Goal: Task Accomplishment & Management: Manage account settings

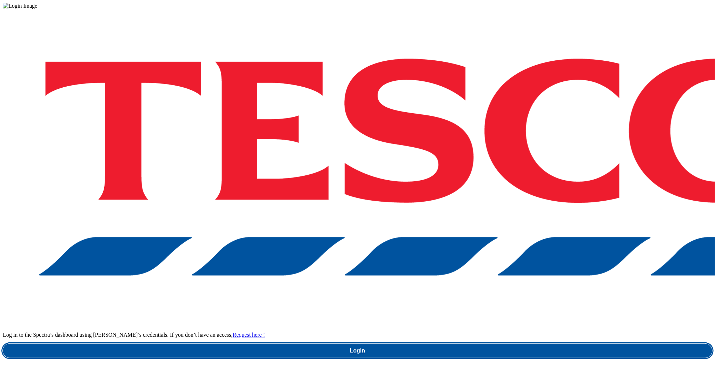
click at [544, 344] on link "Login" at bounding box center [357, 351] width 709 height 14
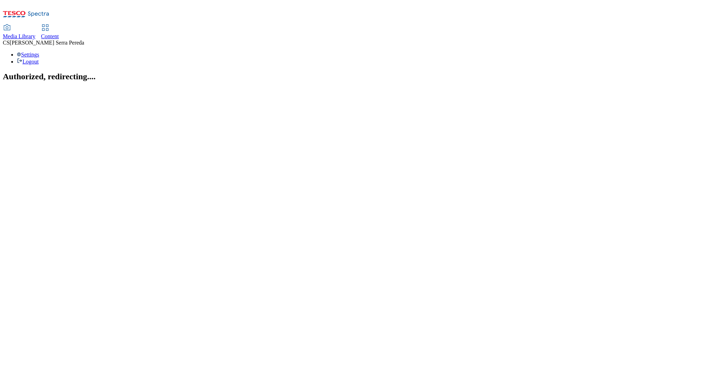
click at [59, 33] on span "Content" at bounding box center [50, 36] width 18 height 6
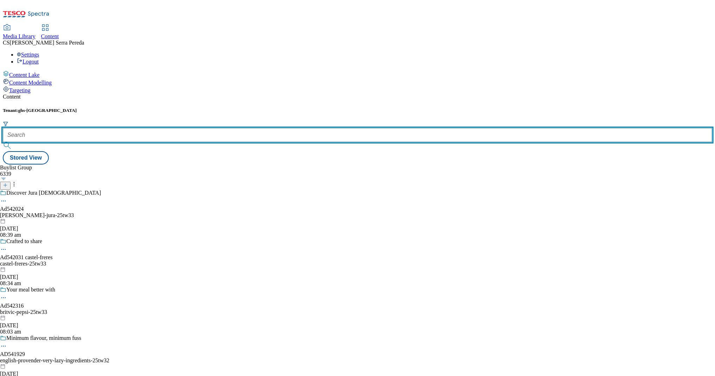
click at [167, 128] on input "text" at bounding box center [357, 135] width 709 height 14
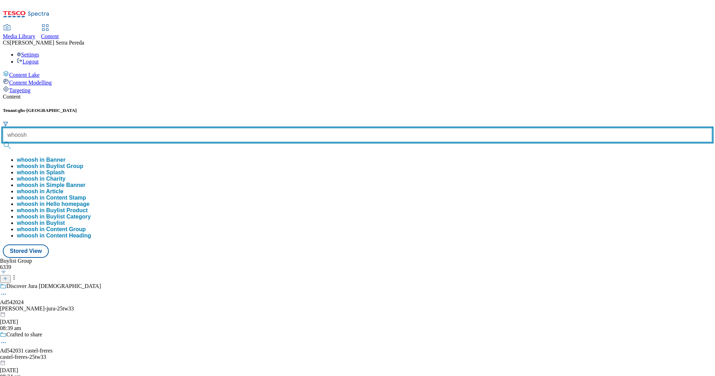
type input "whoosh"
click at [3, 142] on button "submit" at bounding box center [8, 145] width 10 height 7
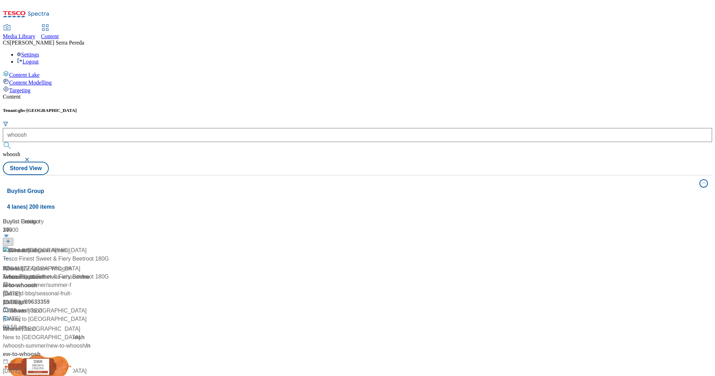
click at [216, 94] on div "Content" at bounding box center [357, 97] width 709 height 6
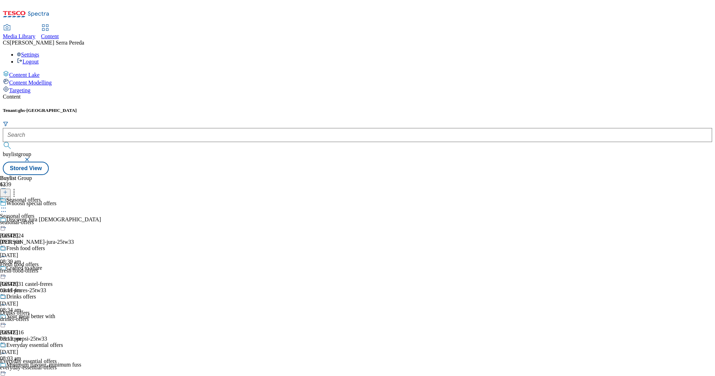
click at [120, 219] on div "seasonal-offers" at bounding box center [60, 222] width 120 height 6
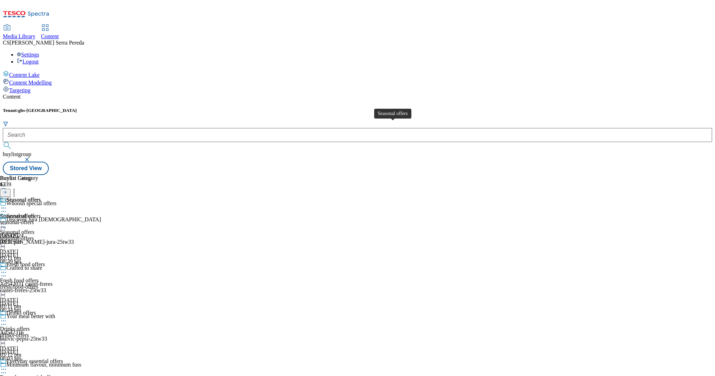
click at [34, 213] on span "Seasonal offers" at bounding box center [17, 216] width 34 height 6
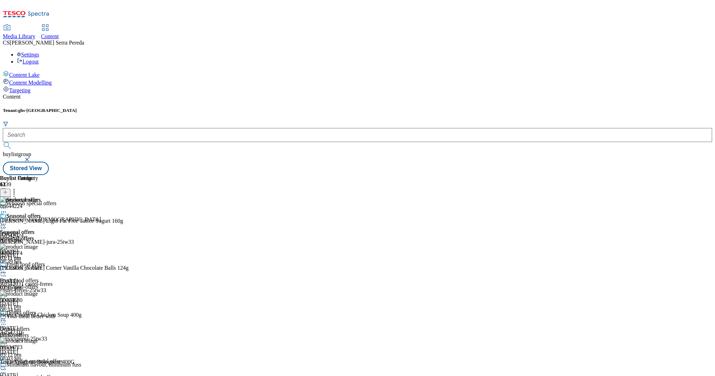
click at [7, 221] on icon at bounding box center [3, 224] width 7 height 7
click at [44, 301] on span "Un-publish" at bounding box center [33, 303] width 22 height 5
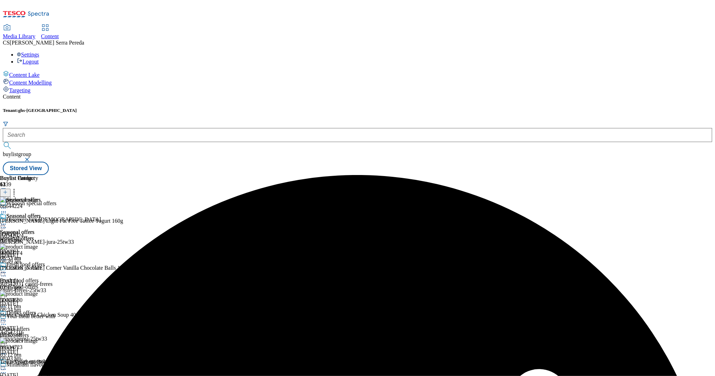
click at [7, 221] on icon at bounding box center [3, 224] width 7 height 7
click at [61, 275] on li "Un-preview" at bounding box center [37, 279] width 47 height 8
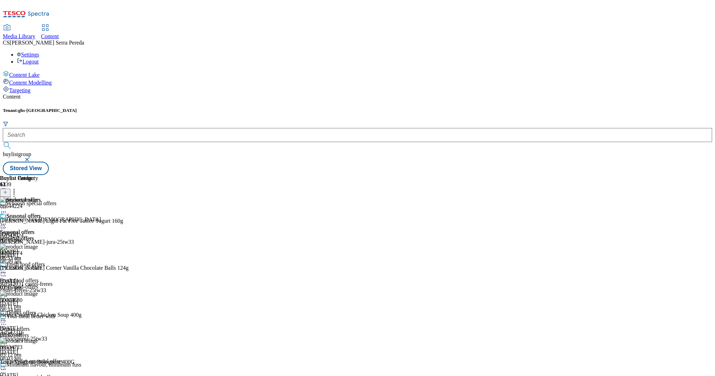
click at [41, 213] on div "Seasonal offers" at bounding box center [20, 221] width 41 height 16
click at [7, 221] on icon at bounding box center [3, 224] width 7 height 7
click at [45, 277] on span "Un-preview" at bounding box center [34, 279] width 24 height 5
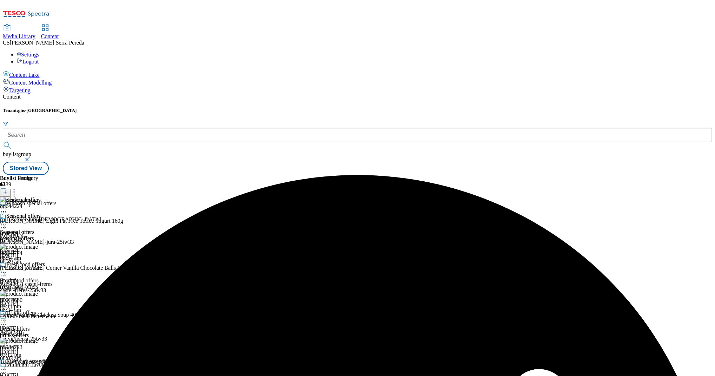
click at [18, 188] on icon at bounding box center [14, 191] width 7 height 7
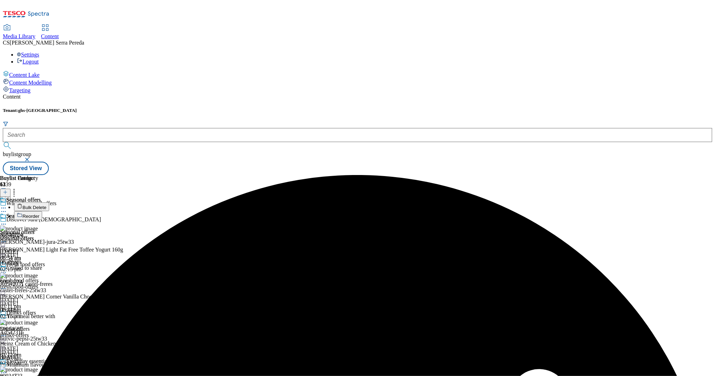
click at [128, 202] on li "Bulk Delete" at bounding box center [71, 206] width 114 height 9
click at [49, 202] on button "Bulk Delete" at bounding box center [31, 206] width 35 height 9
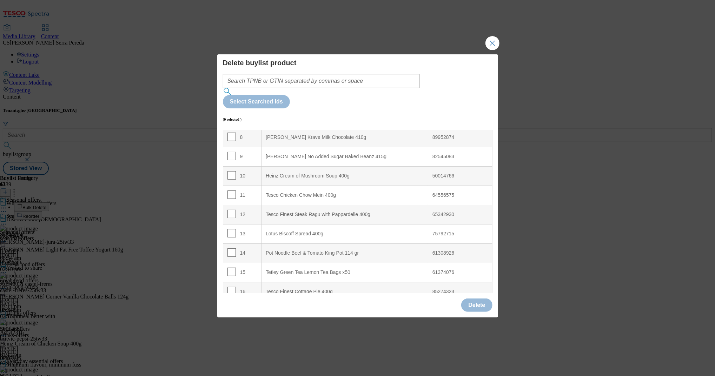
scroll to position [430, 0]
click at [232, 210] on input "Modal" at bounding box center [231, 214] width 8 height 8
checkbox input "true"
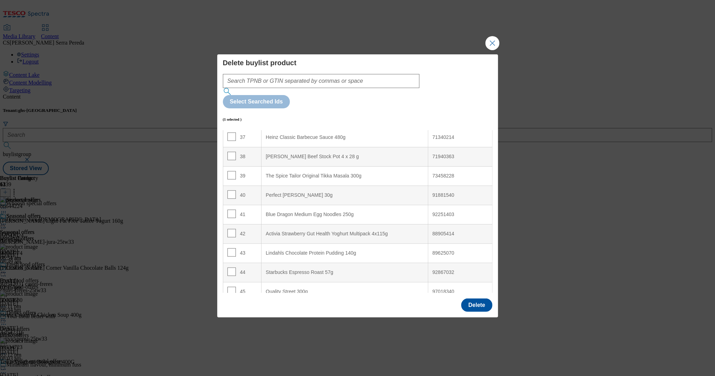
scroll to position [719, 0]
click at [232, 210] on input "Modal" at bounding box center [231, 214] width 8 height 8
checkbox input "true"
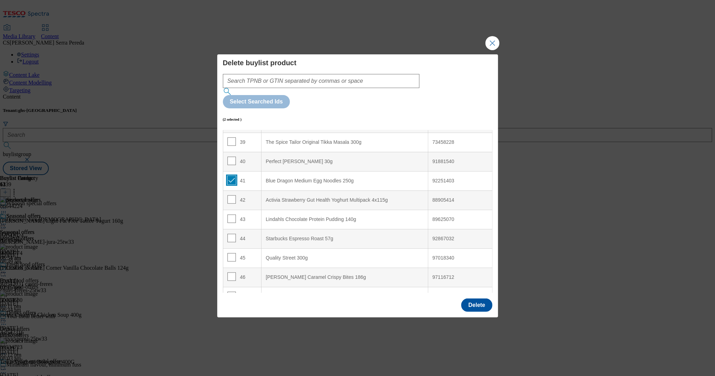
scroll to position [753, 0]
click at [231, 214] on input "Modal" at bounding box center [231, 218] width 8 height 8
checkbox input "true"
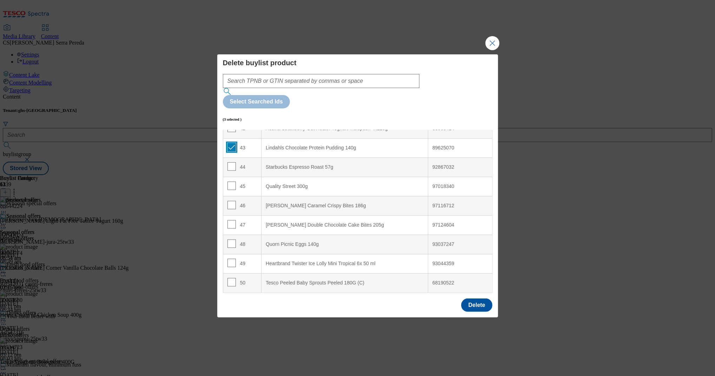
scroll to position [826, 0]
click at [229, 199] on input "Modal" at bounding box center [231, 203] width 8 height 8
checkbox input "true"
click at [228, 219] on input "Modal" at bounding box center [231, 223] width 8 height 8
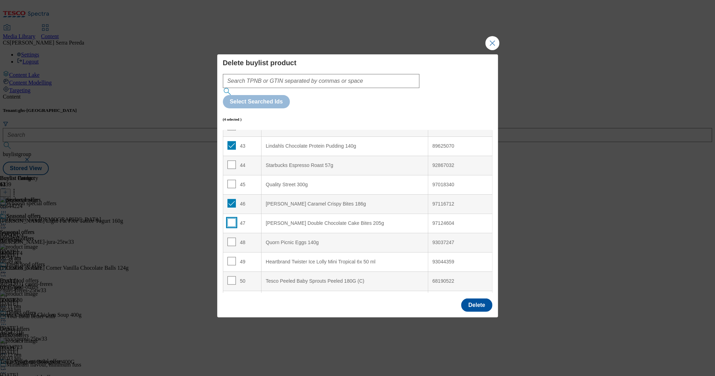
click at [230, 219] on input "Modal" at bounding box center [231, 223] width 8 height 8
checkbox input "true"
click at [229, 238] on input "Modal" at bounding box center [231, 242] width 8 height 8
checkbox input "true"
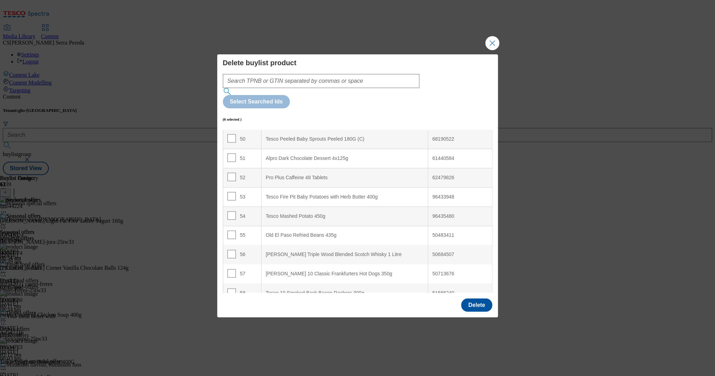
scroll to position [1034, 0]
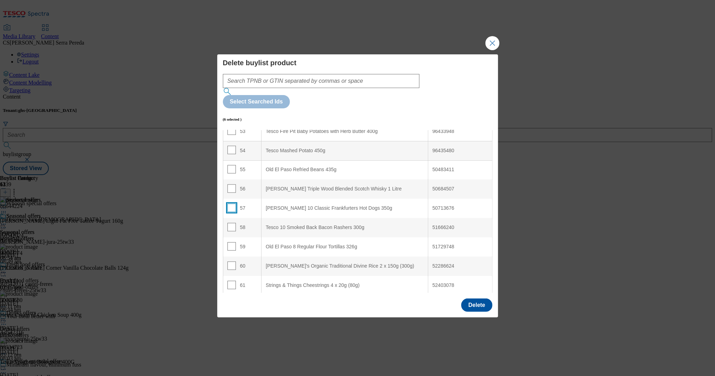
click at [232, 204] on input "Modal" at bounding box center [231, 208] width 8 height 8
checkbox input "true"
click at [229, 223] on input "Modal" at bounding box center [231, 227] width 8 height 8
checkbox input "true"
click at [232, 281] on input "Modal" at bounding box center [231, 285] width 8 height 8
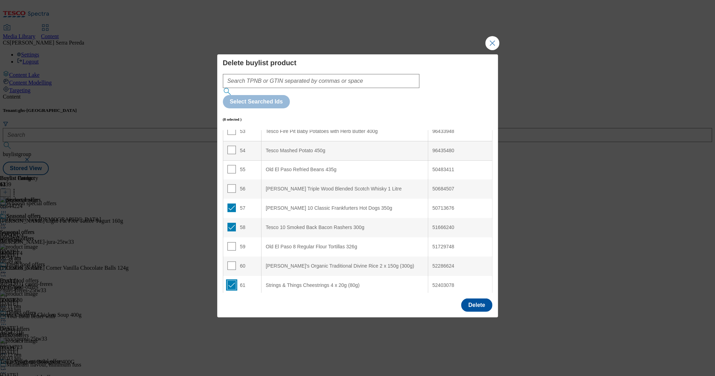
checkbox input "true"
click at [473, 299] on button "Delete" at bounding box center [476, 305] width 31 height 13
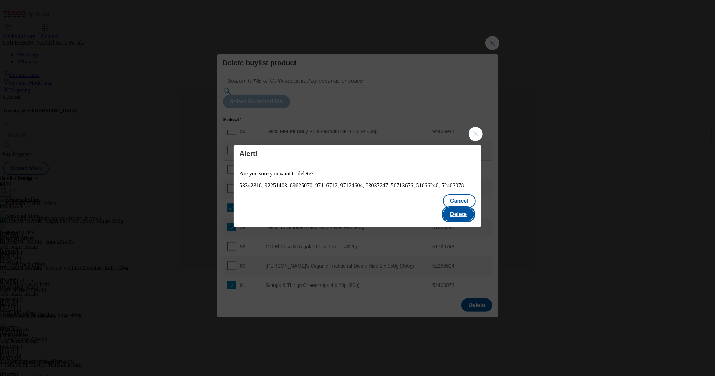
click at [469, 215] on button "Delete" at bounding box center [458, 214] width 31 height 13
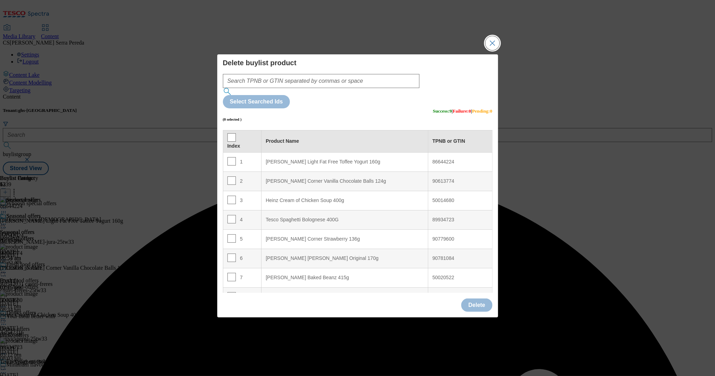
click at [492, 50] on button "Close Modal" at bounding box center [492, 43] width 14 height 14
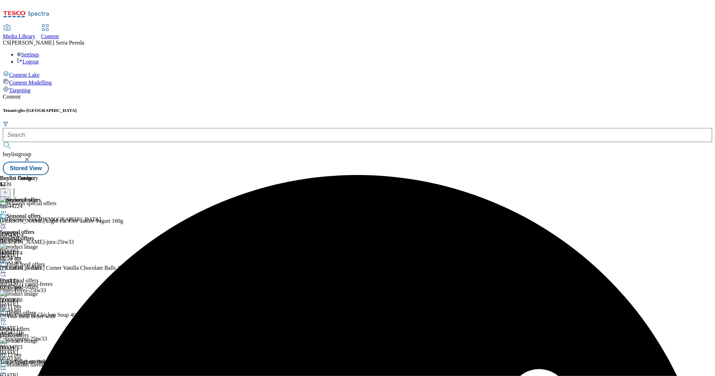
click at [7, 221] on icon at bounding box center [3, 224] width 7 height 7
click at [38, 269] on span "Preview" at bounding box center [30, 271] width 16 height 5
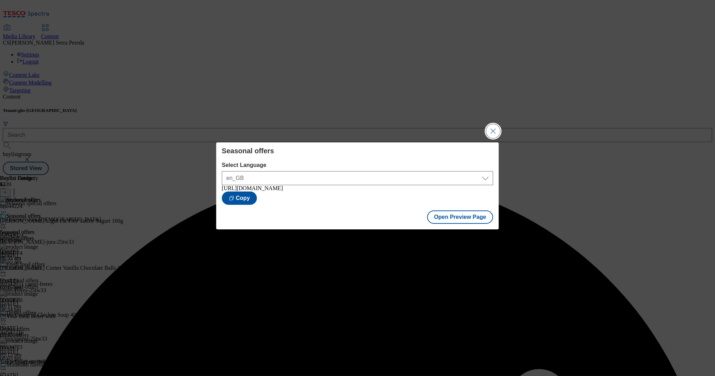
click at [492, 132] on button "Close Modal" at bounding box center [493, 131] width 14 height 14
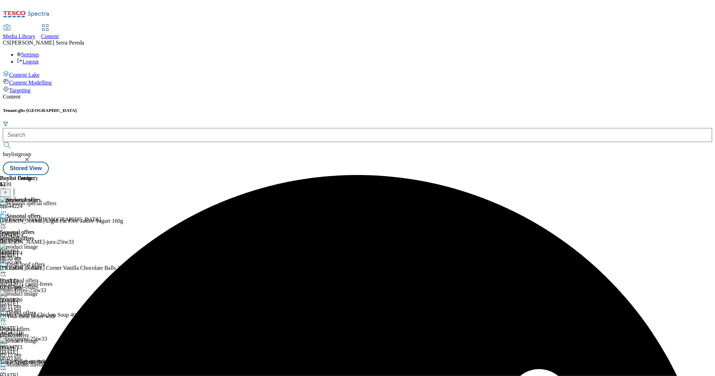
click at [7, 221] on icon at bounding box center [3, 224] width 7 height 7
click at [37, 293] on span "Publish" at bounding box center [29, 295] width 15 height 5
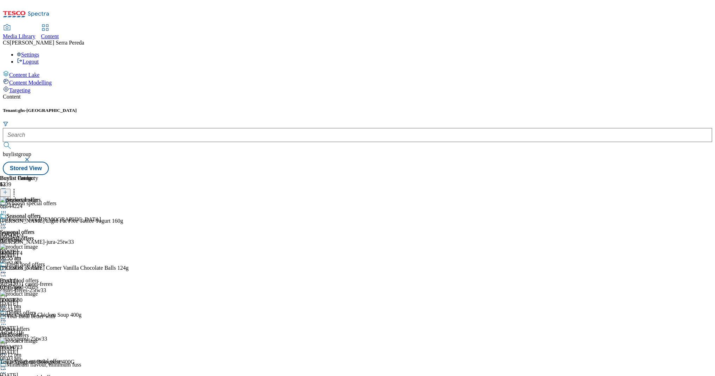
scroll to position [83, 0]
click at [120, 332] on div "drinks-offers" at bounding box center [60, 335] width 120 height 6
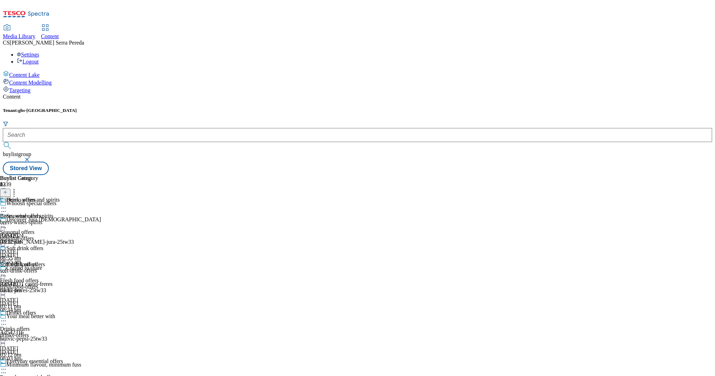
click at [60, 268] on div "soft-drink-offers" at bounding box center [30, 271] width 60 height 6
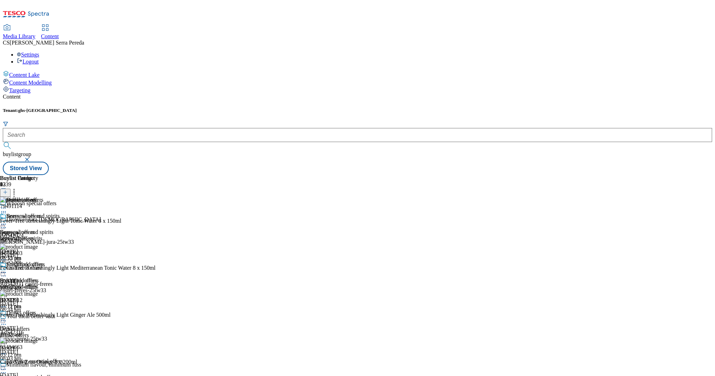
click at [7, 269] on icon at bounding box center [3, 272] width 7 height 7
click at [44, 349] on span "Un-publish" at bounding box center [33, 351] width 22 height 5
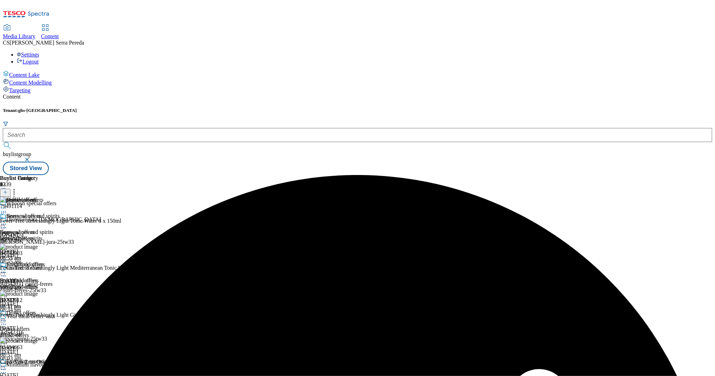
click at [6, 272] on circle at bounding box center [5, 272] width 1 height 1
click at [45, 325] on span "Un-preview" at bounding box center [34, 327] width 24 height 5
click at [18, 188] on icon at bounding box center [14, 191] width 7 height 7
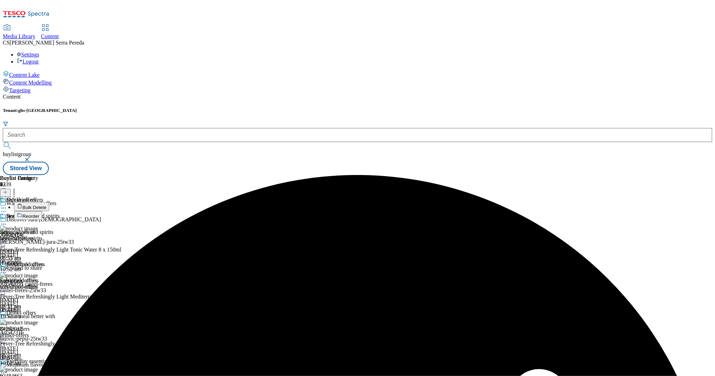
click at [49, 202] on button "Bulk Delete" at bounding box center [31, 206] width 35 height 9
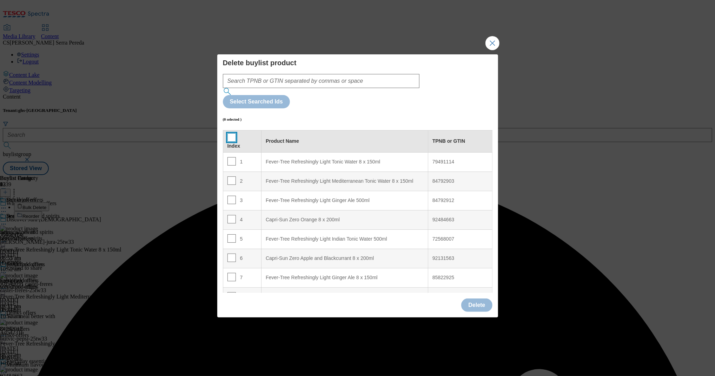
click at [233, 133] on input "Modal" at bounding box center [231, 137] width 8 height 8
checkbox input "true"
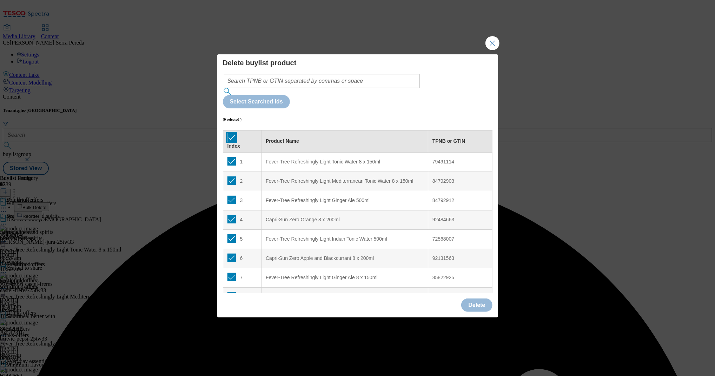
checkbox input "true"
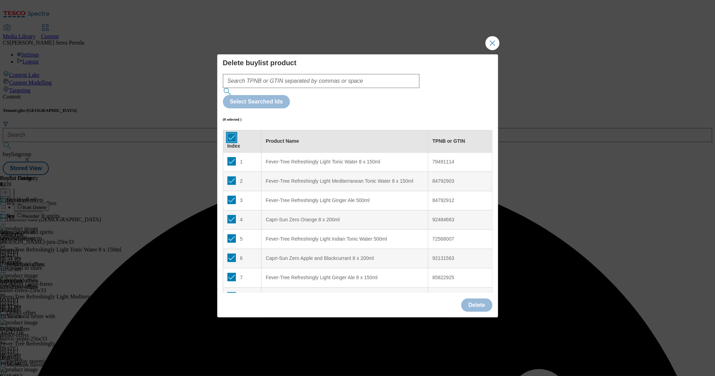
checkbox input "true"
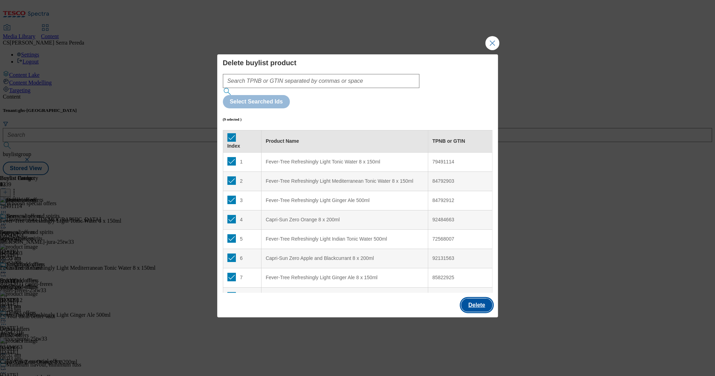
click at [476, 299] on button "Delete" at bounding box center [476, 305] width 31 height 13
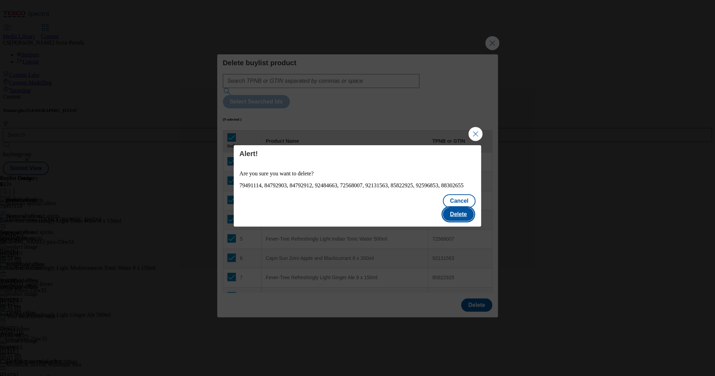
click at [467, 214] on button "Delete" at bounding box center [458, 214] width 31 height 13
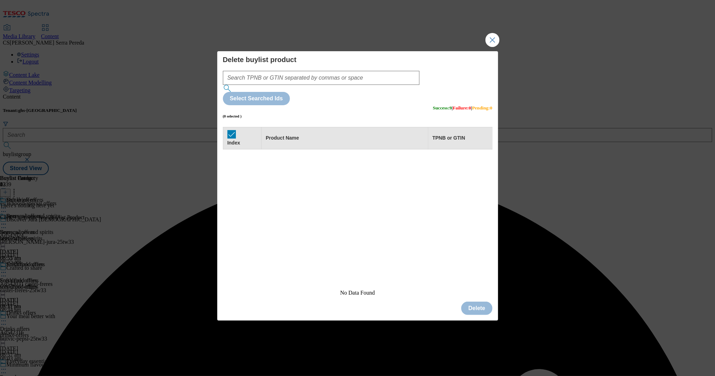
click at [475, 147] on div "Index Product Name TPNB or GTIN" at bounding box center [357, 208] width 269 height 163
click at [494, 47] on button "Close Modal" at bounding box center [492, 40] width 14 height 14
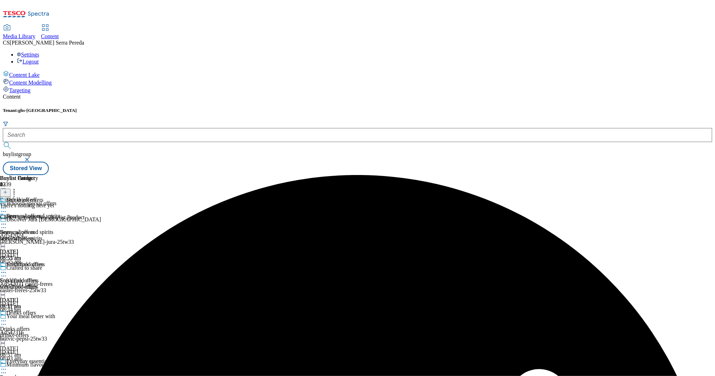
click at [8, 190] on icon at bounding box center [5, 192] width 5 height 5
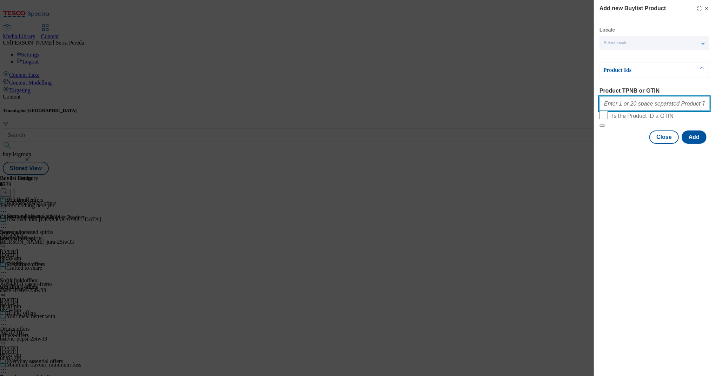
click at [621, 107] on input "Product TPNB or GTIN" at bounding box center [654, 104] width 110 height 14
paste input "50325749 50378133 50582599 50659066 51579153 51655345 51771783 52641953 5264219…"
type input "50325749 50378133 50582599 50659066 51579153 51655345 51771783 52641953 5264219…"
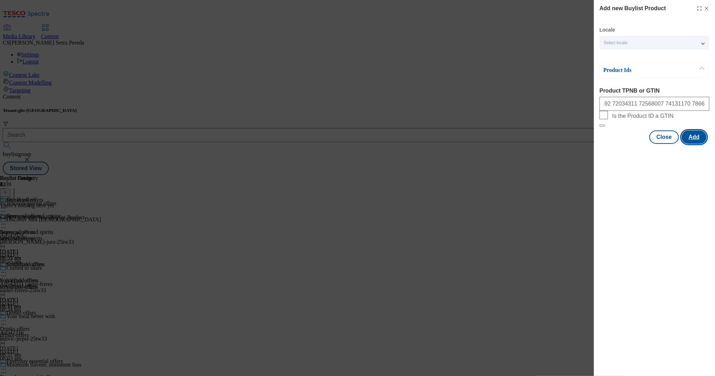
scroll to position [0, 0]
click at [693, 144] on button "Add" at bounding box center [693, 137] width 25 height 13
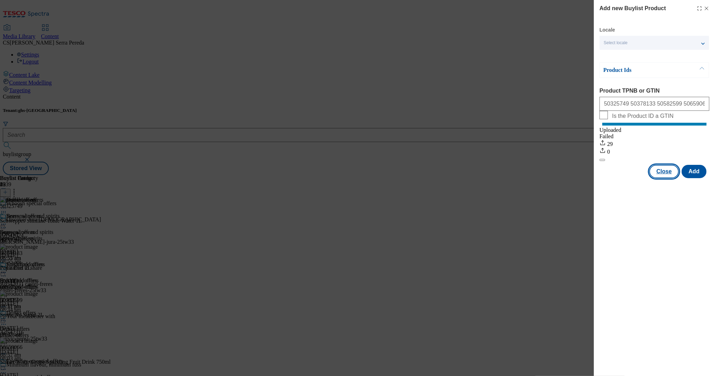
click at [664, 176] on button "Close" at bounding box center [663, 171] width 29 height 13
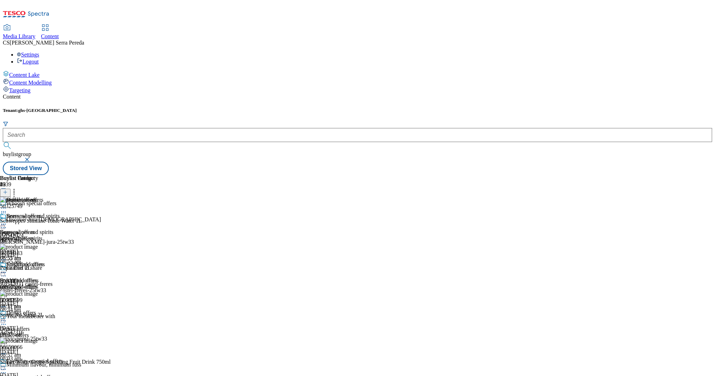
click at [7, 269] on icon at bounding box center [3, 272] width 7 height 7
click at [38, 317] on span "Preview" at bounding box center [30, 319] width 16 height 5
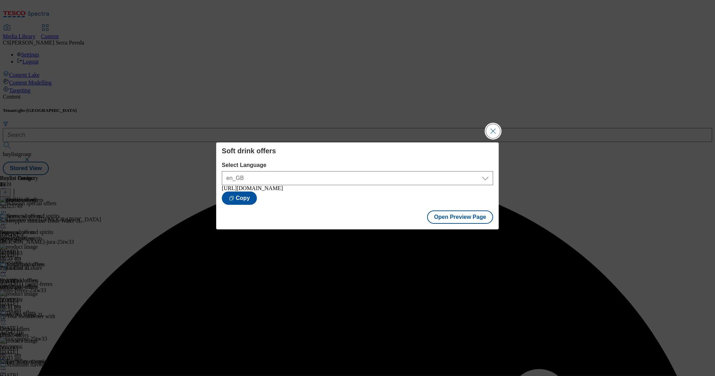
click at [493, 129] on button "Close Modal" at bounding box center [493, 131] width 14 height 14
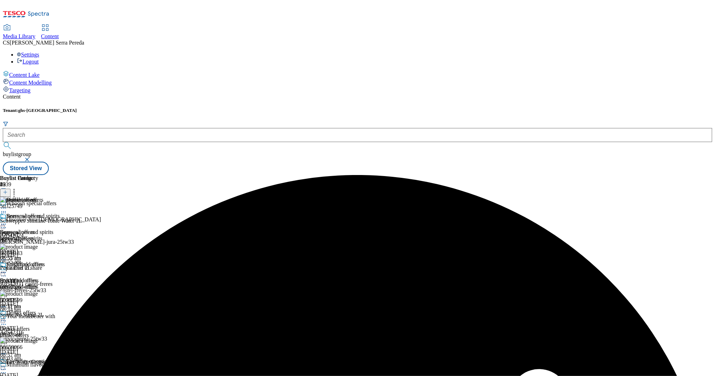
click at [7, 269] on icon at bounding box center [3, 272] width 7 height 7
click at [37, 341] on span "Publish" at bounding box center [29, 343] width 15 height 5
click at [56, 374] on div "Everyday essential offers" at bounding box center [28, 377] width 56 height 6
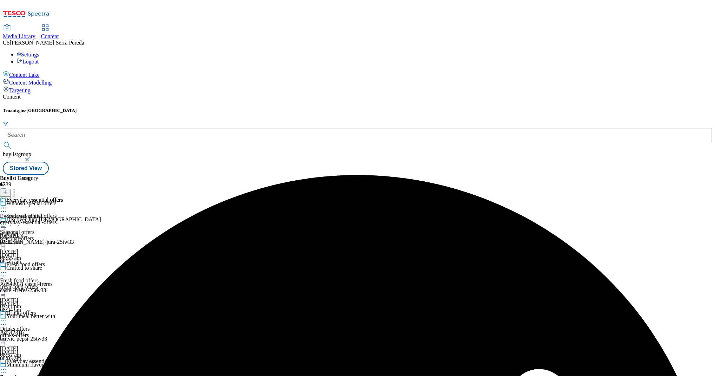
click at [63, 205] on div at bounding box center [31, 209] width 63 height 8
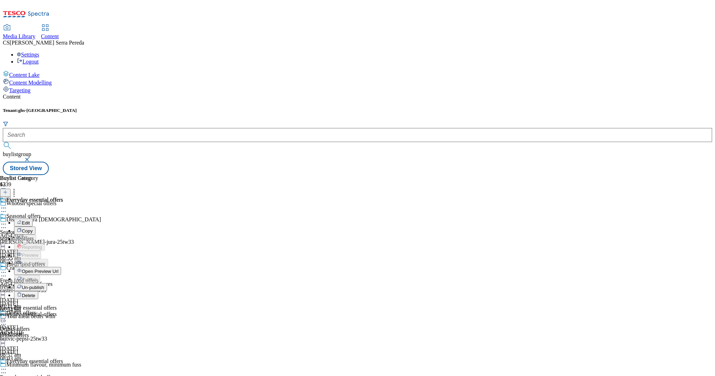
click at [44, 285] on span "Un-publish" at bounding box center [33, 287] width 22 height 5
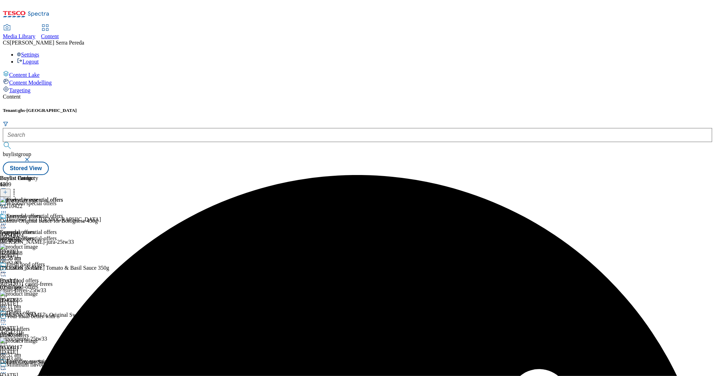
click at [7, 221] on icon at bounding box center [3, 224] width 7 height 7
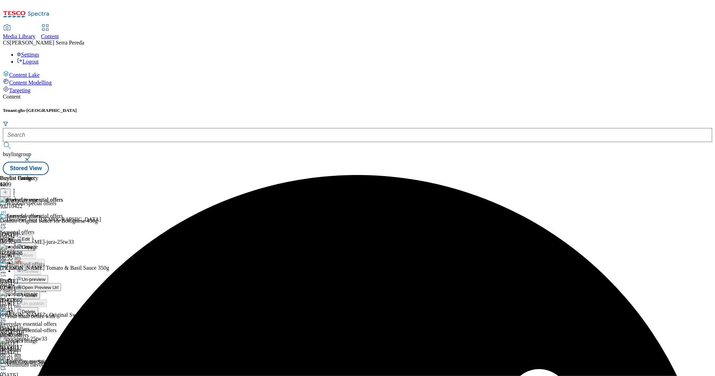
click at [45, 277] on span "Un-preview" at bounding box center [34, 279] width 24 height 5
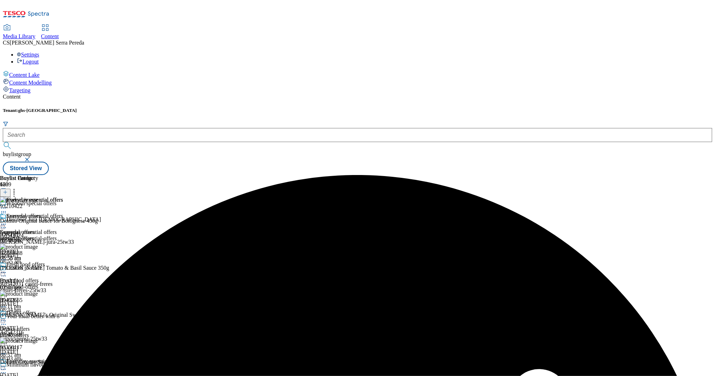
click at [18, 188] on icon at bounding box center [14, 191] width 7 height 7
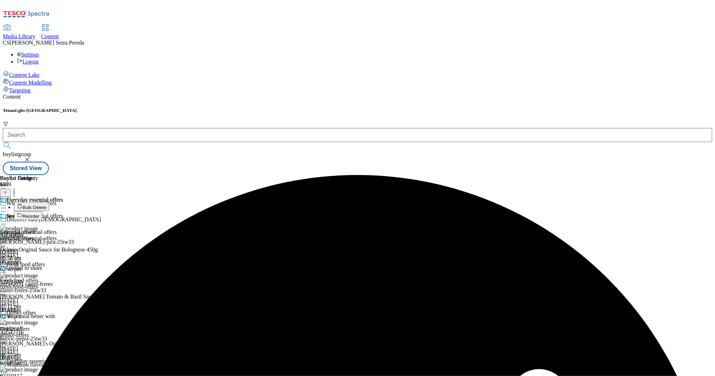
click at [49, 202] on button "Bulk Delete" at bounding box center [31, 206] width 35 height 9
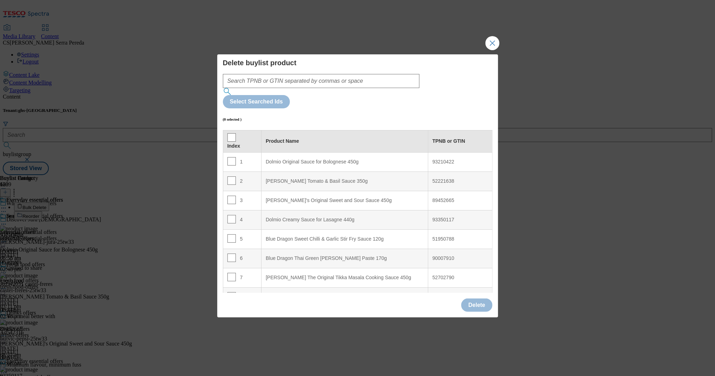
scroll to position [1047, 0]
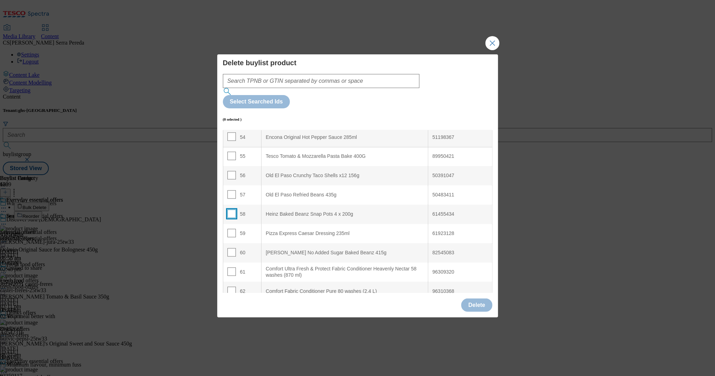
click at [227, 210] on input "Modal" at bounding box center [231, 214] width 8 height 8
checkbox input "true"
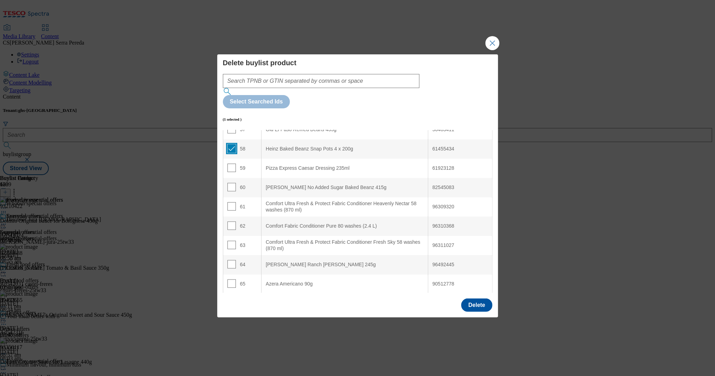
scroll to position [1115, 0]
click at [232, 200] on input "Modal" at bounding box center [231, 204] width 8 height 8
checkbox input "true"
click at [231, 239] on input "Modal" at bounding box center [231, 243] width 8 height 8
checkbox input "true"
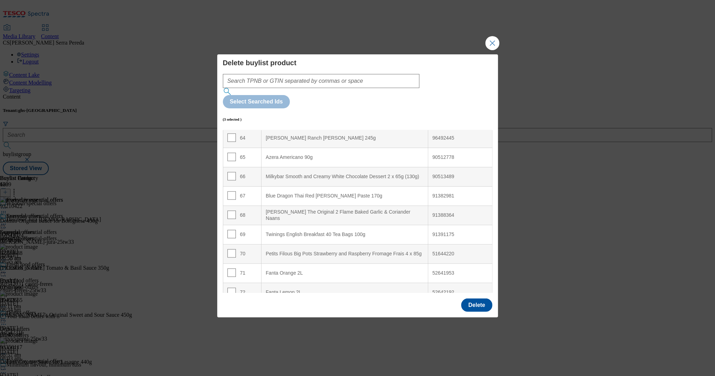
scroll to position [1239, 0]
click at [230, 249] on input "Modal" at bounding box center [231, 253] width 8 height 8
checkbox input "true"
click at [229, 172] on input "Modal" at bounding box center [231, 176] width 8 height 8
checkbox input "true"
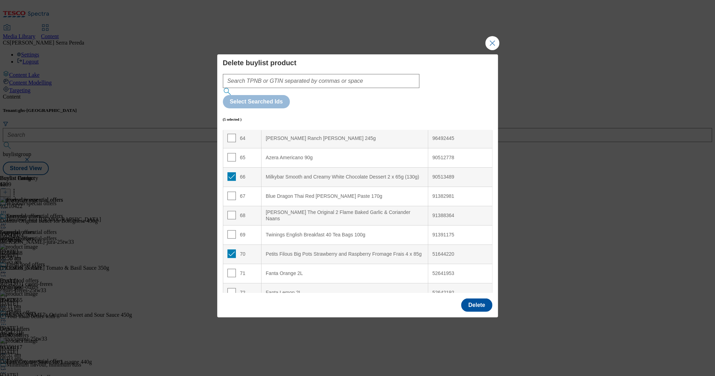
scroll to position [1491, 0]
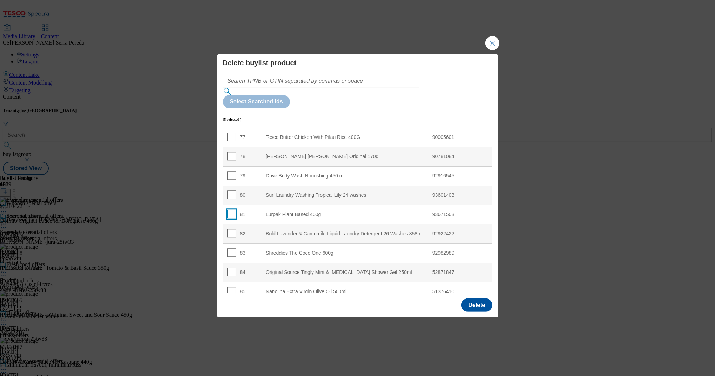
click at [229, 210] on input "Modal" at bounding box center [231, 214] width 8 height 8
checkbox input "true"
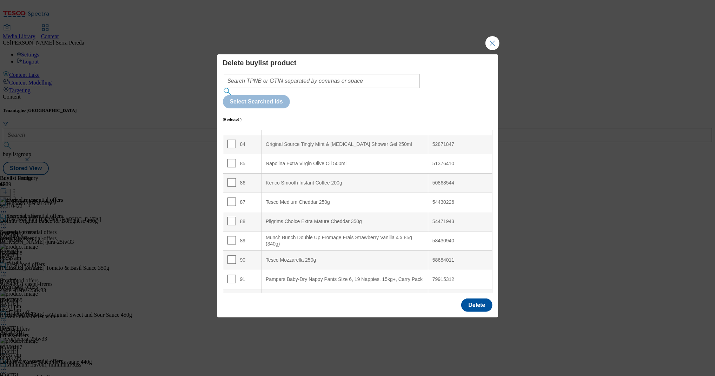
scroll to position [1623, 0]
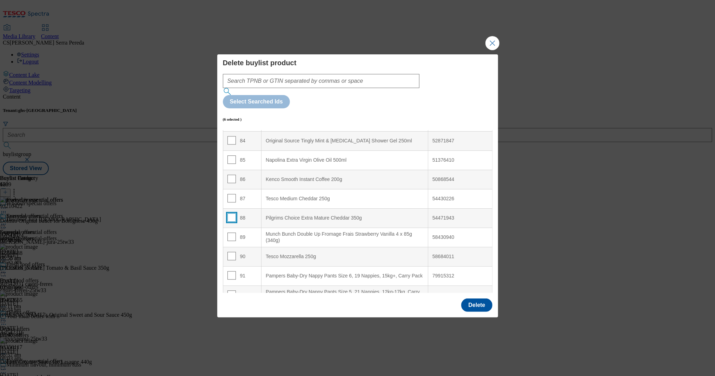
click at [229, 213] on input "Modal" at bounding box center [231, 217] width 8 height 8
checkbox input "true"
click at [229, 233] on input "Modal" at bounding box center [231, 237] width 8 height 8
checkbox input "true"
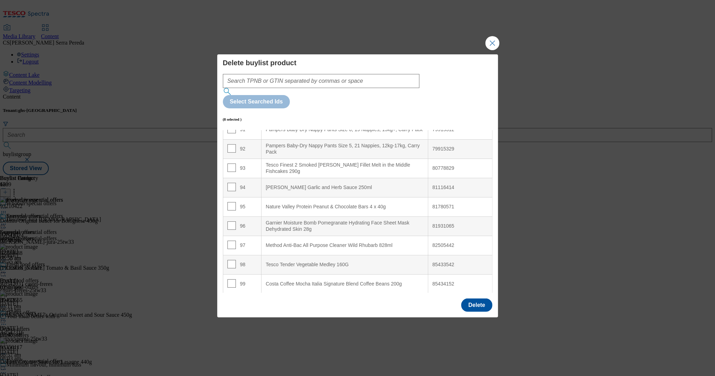
scroll to position [1786, 0]
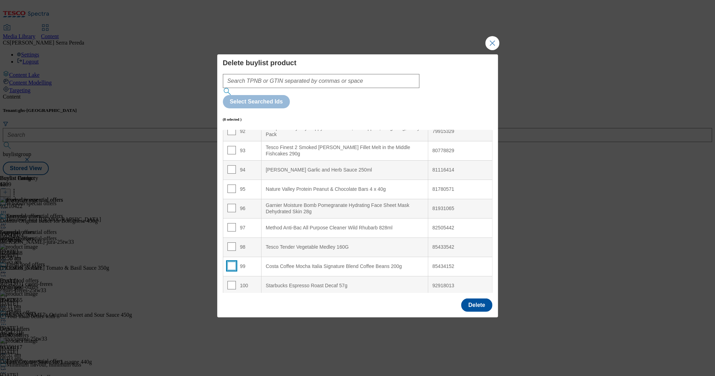
click at [231, 262] on input "Modal" at bounding box center [231, 266] width 8 height 8
checkbox input "true"
click at [475, 299] on button "Delete" at bounding box center [476, 305] width 31 height 13
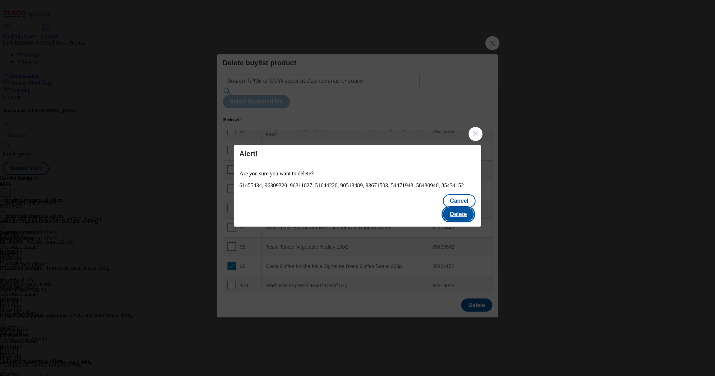
click at [458, 213] on button "Delete" at bounding box center [458, 214] width 31 height 13
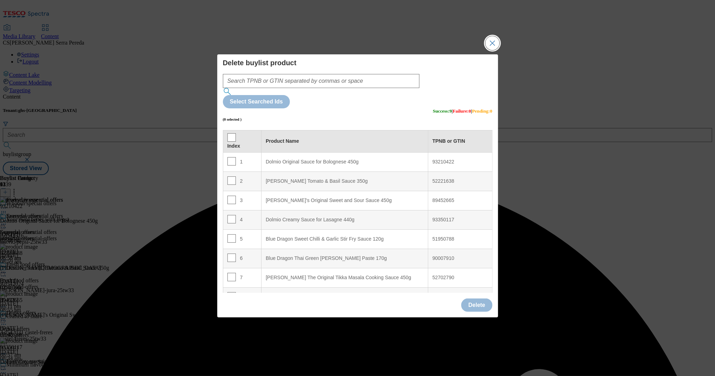
click at [490, 50] on button "Close Modal" at bounding box center [492, 43] width 14 height 14
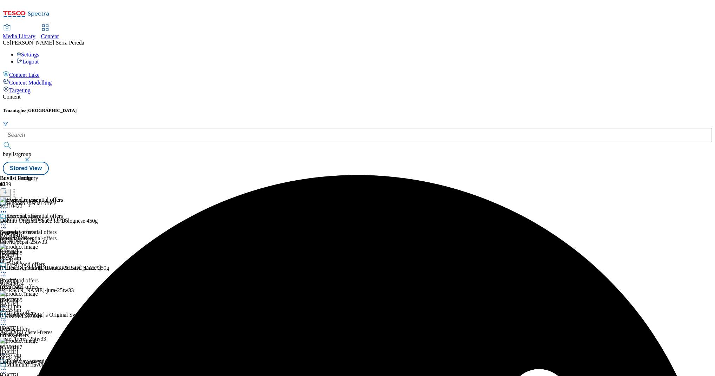
click at [7, 221] on icon at bounding box center [3, 224] width 7 height 7
click at [38, 269] on span "Preview" at bounding box center [30, 271] width 16 height 5
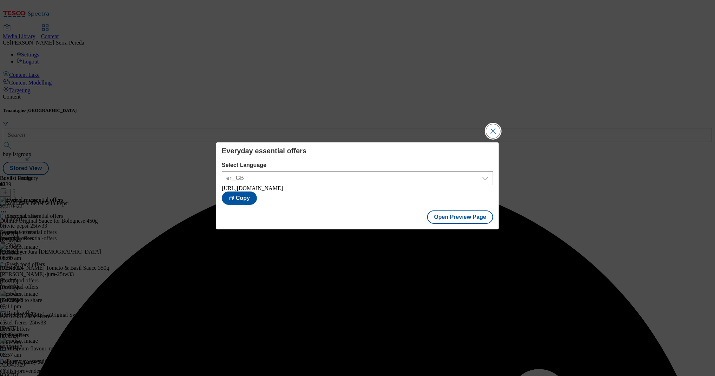
click at [494, 132] on button "Close Modal" at bounding box center [493, 131] width 14 height 14
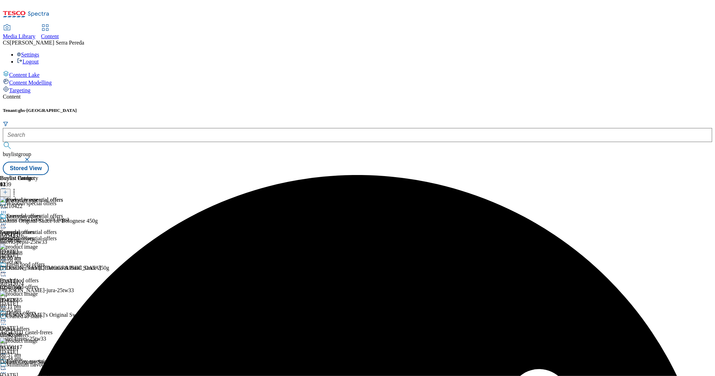
click at [6, 224] on circle at bounding box center [5, 224] width 1 height 1
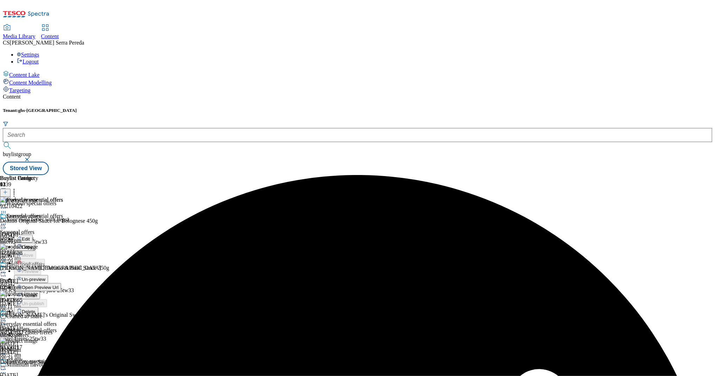
click at [37, 293] on span "Publish" at bounding box center [29, 295] width 15 height 5
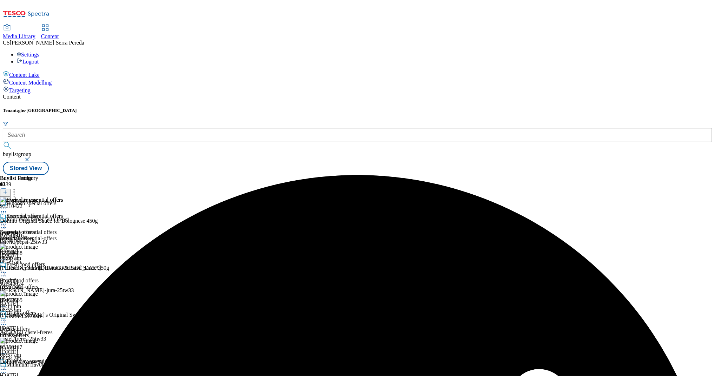
scroll to position [206, 0]
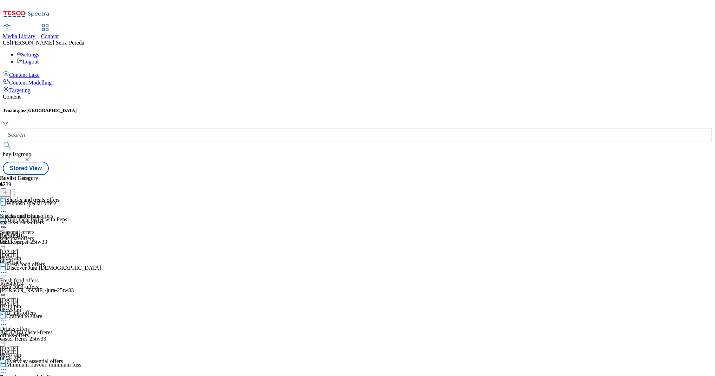
click at [60, 219] on div "snacks-treats-offers" at bounding box center [30, 222] width 60 height 6
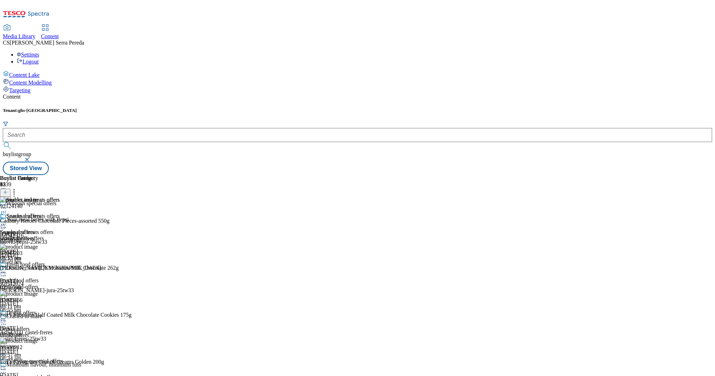
click at [7, 221] on icon at bounding box center [3, 224] width 7 height 7
click at [44, 301] on span "Un-publish" at bounding box center [33, 303] width 22 height 5
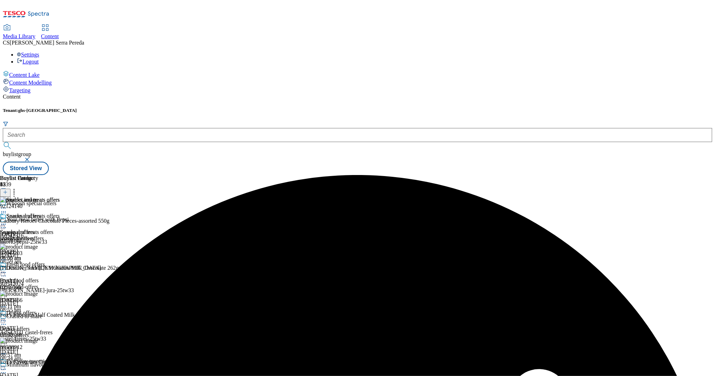
click at [7, 221] on icon at bounding box center [3, 224] width 7 height 7
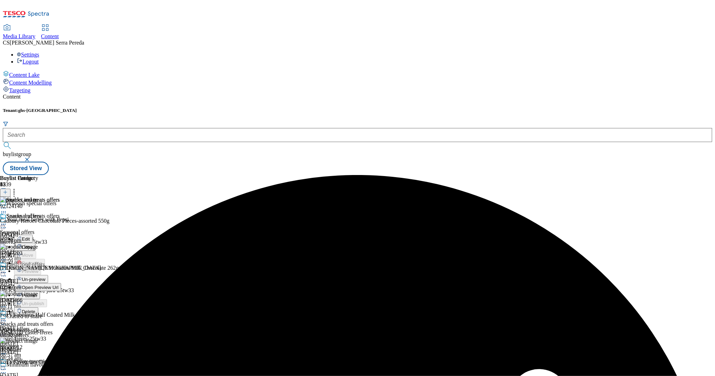
click at [45, 277] on span "Un-preview" at bounding box center [34, 279] width 24 height 5
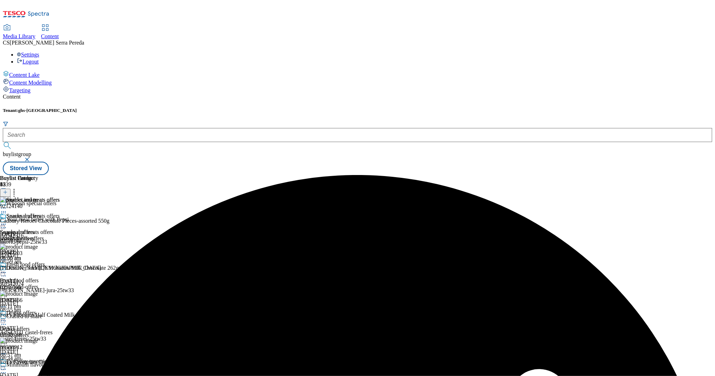
click at [7, 221] on icon at bounding box center [3, 224] width 7 height 7
click at [18, 188] on icon at bounding box center [14, 191] width 7 height 7
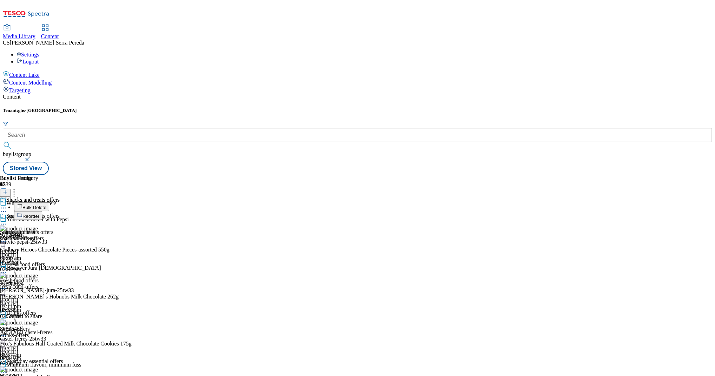
click at [49, 202] on button "Bulk Delete" at bounding box center [31, 206] width 35 height 9
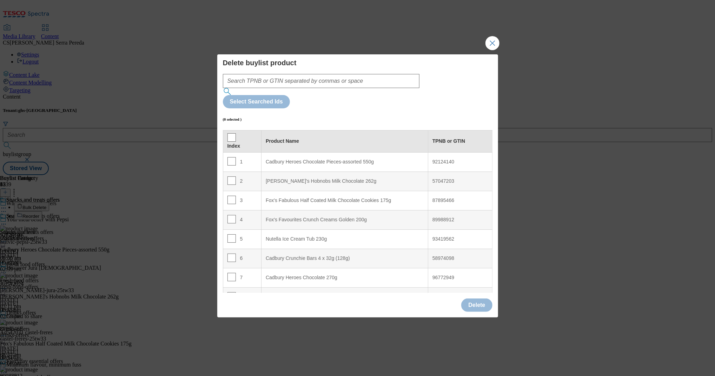
scroll to position [218, 0]
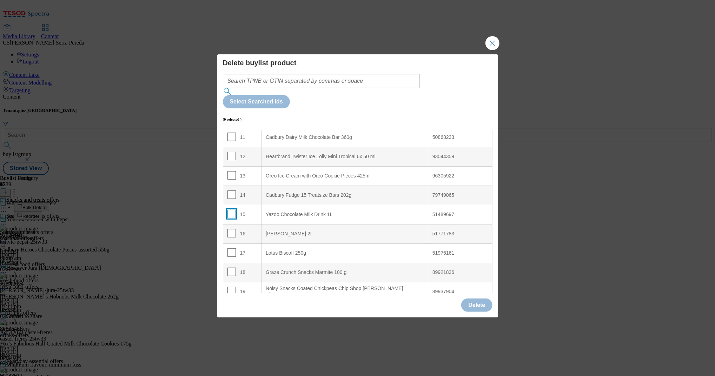
click at [233, 210] on input "Modal" at bounding box center [231, 214] width 8 height 8
checkbox input "true"
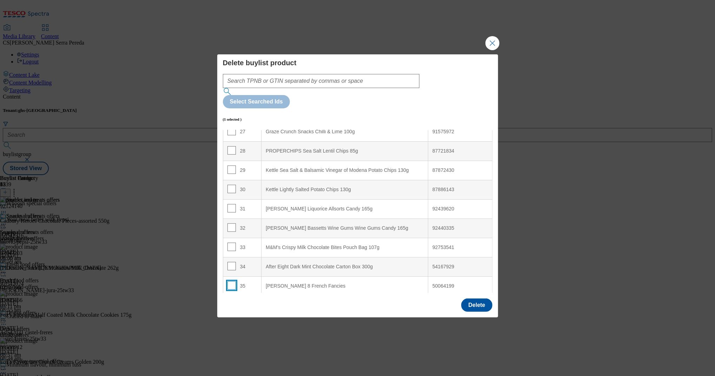
click at [229, 281] on input "Modal" at bounding box center [231, 285] width 8 height 8
checkbox input "true"
click at [476, 299] on button "Delete" at bounding box center [476, 305] width 31 height 13
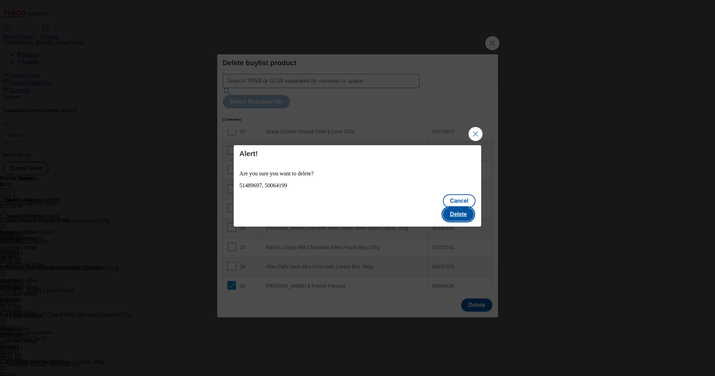
click at [467, 208] on button "Delete" at bounding box center [458, 214] width 31 height 13
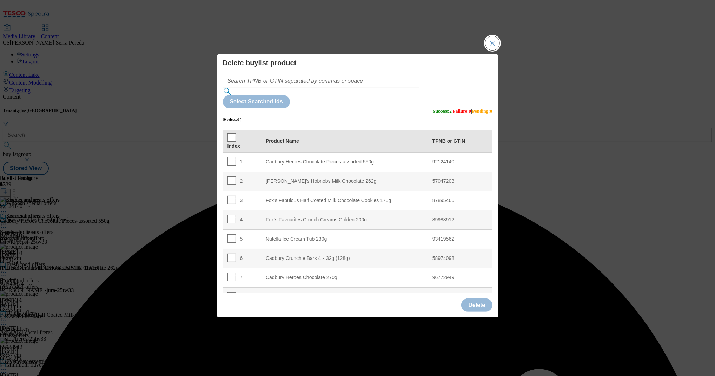
click at [488, 50] on button "Close Modal" at bounding box center [492, 43] width 14 height 14
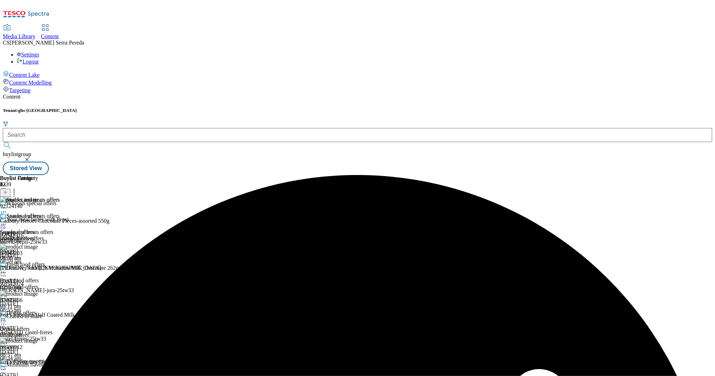
click at [7, 192] on line at bounding box center [6, 192] width 4 height 0
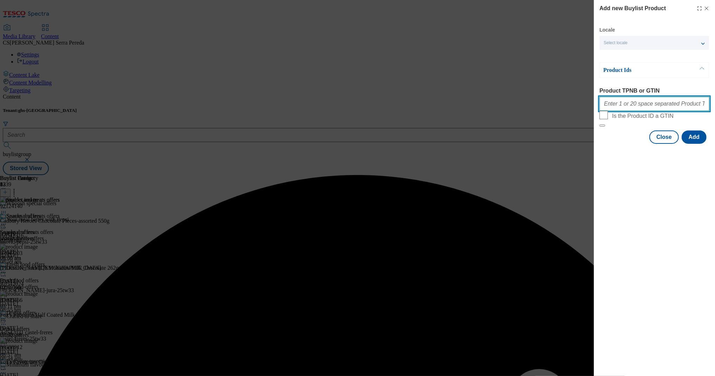
click at [656, 104] on input "Product TPNB or GTIN" at bounding box center [654, 104] width 110 height 14
paste input "96244135 93992808 93347577 91713585 50868233 85275190 92119573 96311557 9212163…"
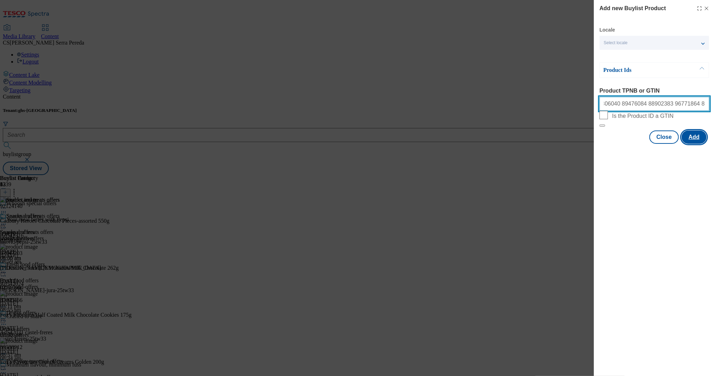
type input "96244135 93992808 93347577 91713585 50868233 85275190 92119573 96311557 9212163…"
click at [693, 144] on button "Add" at bounding box center [693, 137] width 25 height 13
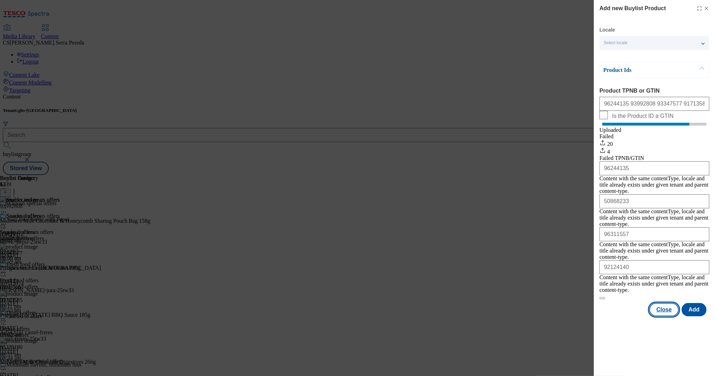
click at [667, 303] on button "Close" at bounding box center [663, 309] width 29 height 13
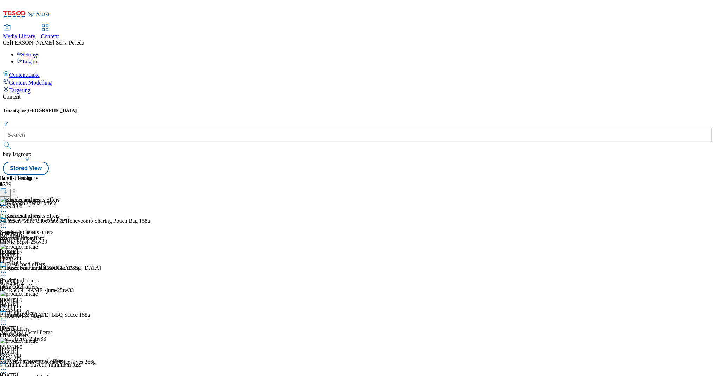
click at [18, 188] on icon at bounding box center [14, 191] width 7 height 7
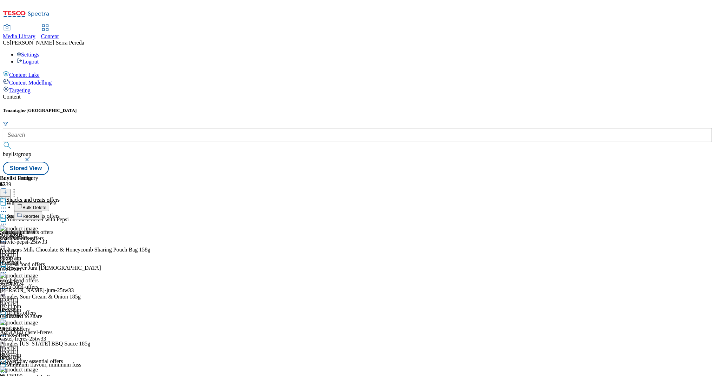
click at [42, 211] on button "Reorder" at bounding box center [28, 215] width 28 height 9
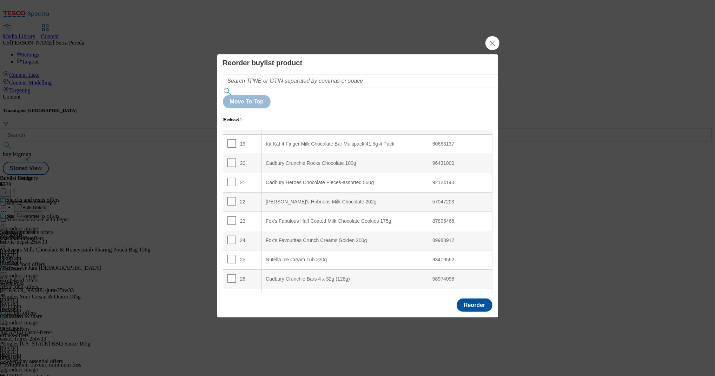
scroll to position [360, 0]
click at [231, 180] on input "Modal" at bounding box center [231, 184] width 8 height 8
checkbox input "true"
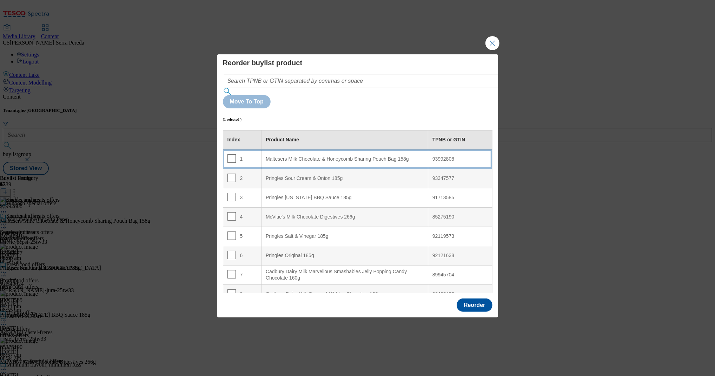
click at [315, 156] on div "Maltesers Milk Chocolate & Honeycomb Sharing Pouch Bag 158g" at bounding box center [345, 159] width 158 height 6
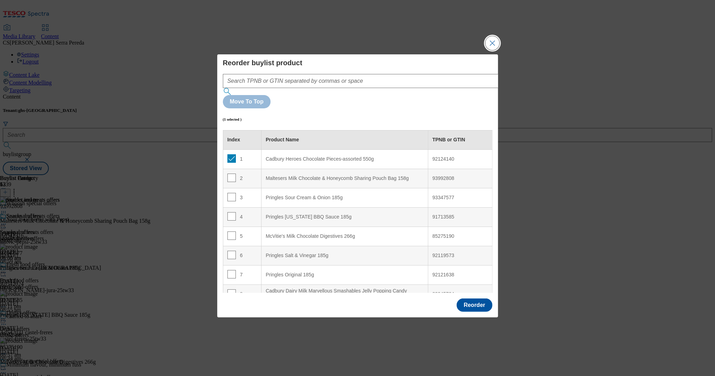
click at [495, 50] on button "Close Modal" at bounding box center [492, 43] width 14 height 14
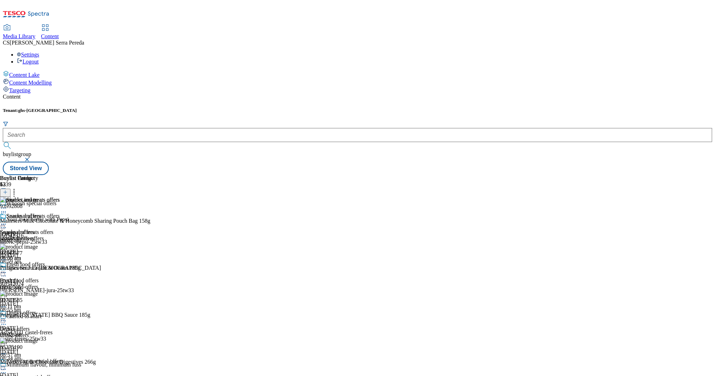
click at [18, 188] on icon at bounding box center [14, 191] width 7 height 7
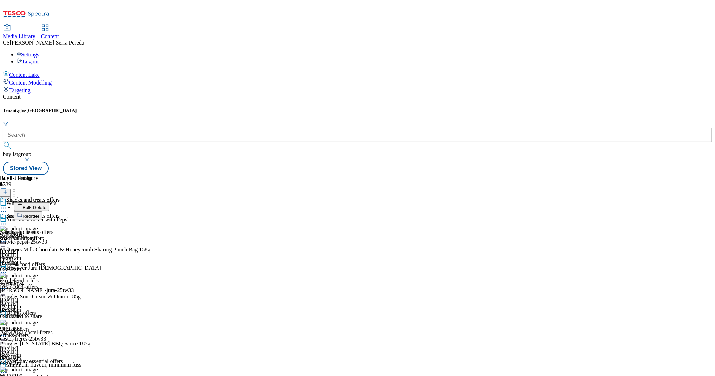
click at [42, 211] on button "Reorder" at bounding box center [28, 215] width 28 height 9
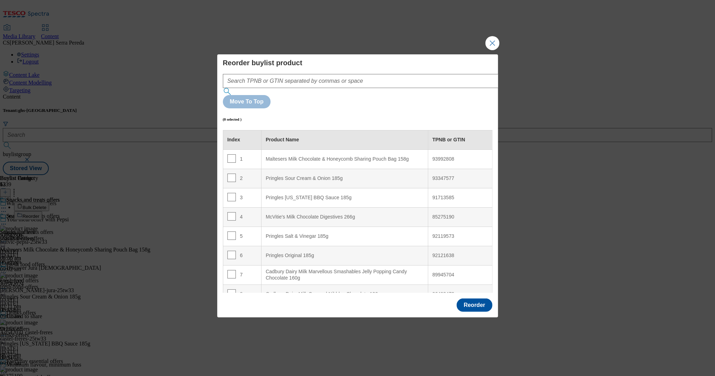
scroll to position [333, 0]
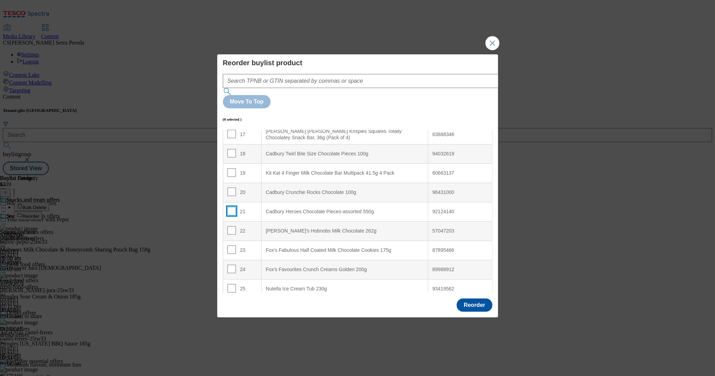
click at [229, 207] on input "Modal" at bounding box center [231, 211] width 8 height 8
checkbox input "true"
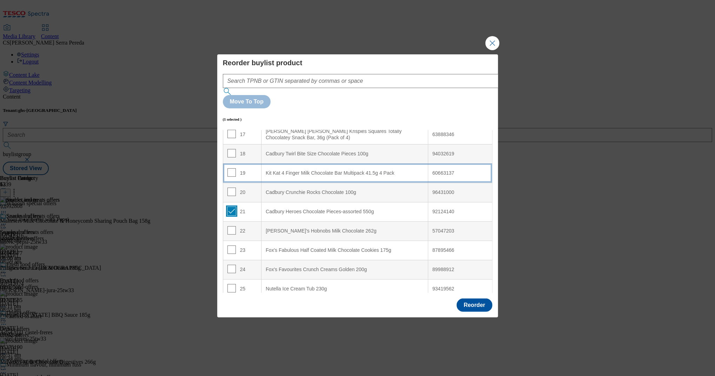
scroll to position [0, 0]
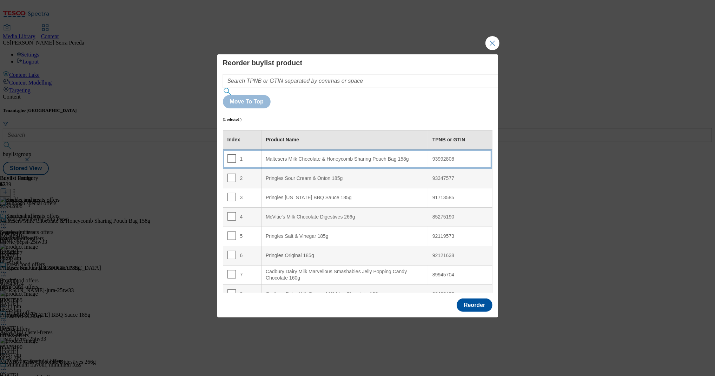
click at [336, 156] on div "Maltesers Milk Chocolate & Honeycomb Sharing Pouch Bag 158g" at bounding box center [345, 159] width 158 height 6
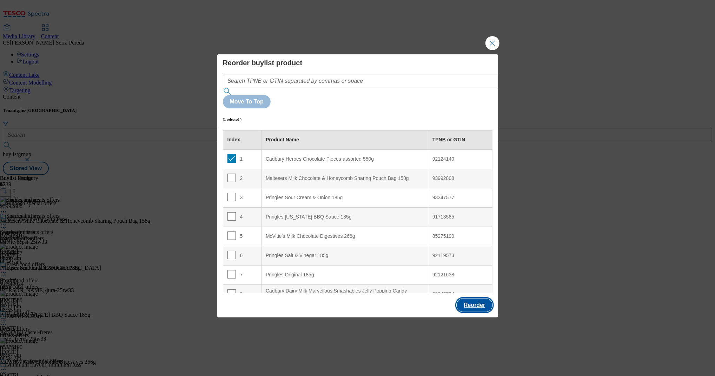
click at [468, 299] on button "Reorder" at bounding box center [473, 305] width 35 height 13
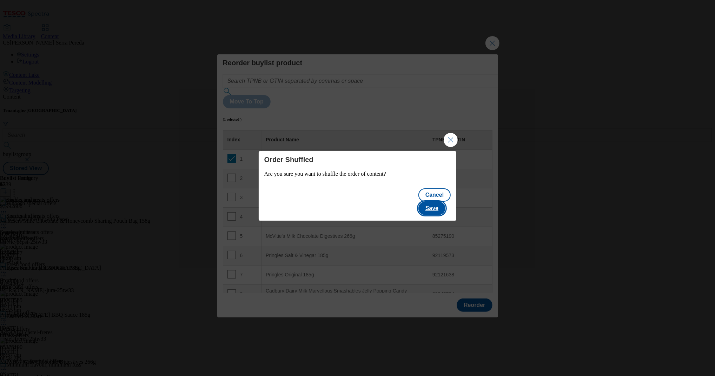
click at [435, 202] on button "Save" at bounding box center [431, 208] width 27 height 13
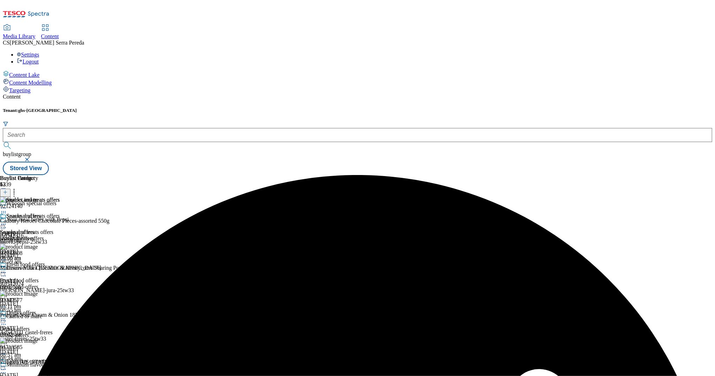
click at [186, 175] on header "Buylist Product 53" at bounding box center [93, 186] width 186 height 22
click at [8, 190] on icon at bounding box center [5, 192] width 5 height 5
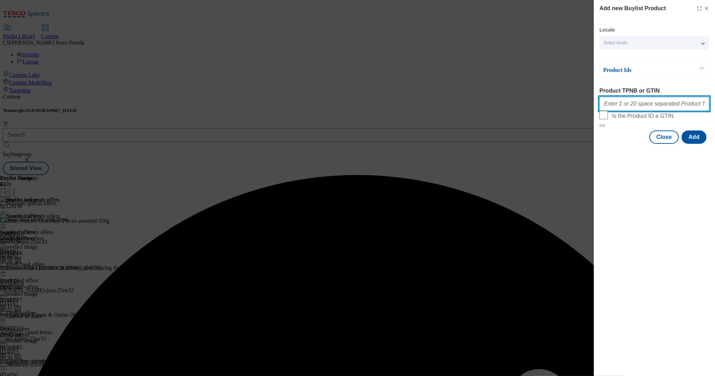
click at [632, 106] on input "Product TPNB or GTIN" at bounding box center [654, 104] width 110 height 14
paste input "93426046"
type input "93426046"
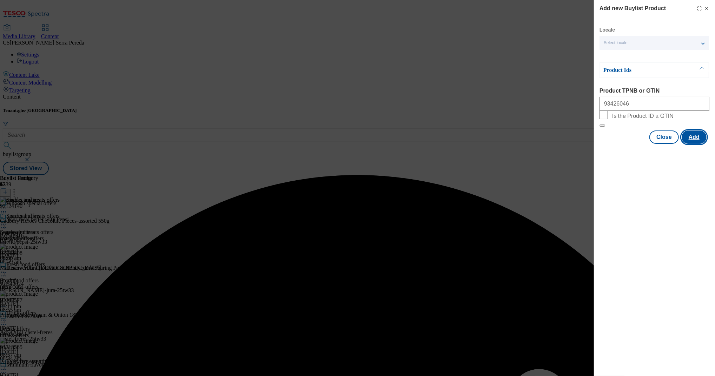
click at [689, 144] on button "Add" at bounding box center [693, 137] width 25 height 13
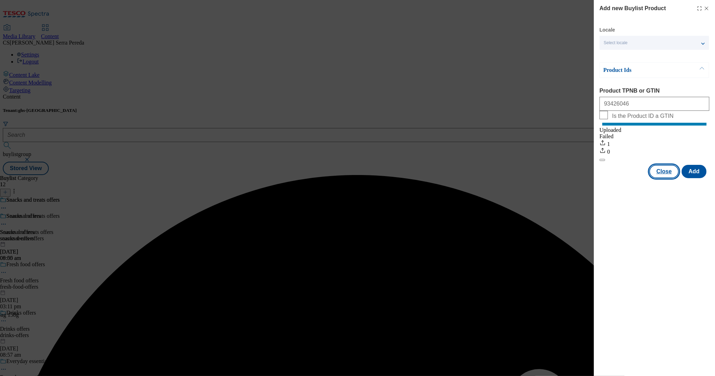
click at [666, 173] on button "Close" at bounding box center [663, 171] width 29 height 13
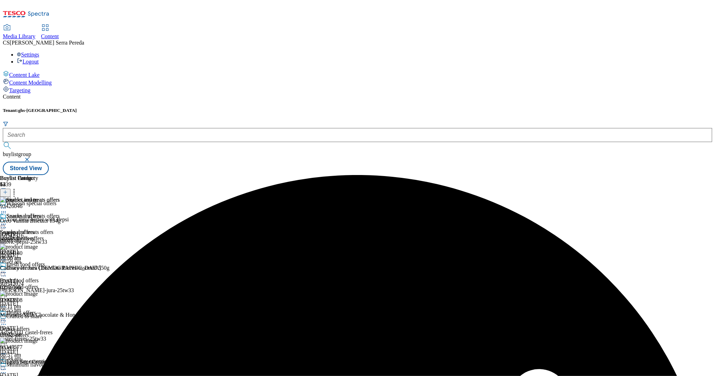
click at [4, 224] on circle at bounding box center [3, 224] width 1 height 1
click at [38, 269] on span "Preview" at bounding box center [30, 271] width 16 height 5
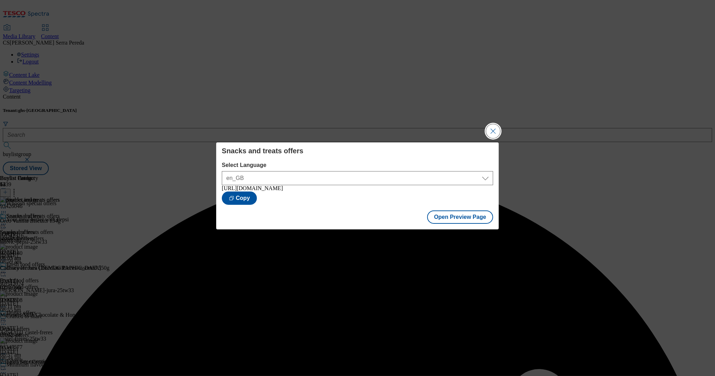
click at [494, 132] on button "Close Modal" at bounding box center [493, 131] width 14 height 14
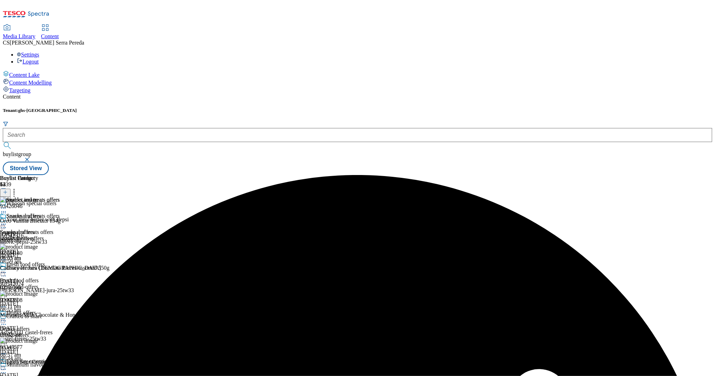
click at [7, 221] on icon at bounding box center [3, 224] width 7 height 7
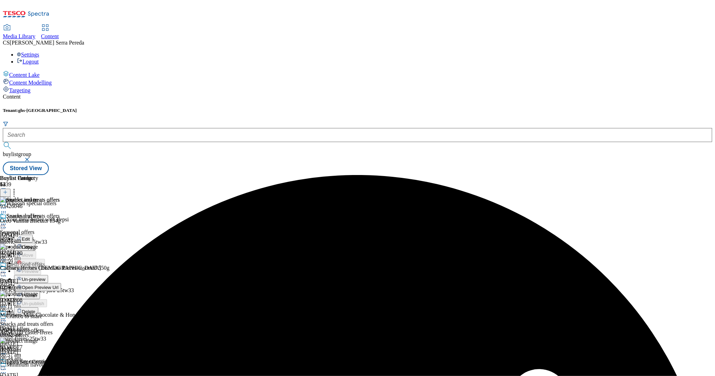
click at [37, 293] on span "Publish" at bounding box center [29, 295] width 15 height 5
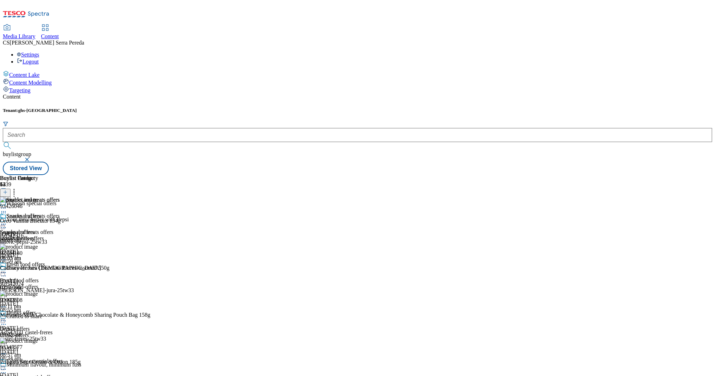
click at [11, 189] on button at bounding box center [5, 193] width 11 height 8
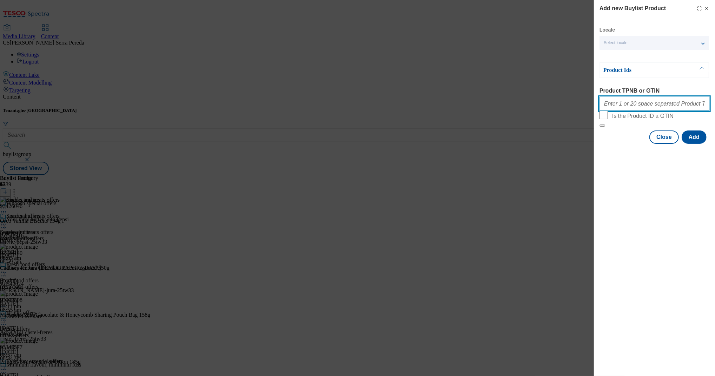
click at [642, 111] on input "Product TPNB or GTIN" at bounding box center [654, 104] width 110 height 14
paste input "96642545"
paste input "96869657"
type input "96642545 96869657"
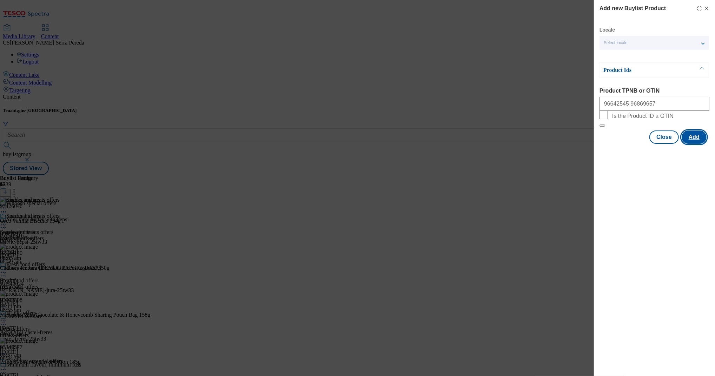
click at [697, 144] on button "Add" at bounding box center [693, 137] width 25 height 13
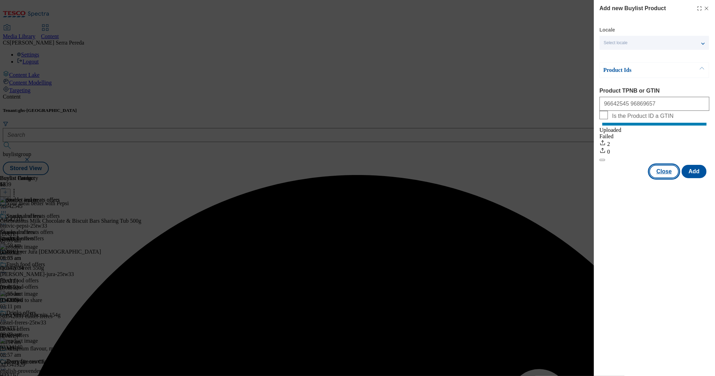
click at [666, 177] on button "Close" at bounding box center [663, 171] width 29 height 13
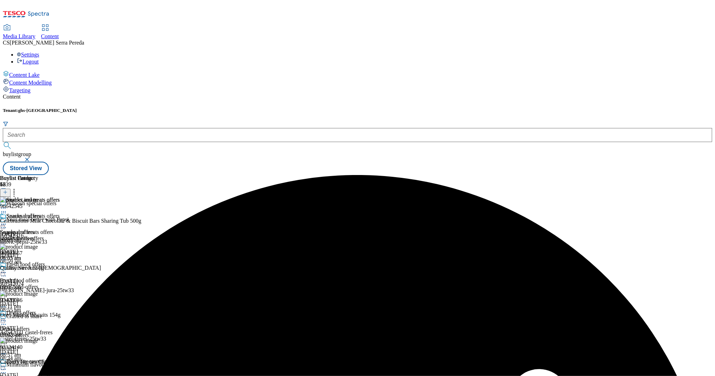
click at [18, 188] on icon at bounding box center [14, 191] width 7 height 7
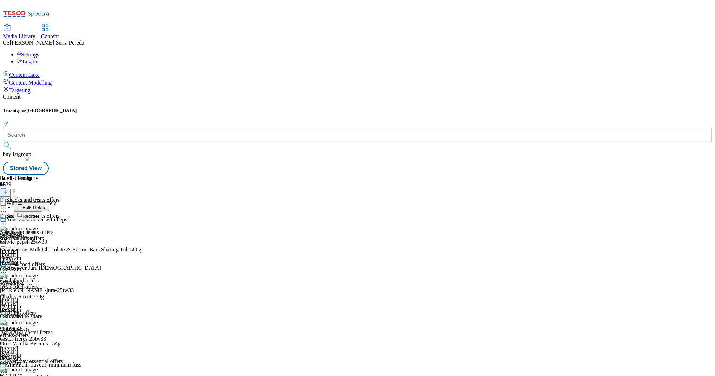
click at [39, 214] on span "Reorder" at bounding box center [30, 216] width 17 height 5
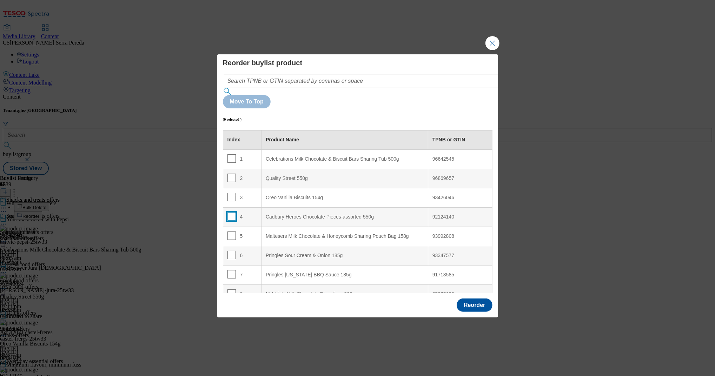
click at [228, 212] on input "Modal" at bounding box center [231, 216] width 8 height 8
checkbox input "true"
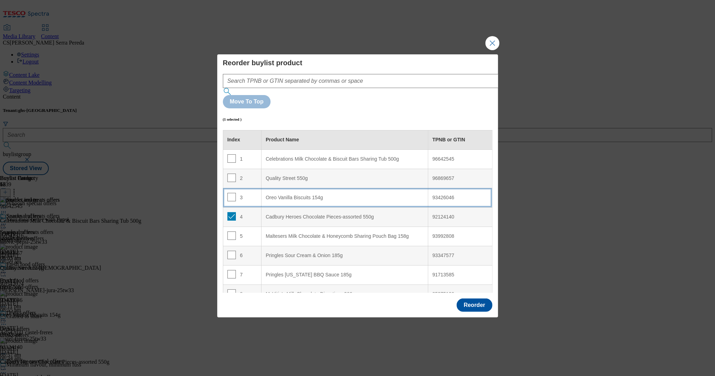
click at [282, 188] on 154g "Oreo Vanilla Biscuits 154g" at bounding box center [344, 197] width 167 height 19
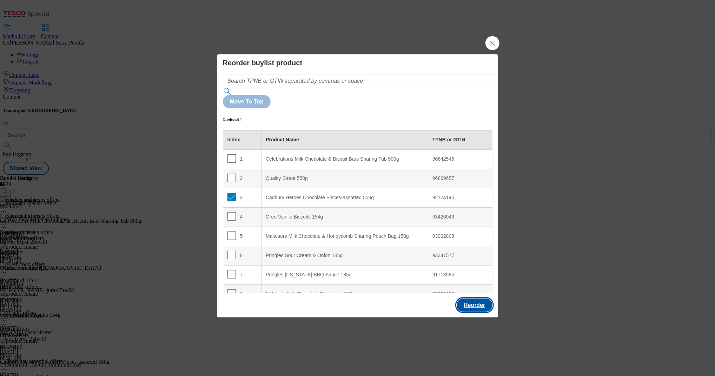
click at [465, 299] on button "Reorder" at bounding box center [473, 305] width 35 height 13
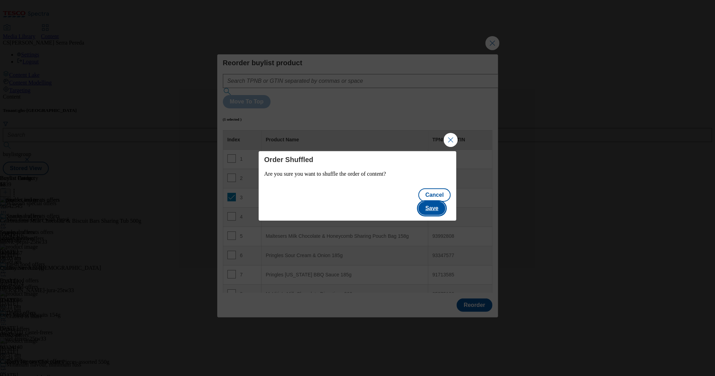
click at [436, 202] on button "Save" at bounding box center [431, 208] width 27 height 13
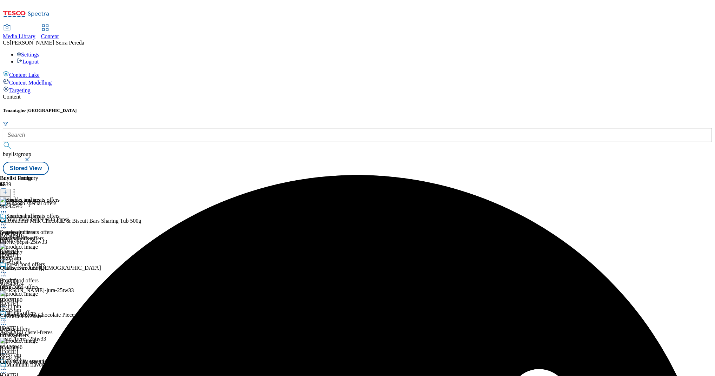
click at [11, 189] on button at bounding box center [5, 193] width 11 height 8
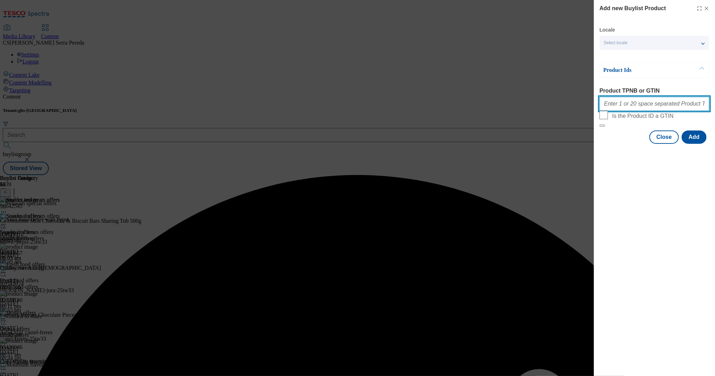
click at [635, 107] on input "Product TPNB or GTIN" at bounding box center [654, 104] width 110 height 14
paste input "92118211"
type input "92118211"
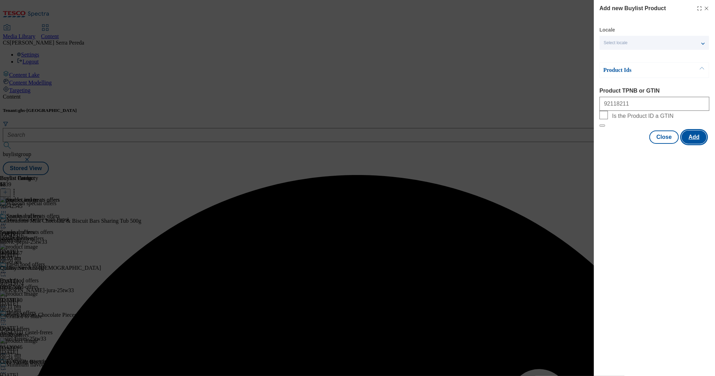
click at [704, 144] on button "Add" at bounding box center [693, 137] width 25 height 13
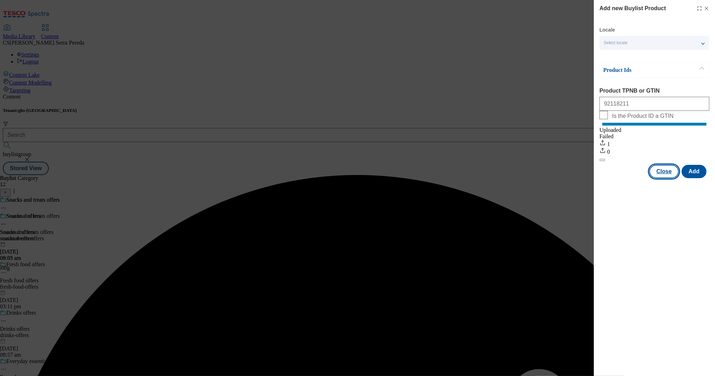
click at [665, 178] on button "Close" at bounding box center [663, 171] width 29 height 13
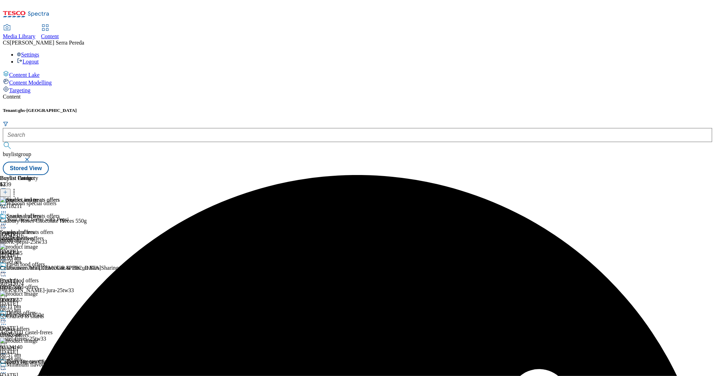
click at [18, 188] on icon at bounding box center [14, 191] width 7 height 7
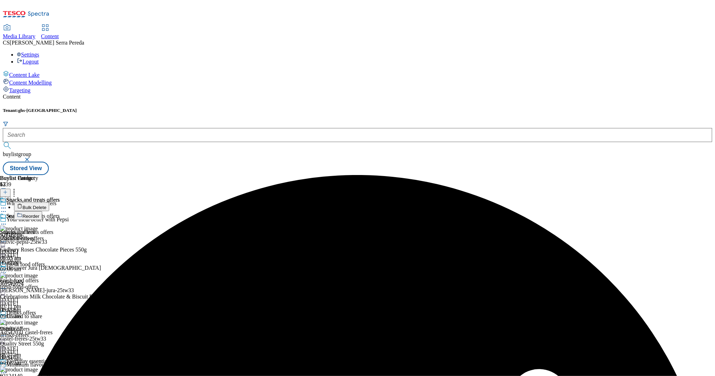
click at [42, 211] on button "Reorder" at bounding box center [28, 215] width 28 height 9
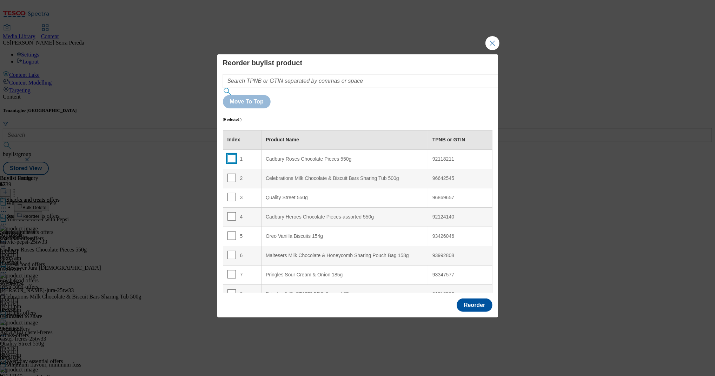
click at [229, 154] on input "Modal" at bounding box center [231, 158] width 8 height 8
checkbox input "true"
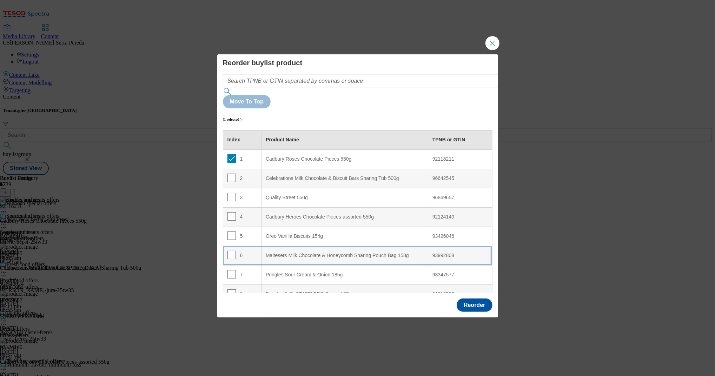
click at [280, 253] on div "Maltesers Milk Chocolate & Honeycomb Sharing Pouch Bag 158g" at bounding box center [345, 256] width 158 height 6
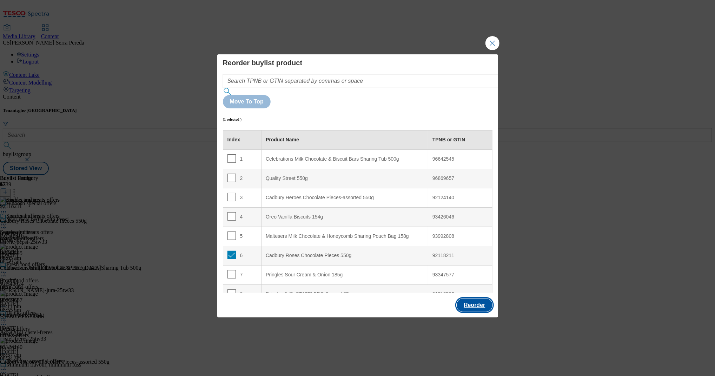
click at [467, 299] on button "Reorder" at bounding box center [473, 305] width 35 height 13
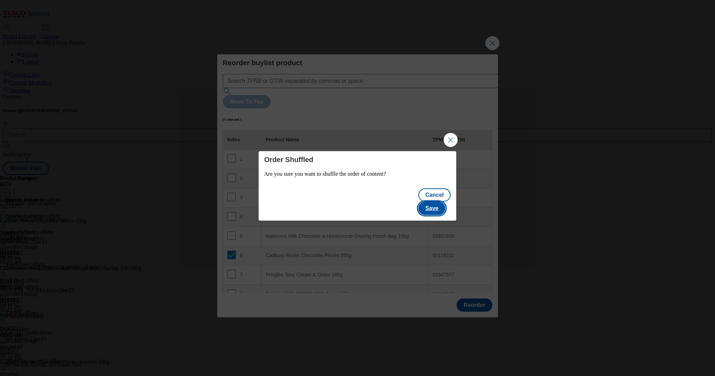
click at [434, 208] on button "Save" at bounding box center [431, 208] width 27 height 13
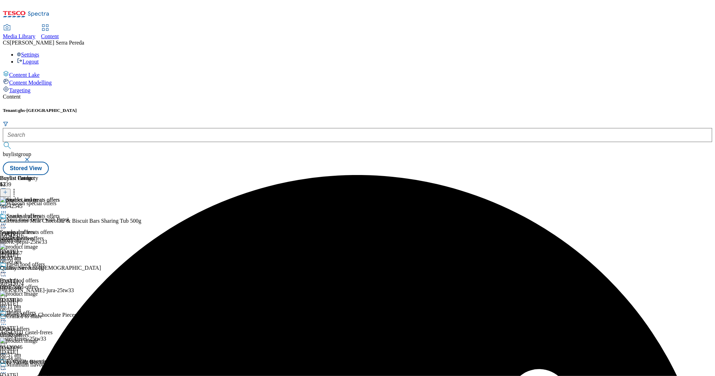
click at [2, 224] on circle at bounding box center [1, 224] width 1 height 1
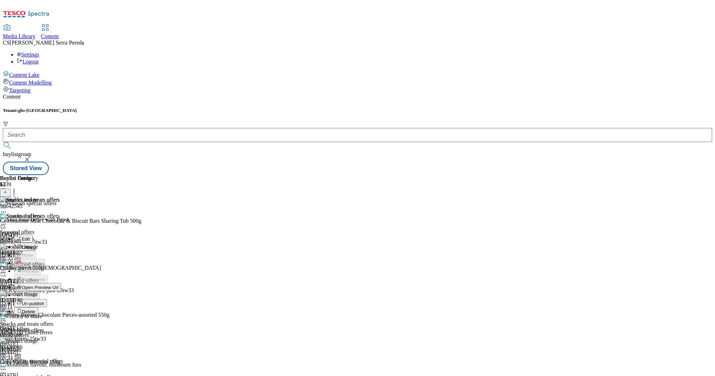
click at [30, 236] on span "Edit" at bounding box center [26, 238] width 8 height 5
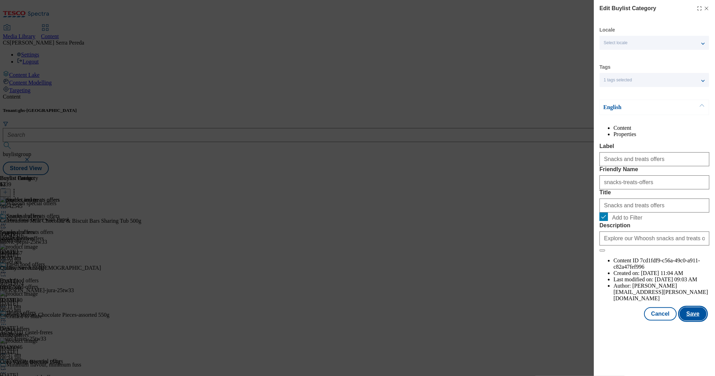
click at [696, 321] on button "Save" at bounding box center [692, 313] width 27 height 13
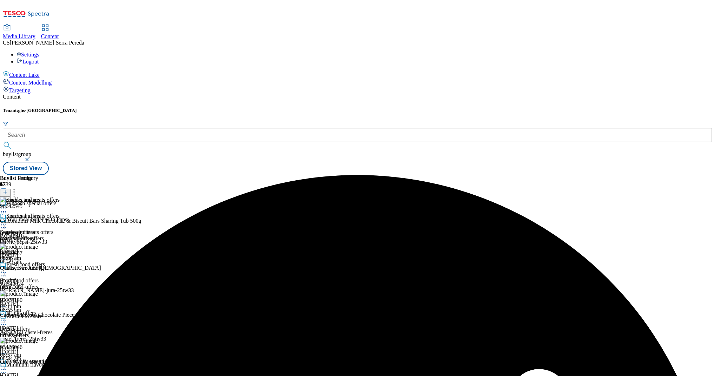
click at [60, 213] on div "Snacks and treats offers Snacks and treats offers snacks-treats-offers [DATE] 0…" at bounding box center [30, 237] width 60 height 48
click at [7, 221] on icon at bounding box center [3, 224] width 7 height 7
click at [60, 267] on li "Preview" at bounding box center [37, 271] width 46 height 8
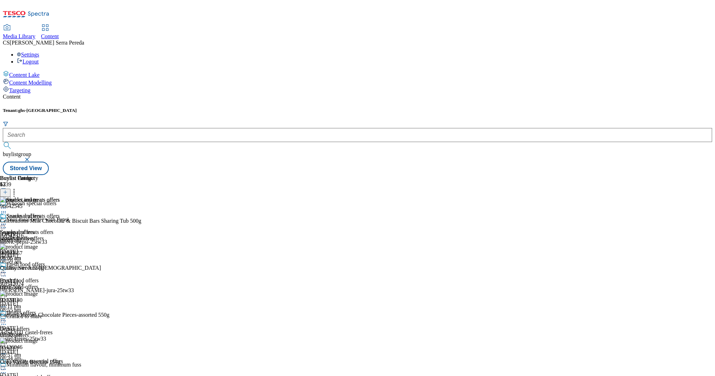
click at [60, 213] on div "Snacks and treats offers Snacks and treats offers snacks-treats-offers [DATE] 0…" at bounding box center [30, 237] width 60 height 48
click at [7, 221] on icon at bounding box center [3, 224] width 7 height 7
click at [38, 269] on span "Preview" at bounding box center [30, 271] width 16 height 5
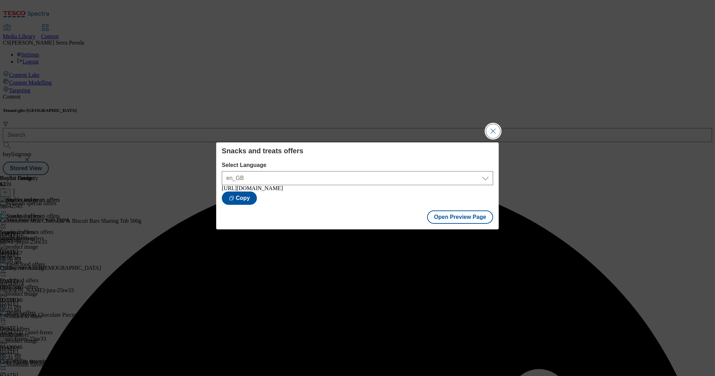
click at [495, 132] on button "Close Modal" at bounding box center [493, 131] width 14 height 14
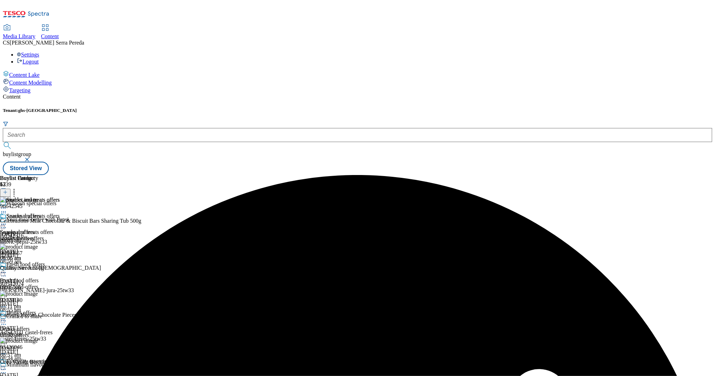
click at [7, 221] on icon at bounding box center [3, 224] width 7 height 7
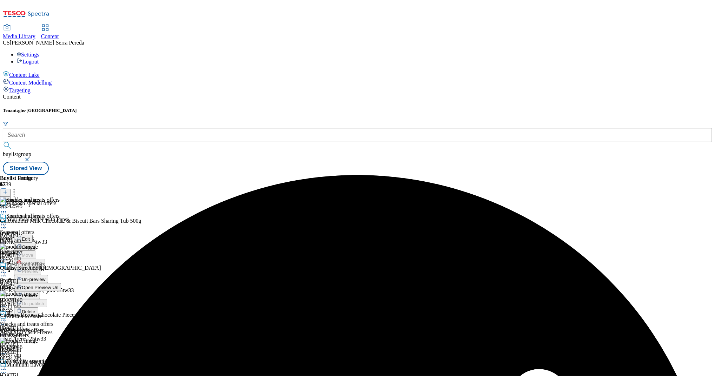
click at [37, 293] on span "Publish" at bounding box center [29, 295] width 15 height 5
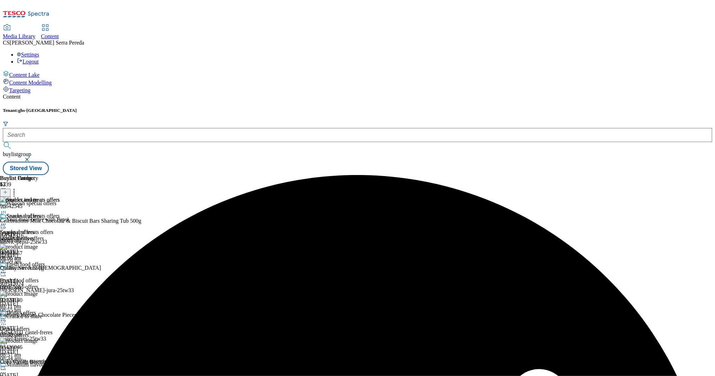
scroll to position [287, 0]
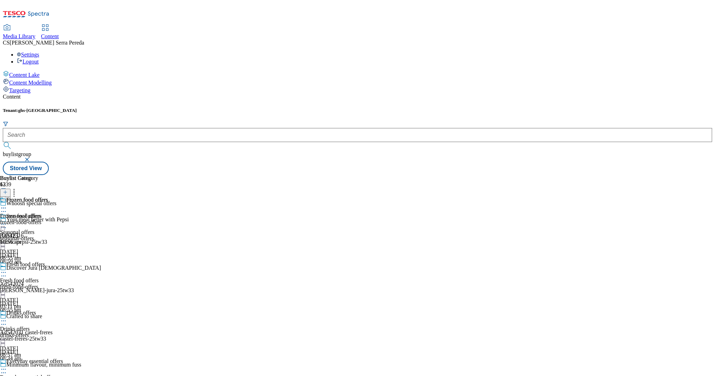
click at [48, 221] on div "Frozen food offers Frozen food offers frozen-food-offers [DATE] 10:56 am" at bounding box center [24, 221] width 48 height 48
click at [48, 241] on div "Frozen food offers Frozen food offers frozen-food-offers [DATE] 10:56 am" at bounding box center [24, 221] width 48 height 48
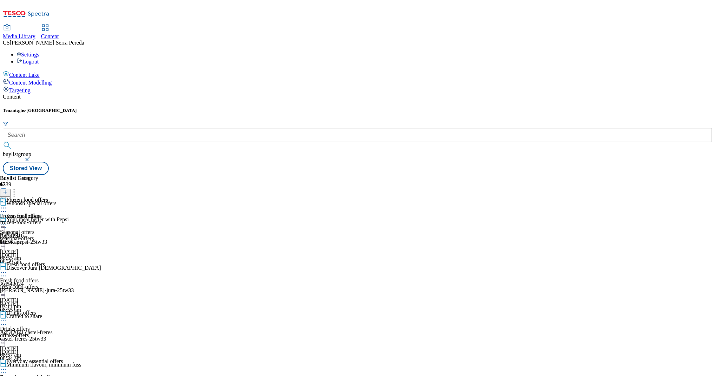
scroll to position [291, 0]
click at [48, 245] on div "Frozen food offers Frozen food offers frozen-food-offers [DATE] 10:56 am" at bounding box center [24, 221] width 48 height 48
click at [7, 205] on icon at bounding box center [3, 208] width 7 height 7
click at [44, 285] on span "Un-publish" at bounding box center [33, 287] width 22 height 5
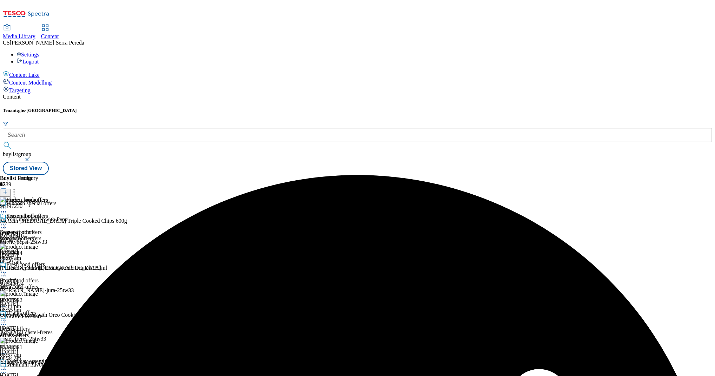
click at [7, 221] on icon at bounding box center [3, 224] width 7 height 7
click at [48, 275] on button "Un-preview" at bounding box center [31, 279] width 34 height 8
click at [18, 188] on icon at bounding box center [14, 191] width 7 height 7
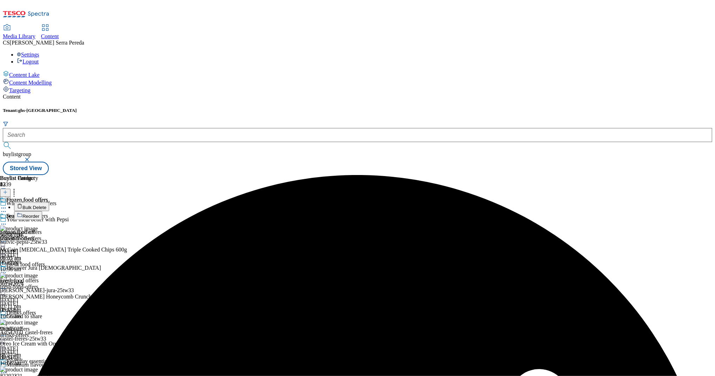
click at [39, 214] on span "Reorder" at bounding box center [30, 216] width 17 height 5
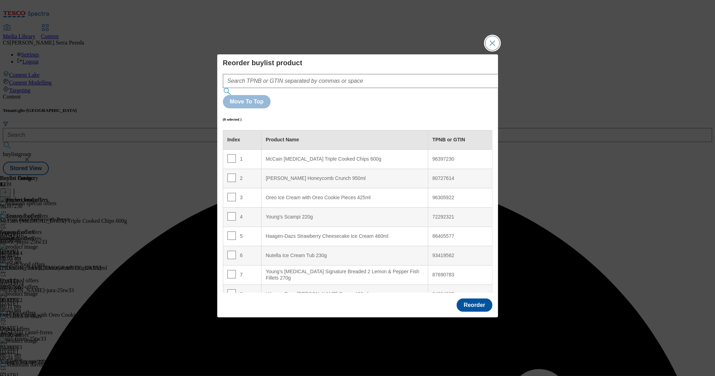
click at [489, 50] on button "Close Modal" at bounding box center [492, 43] width 14 height 14
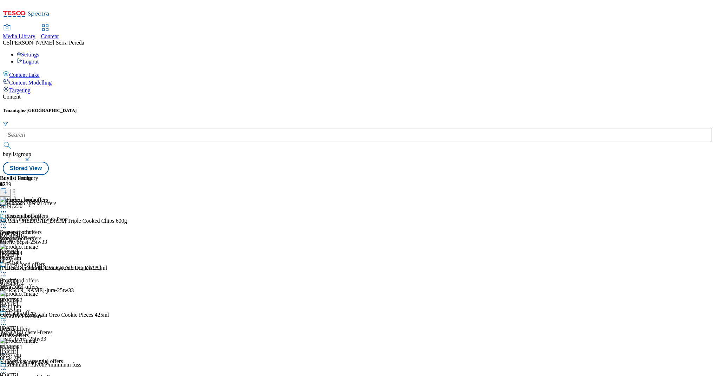
click at [18, 188] on icon at bounding box center [14, 191] width 7 height 7
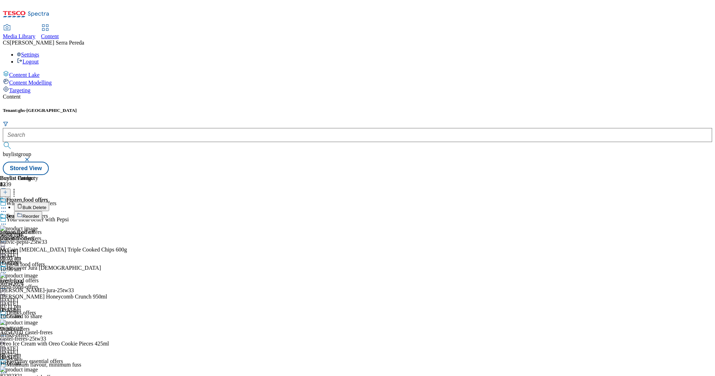
click at [49, 202] on button "Bulk Delete" at bounding box center [31, 206] width 35 height 9
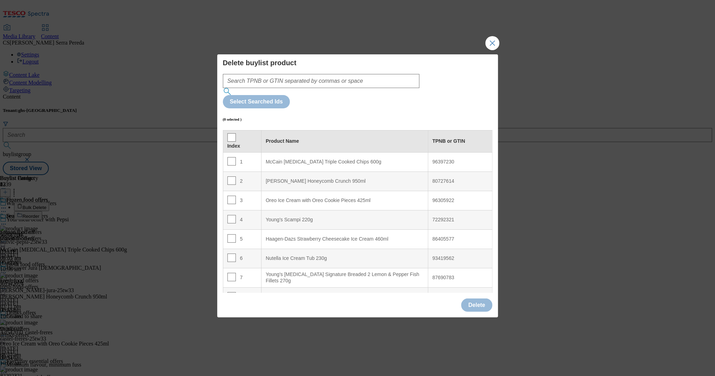
scroll to position [281, 0]
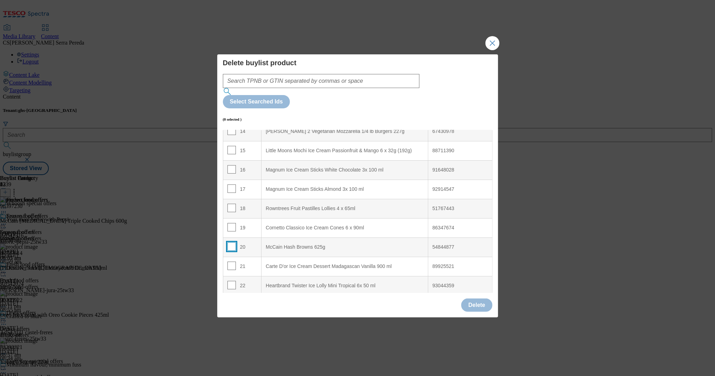
click at [228, 242] on input "Modal" at bounding box center [231, 246] width 8 height 8
checkbox input "true"
click at [474, 299] on button "Delete" at bounding box center [476, 305] width 31 height 13
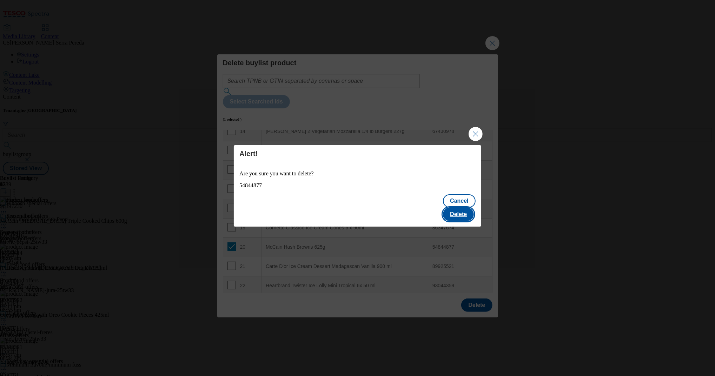
click at [467, 208] on button "Delete" at bounding box center [458, 214] width 31 height 13
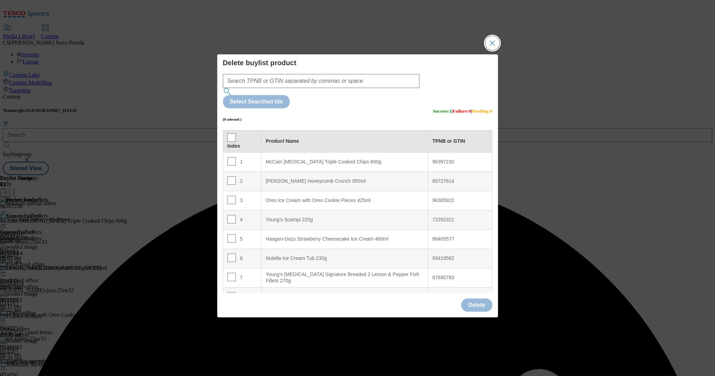
click at [496, 50] on button "Close Modal" at bounding box center [492, 43] width 14 height 14
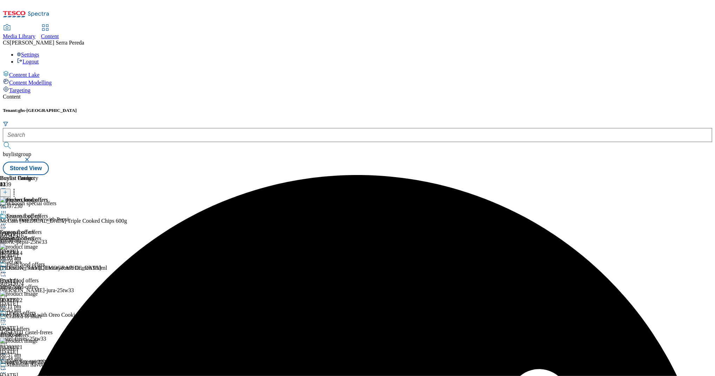
click at [7, 221] on icon at bounding box center [3, 224] width 7 height 7
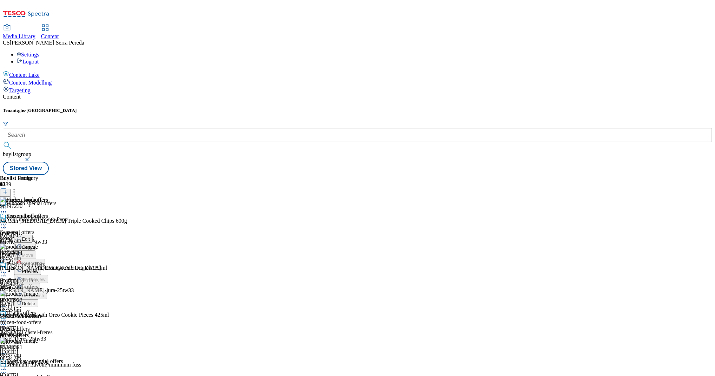
click at [38, 269] on span "Preview" at bounding box center [30, 271] width 16 height 5
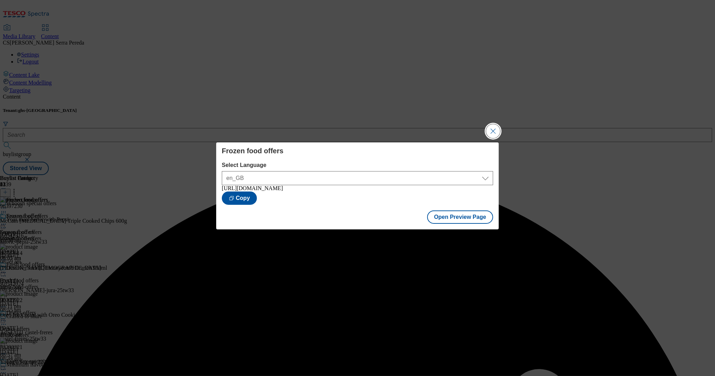
click at [496, 125] on button "Close Modal" at bounding box center [493, 131] width 14 height 14
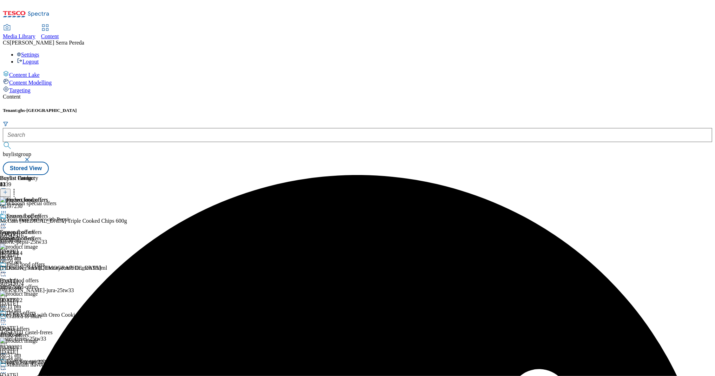
click at [7, 221] on icon at bounding box center [3, 224] width 7 height 7
click at [37, 293] on span "Publish" at bounding box center [29, 295] width 15 height 5
click at [34, 229] on span "Seasonal offers" at bounding box center [17, 232] width 34 height 6
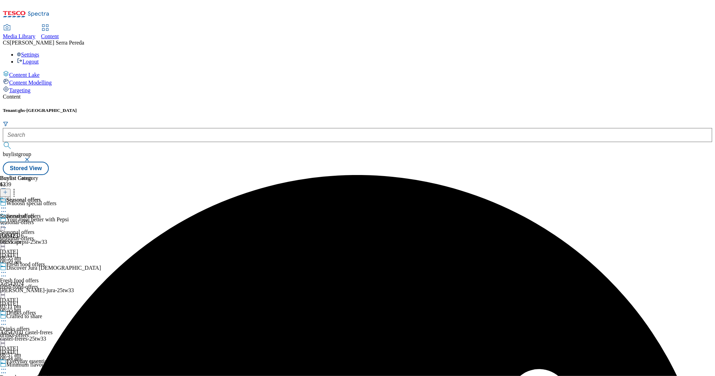
click at [41, 219] on div "seasonal-offers" at bounding box center [20, 222] width 41 height 6
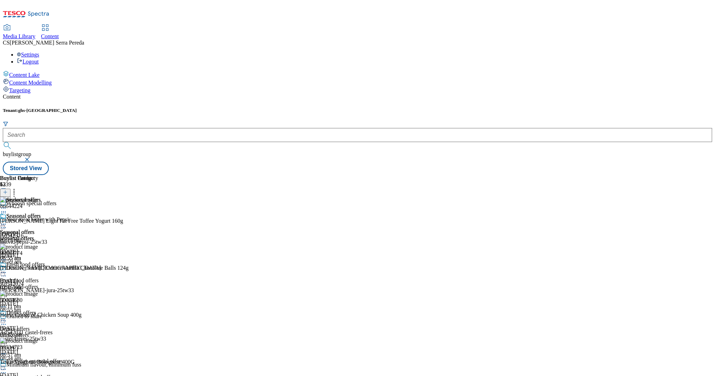
click at [8, 190] on icon at bounding box center [5, 192] width 5 height 5
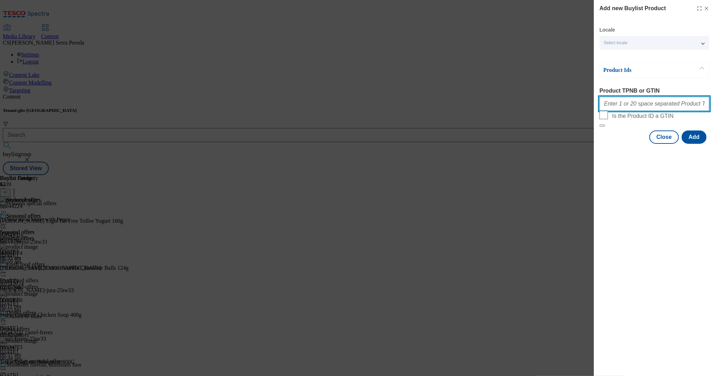
click at [630, 105] on input "Product TPNB or GTIN" at bounding box center [654, 104] width 110 height 14
paste input "92118211"
drag, startPoint x: 646, startPoint y: 103, endPoint x: 554, endPoint y: 92, distance: 92.6
click at [554, 92] on div "Add new Buylist Product Locale Select locale English Welsh Product Ids Product …" at bounding box center [357, 188] width 715 height 376
click at [648, 111] on div "92118211" at bounding box center [654, 102] width 110 height 17
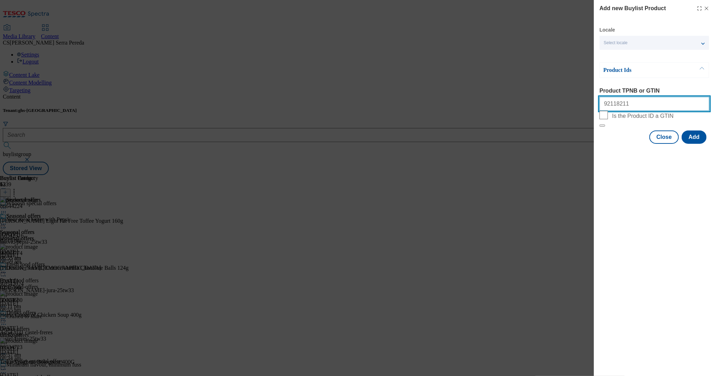
drag, startPoint x: 639, startPoint y: 105, endPoint x: 553, endPoint y: 92, distance: 86.9
click at [553, 92] on div "Add new Buylist Product Locale Select locale English Welsh Product Ids Product …" at bounding box center [357, 188] width 715 height 376
paste input "24140 92118211 96642545 96880540 96869657 90987739"
type input "92124140 92118211 96642545 96880540 96869657 90987739"
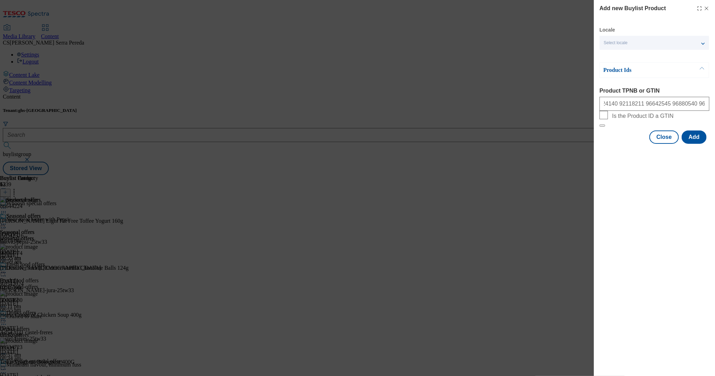
click at [708, 144] on div "Close Add" at bounding box center [654, 137] width 110 height 13
click at [702, 144] on button "Add" at bounding box center [693, 137] width 25 height 13
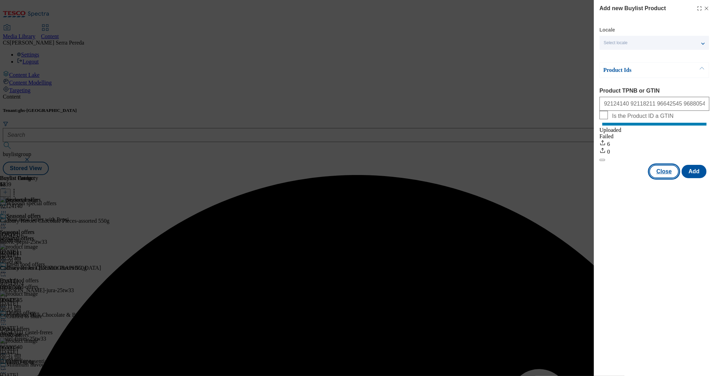
click at [664, 178] on button "Close" at bounding box center [663, 171] width 29 height 13
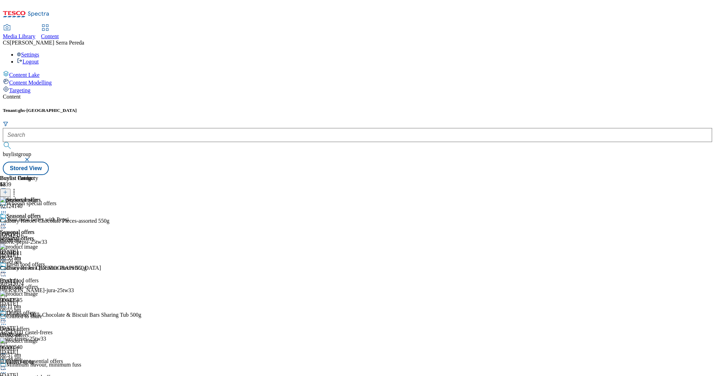
click at [7, 221] on icon at bounding box center [3, 224] width 7 height 7
click at [61, 235] on li "Edit" at bounding box center [37, 239] width 47 height 8
click at [7, 221] on icon at bounding box center [3, 224] width 7 height 7
click at [33, 235] on button "Edit" at bounding box center [23, 239] width 19 height 8
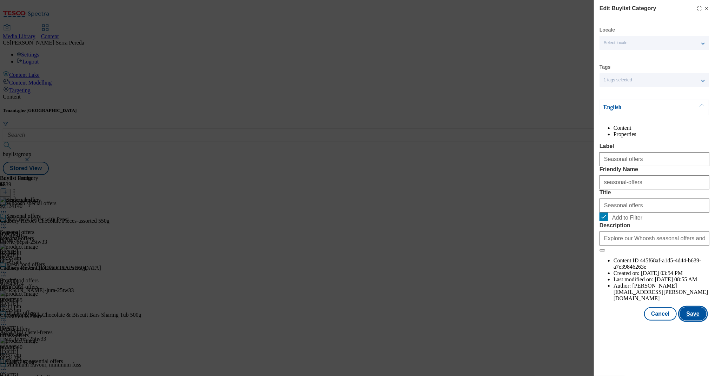
click at [692, 321] on button "Save" at bounding box center [692, 313] width 27 height 13
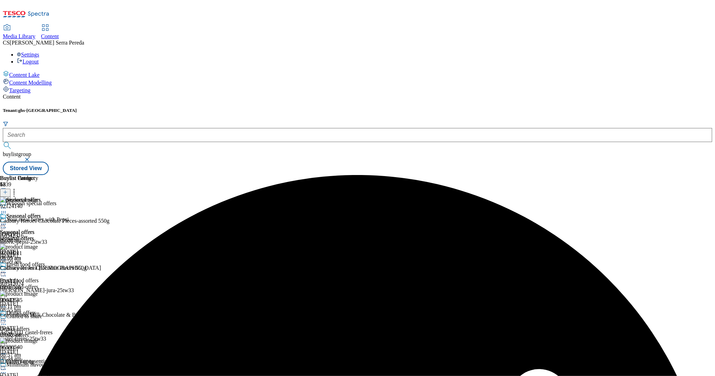
click at [7, 221] on icon at bounding box center [3, 224] width 7 height 7
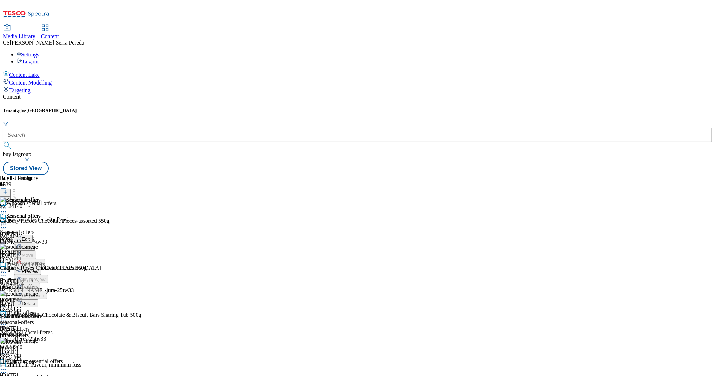
click at [38, 269] on span "Preview" at bounding box center [30, 271] width 16 height 5
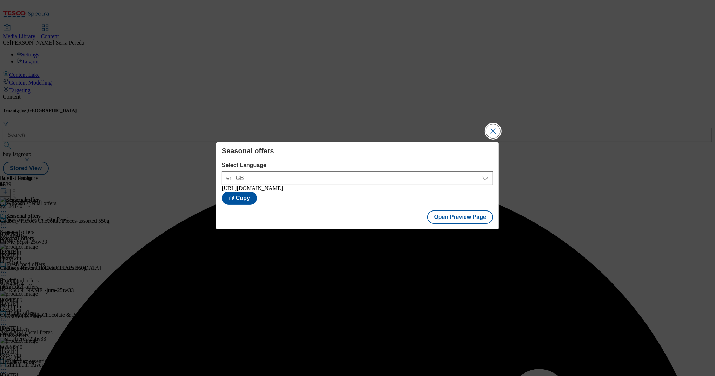
click at [487, 126] on button "Close Modal" at bounding box center [493, 131] width 14 height 14
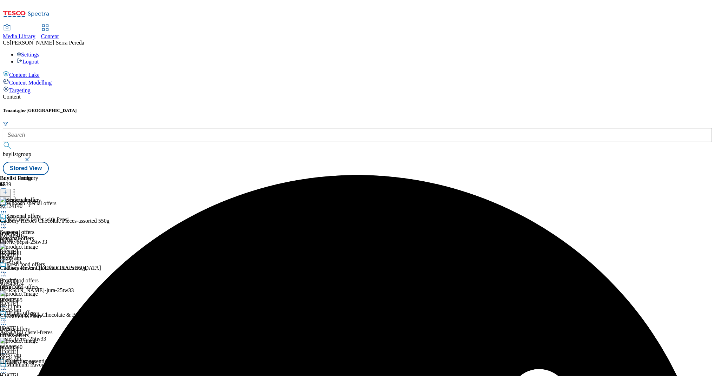
click at [41, 213] on div "Seasonal offers Seasonal offers seasonal-offers [DATE] 09:09 am" at bounding box center [20, 237] width 41 height 48
click at [7, 221] on icon at bounding box center [3, 224] width 7 height 7
click at [37, 293] on span "Publish" at bounding box center [29, 295] width 15 height 5
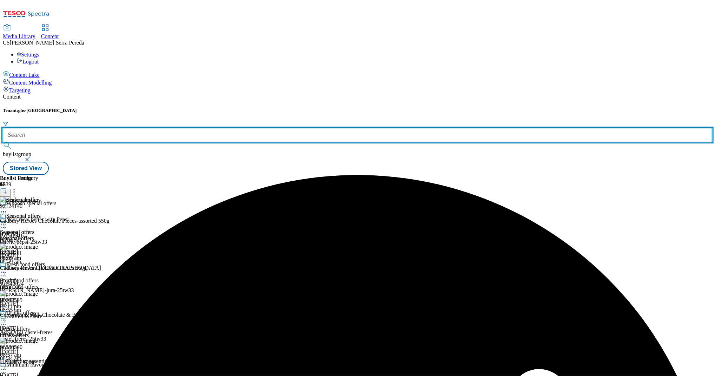
click at [154, 128] on input "text" at bounding box center [357, 135] width 709 height 14
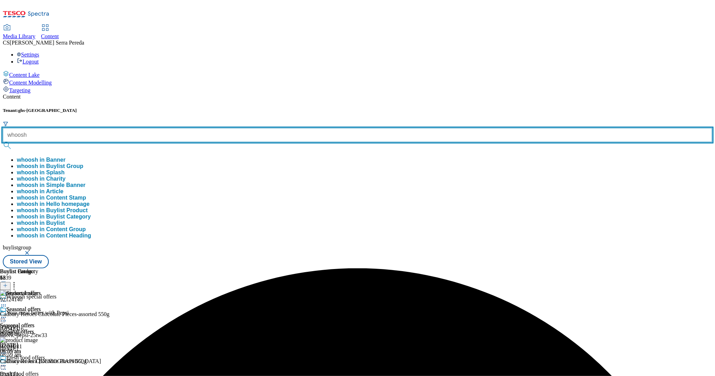
type input "whoosh"
click at [3, 142] on button "submit" at bounding box center [8, 145] width 10 height 7
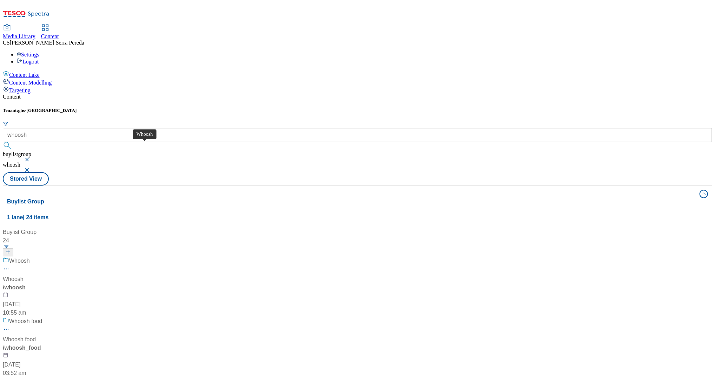
click at [30, 257] on div "Whoosh" at bounding box center [19, 261] width 21 height 8
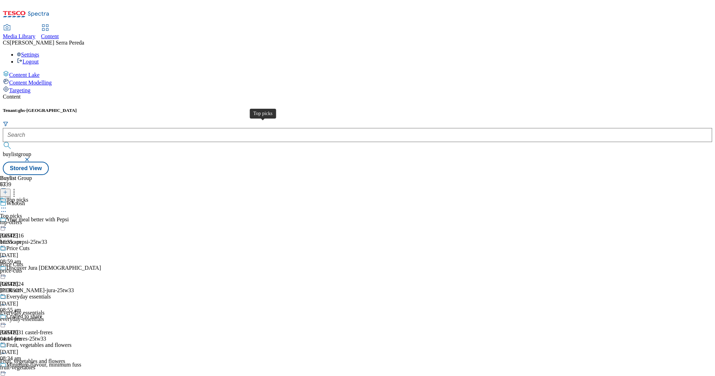
click at [22, 213] on span "Top picks" at bounding box center [11, 216] width 22 height 6
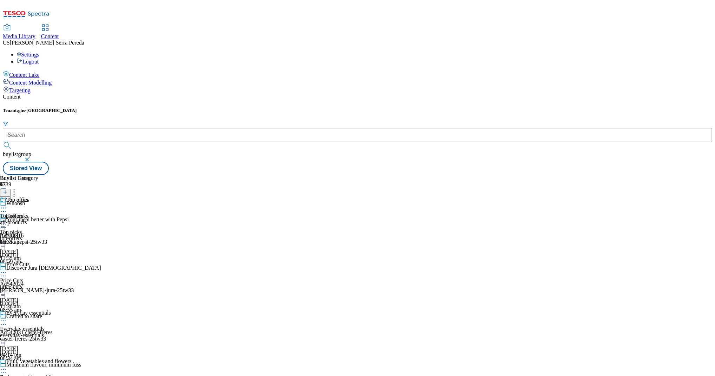
click at [38, 219] on div "all-products" at bounding box center [19, 222] width 38 height 6
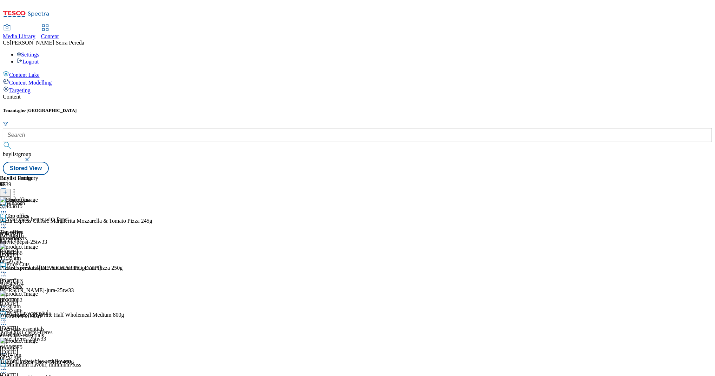
click at [7, 221] on icon at bounding box center [3, 224] width 7 height 7
click at [44, 301] on span "Un-publish" at bounding box center [33, 303] width 22 height 5
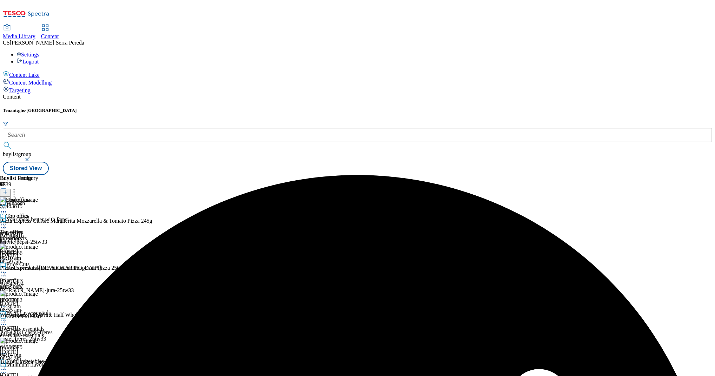
click at [7, 221] on icon at bounding box center [3, 224] width 7 height 7
click at [45, 277] on span "Un-preview" at bounding box center [34, 279] width 24 height 5
click at [18, 188] on icon at bounding box center [14, 191] width 7 height 7
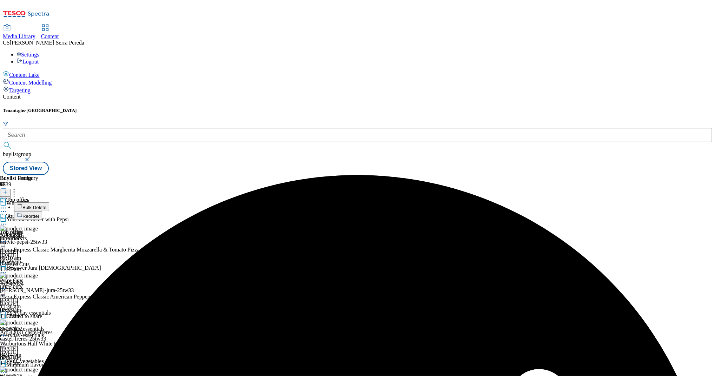
click at [49, 202] on button "Bulk Delete" at bounding box center [31, 206] width 35 height 9
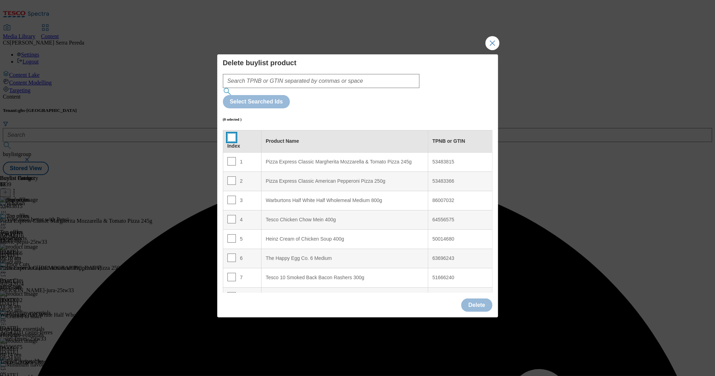
click at [232, 133] on input "Modal" at bounding box center [231, 137] width 8 height 8
checkbox input "true"
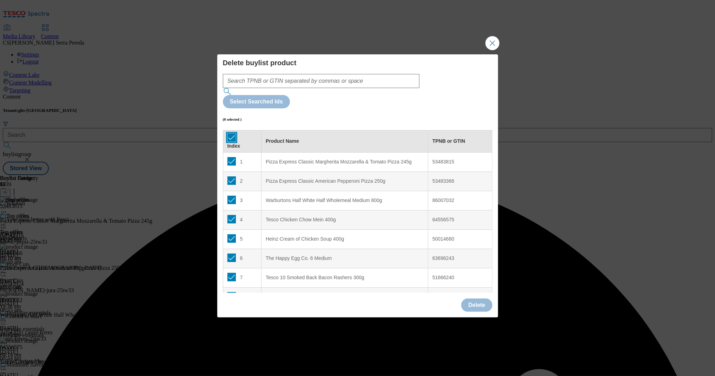
checkbox input "true"
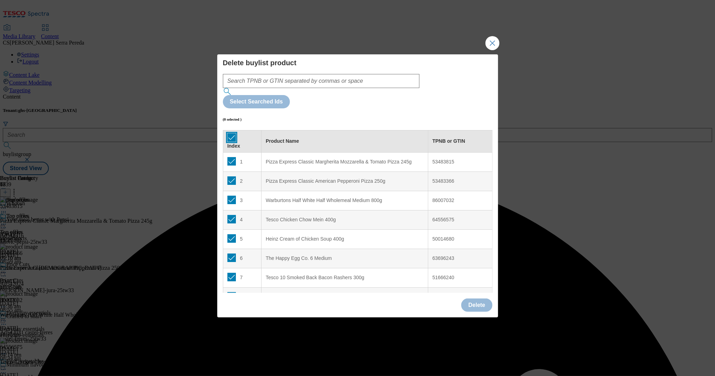
checkbox input "true"
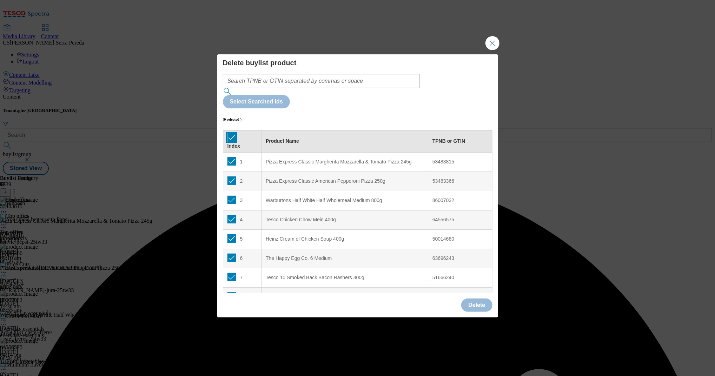
checkbox input "true"
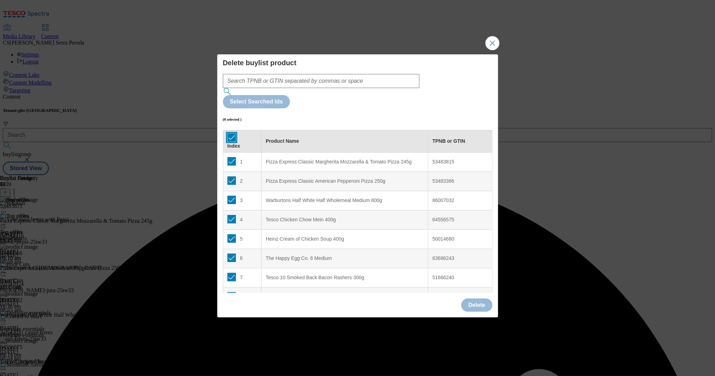
checkbox input "true"
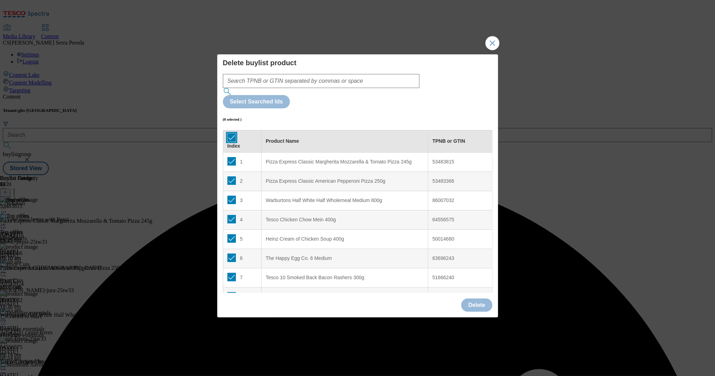
checkbox input "true"
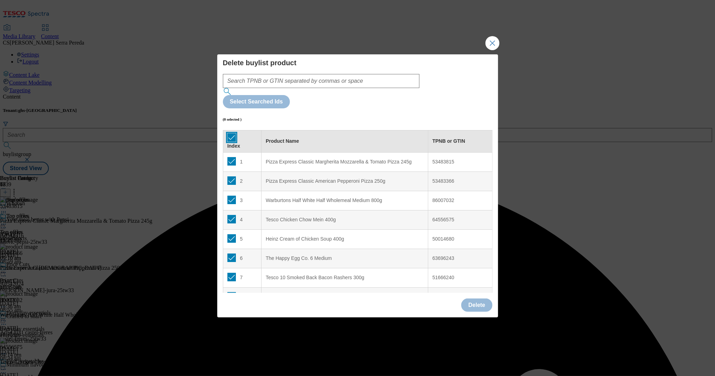
checkbox input "true"
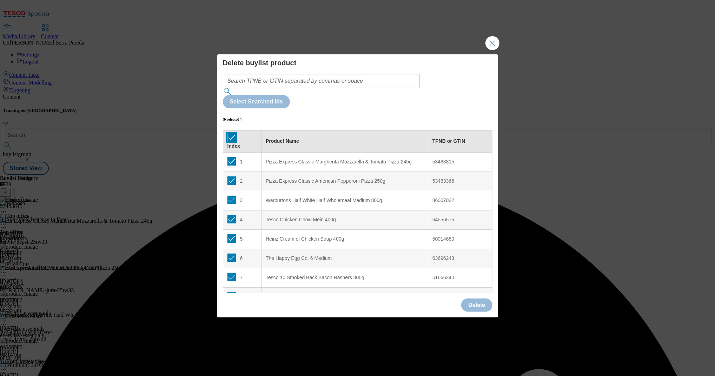
checkbox input "true"
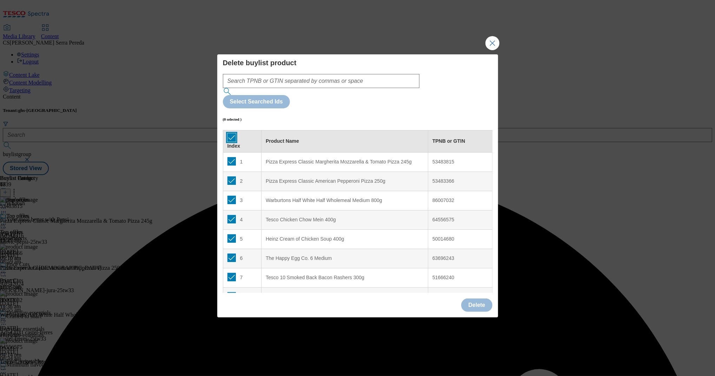
checkbox input "true"
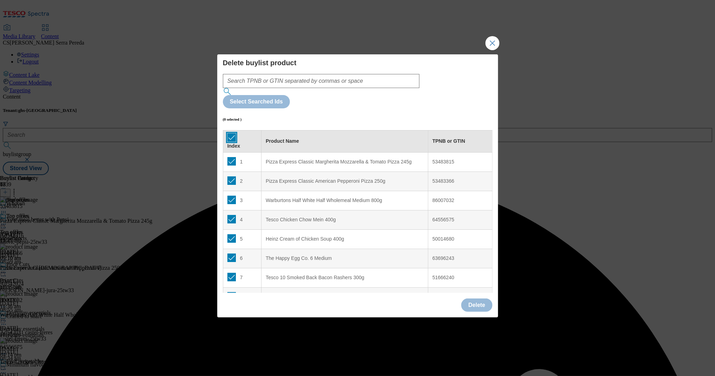
checkbox input "true"
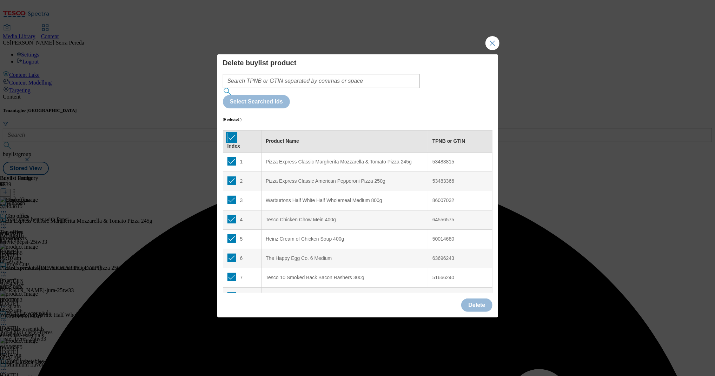
checkbox input "true"
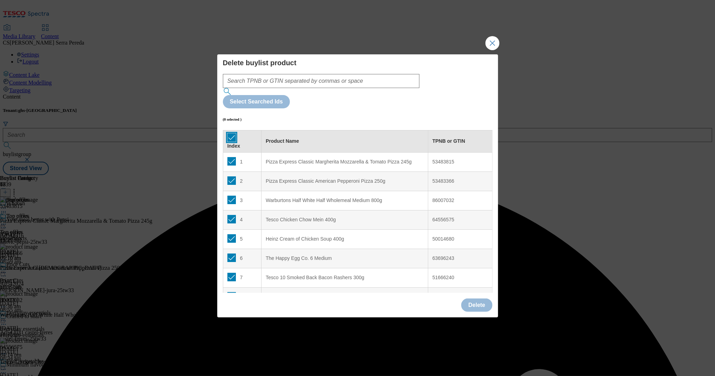
checkbox input "true"
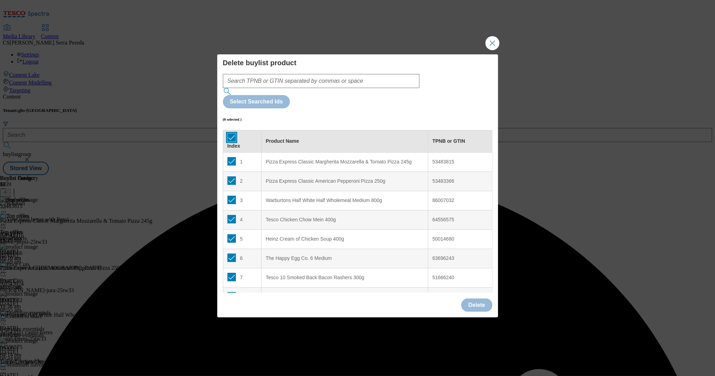
checkbox input "true"
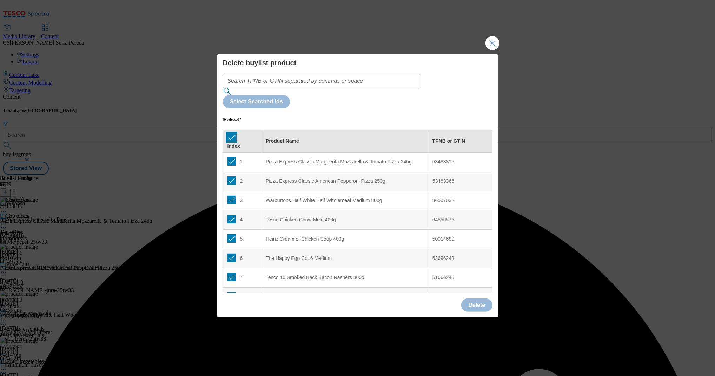
checkbox input "true"
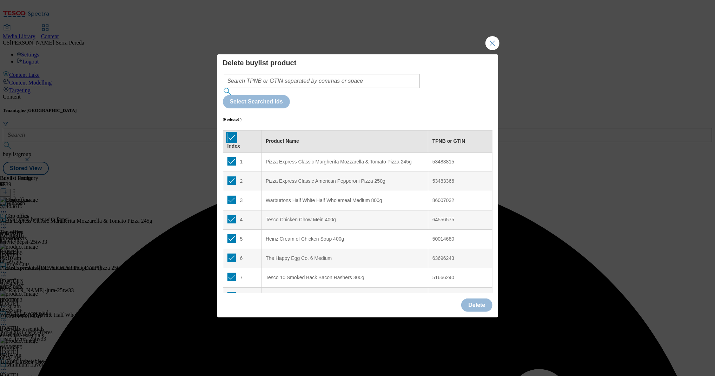
checkbox input "true"
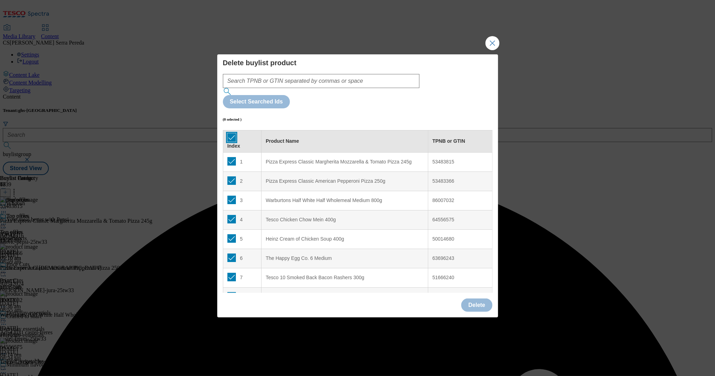
checkbox input "true"
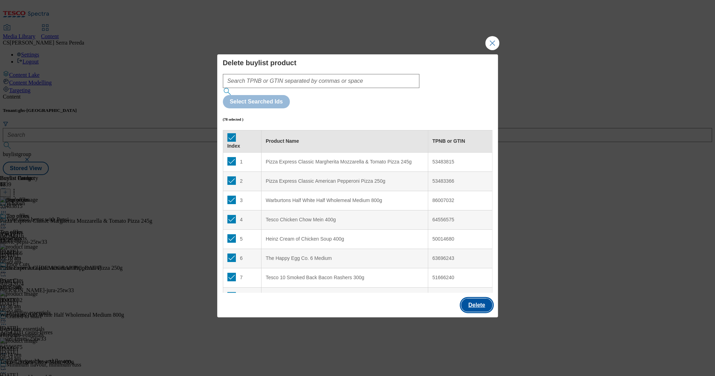
click at [476, 299] on button "Delete" at bounding box center [476, 305] width 31 height 13
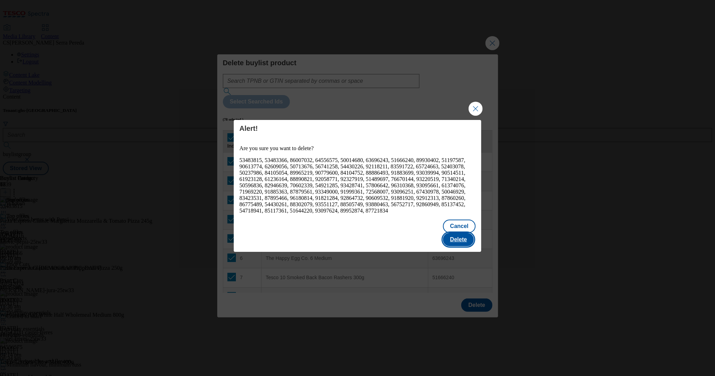
click at [461, 240] on button "Delete" at bounding box center [458, 239] width 31 height 13
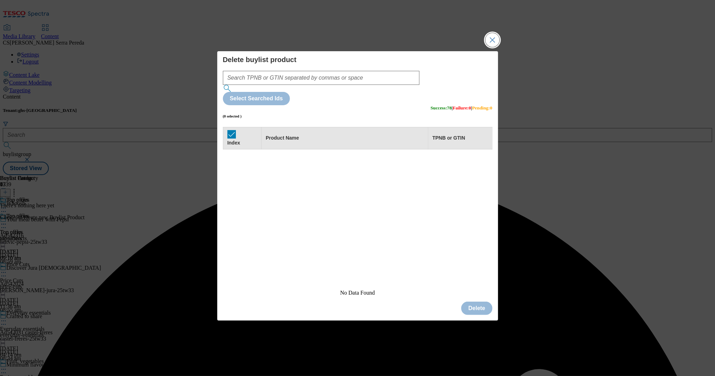
click at [492, 47] on button "Close Modal" at bounding box center [492, 40] width 14 height 14
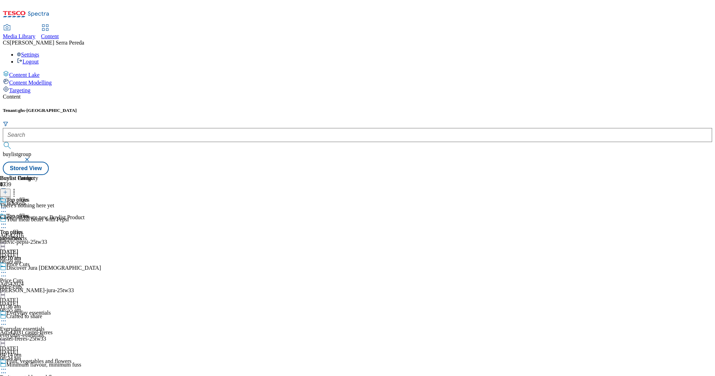
click at [8, 190] on icon at bounding box center [5, 192] width 5 height 5
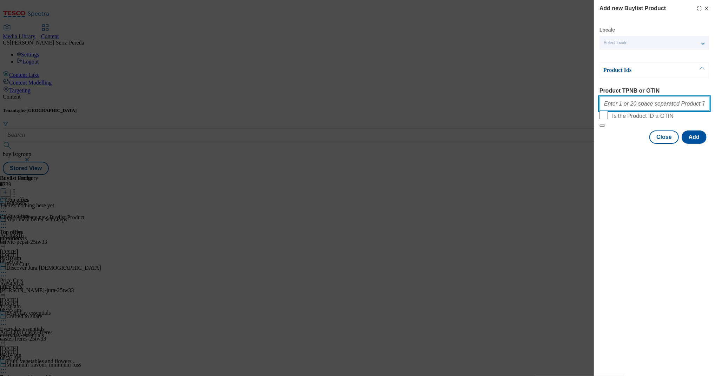
click at [662, 111] on input "Product TPNB or GTIN" at bounding box center [654, 104] width 110 height 14
paste input "51579153 86775489 96244135 50344298 58684011 93992808 53676386 54430226 8339134…"
type input "51579153 86775489 96244135 50344298 58684011 93992808 53676386 54430226 8339134…"
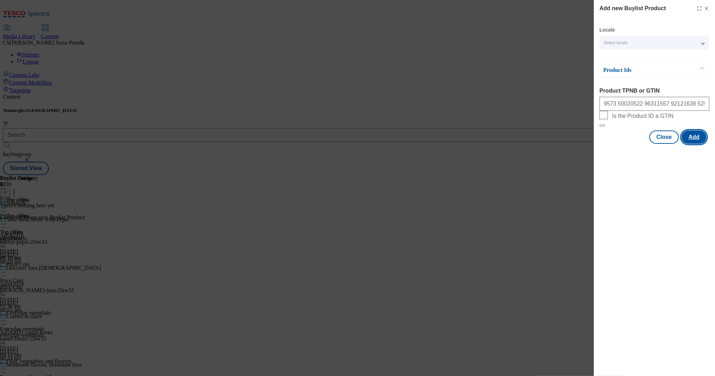
click at [694, 144] on button "Add" at bounding box center [693, 137] width 25 height 13
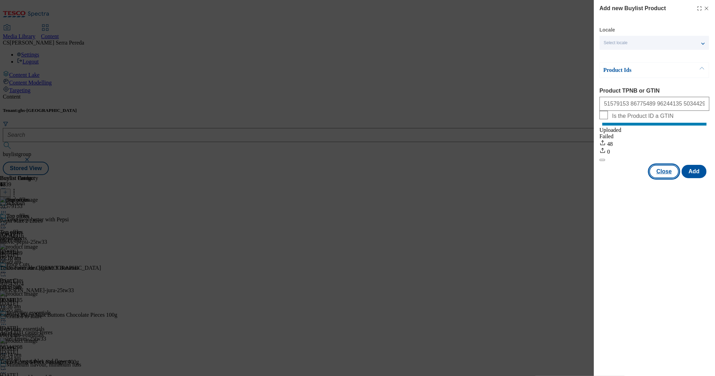
click at [667, 177] on button "Close" at bounding box center [663, 171] width 29 height 13
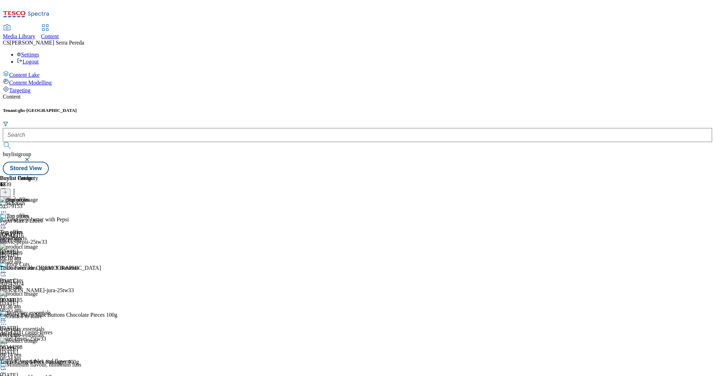
click at [8, 190] on icon at bounding box center [5, 192] width 5 height 5
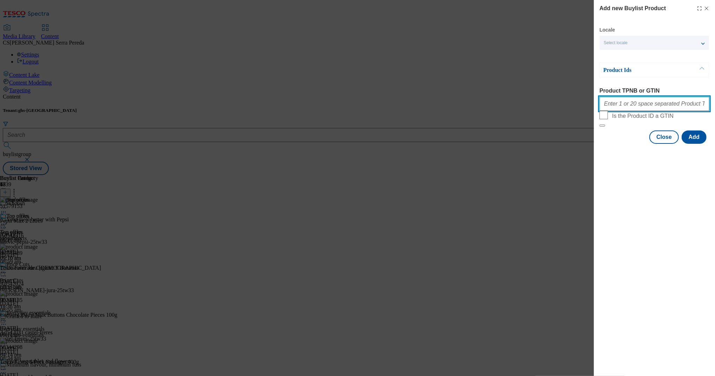
click at [644, 105] on input "Product TPNB or GTIN" at bounding box center [654, 104] width 110 height 14
paste input "92124140 92118211 96642545 96880540 96869657 90987739"
type input "92124140 92118211 96642545 96880540 96869657 90987739"
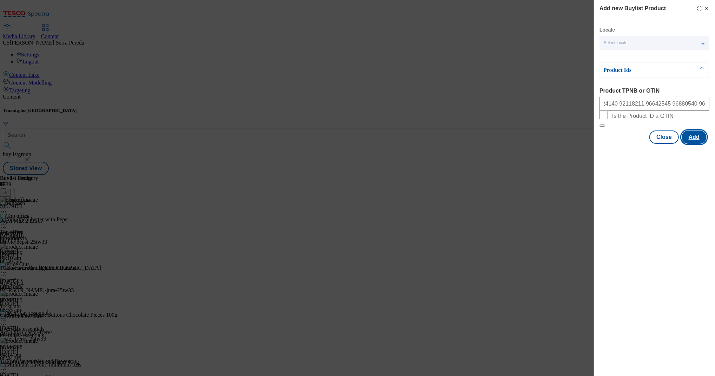
click at [692, 144] on button "Add" at bounding box center [693, 137] width 25 height 13
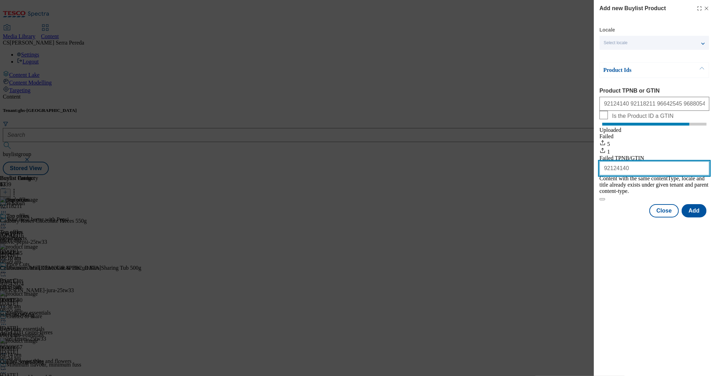
drag, startPoint x: 632, startPoint y: 189, endPoint x: 600, endPoint y: 192, distance: 32.8
click at [600, 175] on input "92124140" at bounding box center [654, 168] width 110 height 14
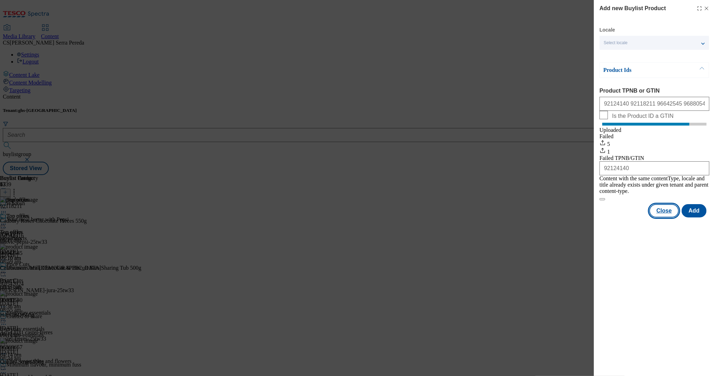
click at [666, 216] on button "Close" at bounding box center [663, 210] width 29 height 13
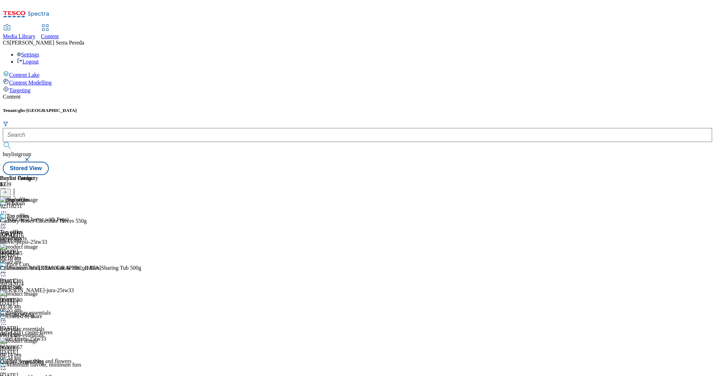
click at [18, 188] on icon at bounding box center [14, 191] width 7 height 7
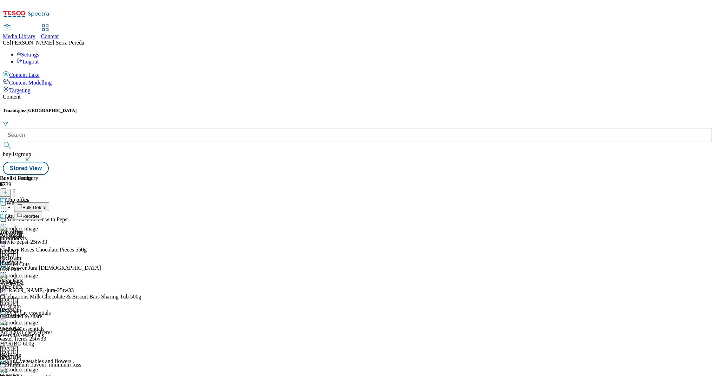
click at [39, 214] on span "Reorder" at bounding box center [30, 216] width 17 height 5
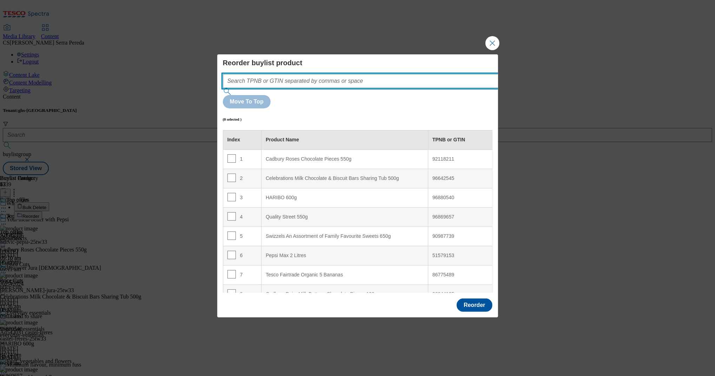
click at [332, 88] on input "Modal" at bounding box center [371, 81] width 296 height 14
paste input "92124140"
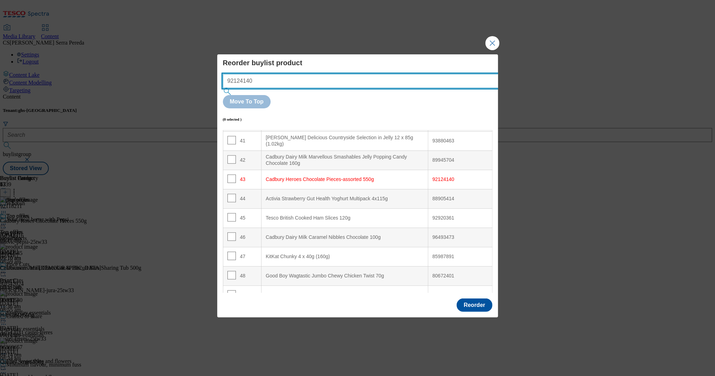
scroll to position [836, 0]
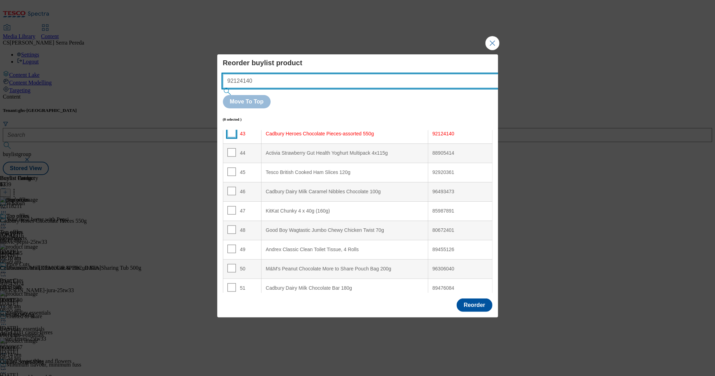
type input "92124140"
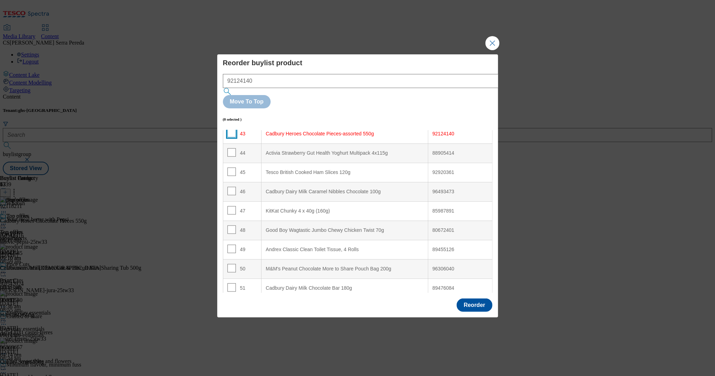
click at [231, 129] on input "Modal" at bounding box center [231, 133] width 8 height 8
checkbox input "true"
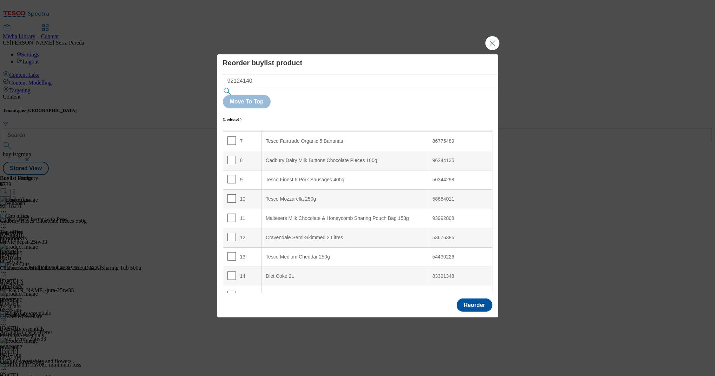
scroll to position [0, 0]
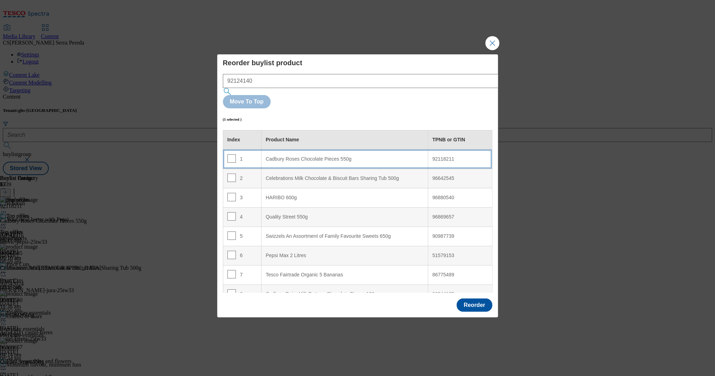
click at [299, 156] on div "Cadbury Roses Chocolate Pieces 550g" at bounding box center [345, 159] width 158 height 6
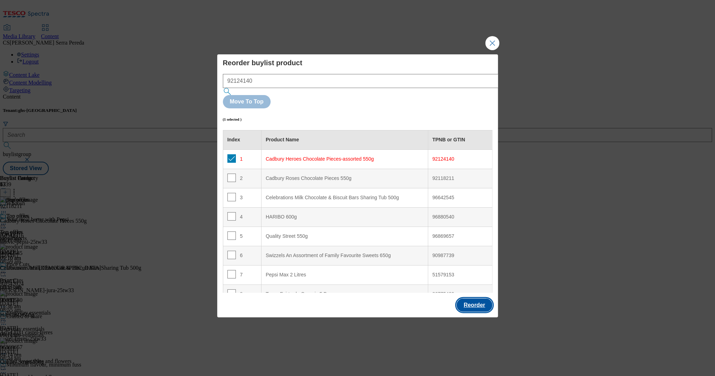
click at [475, 299] on button "Reorder" at bounding box center [473, 305] width 35 height 13
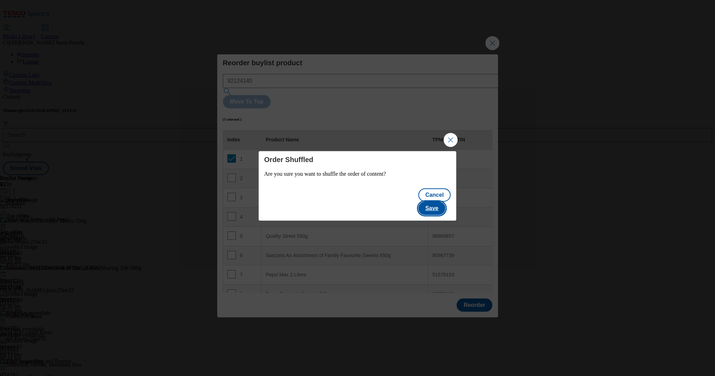
click at [435, 204] on button "Save" at bounding box center [431, 208] width 27 height 13
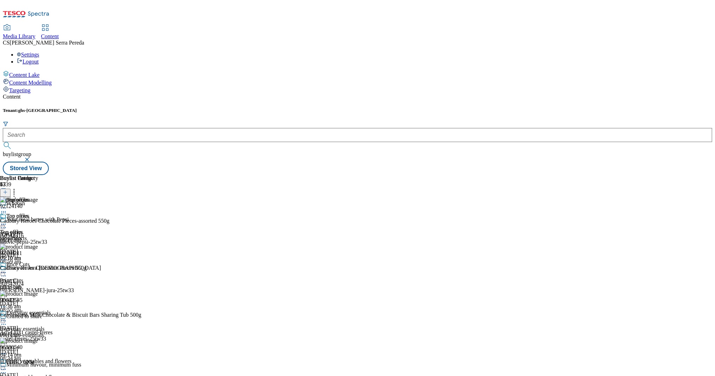
click at [7, 221] on icon at bounding box center [3, 224] width 7 height 7
click at [30, 236] on span "Edit" at bounding box center [26, 238] width 8 height 5
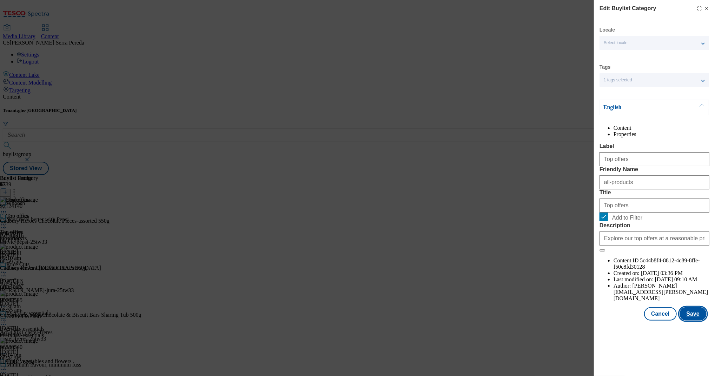
click at [695, 321] on button "Save" at bounding box center [692, 313] width 27 height 13
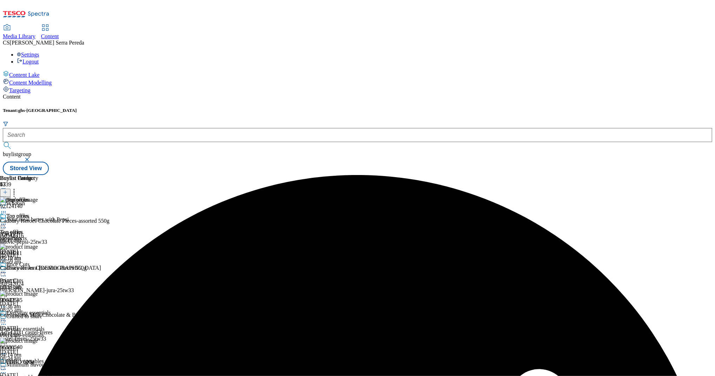
click at [7, 221] on icon at bounding box center [3, 224] width 7 height 7
click at [38, 269] on span "Preview" at bounding box center [30, 271] width 16 height 5
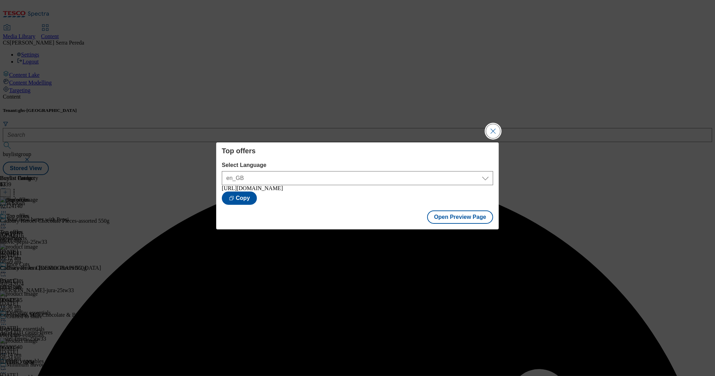
click at [495, 126] on button "Close Modal" at bounding box center [493, 131] width 14 height 14
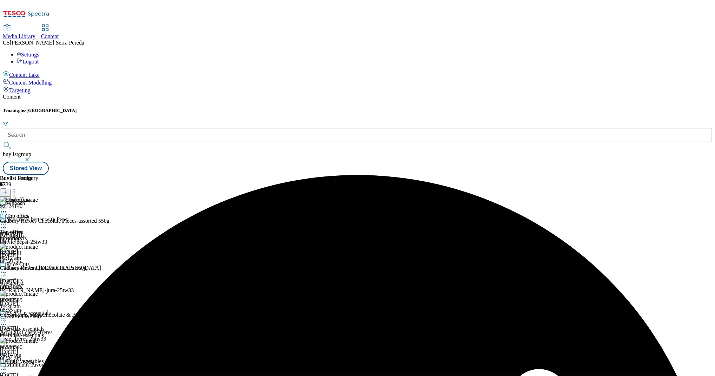
click at [7, 221] on icon at bounding box center [3, 224] width 7 height 7
click at [37, 293] on span "Publish" at bounding box center [29, 295] width 15 height 5
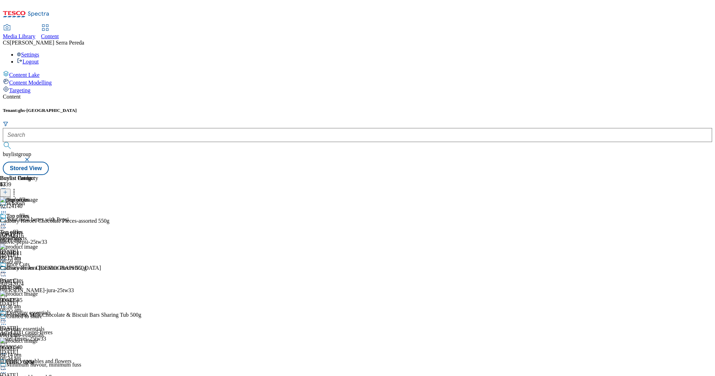
click at [11, 189] on button at bounding box center [5, 193] width 11 height 8
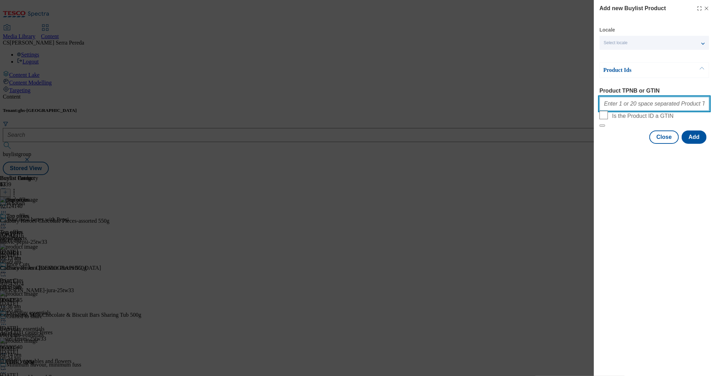
click at [646, 108] on input "Product TPNB or GTIN" at bounding box center [654, 104] width 110 height 14
paste input "96244135 85275190 96311557 96306040 88902383 96771864 54921285"
type input "96244135 85275190 96311557 96306040 88902383 96771864 54921285"
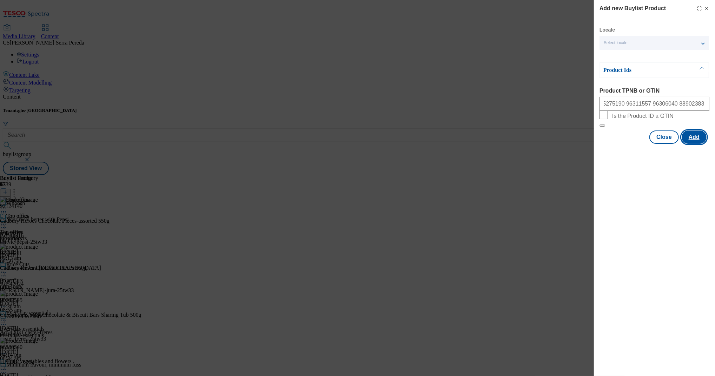
scroll to position [0, 0]
click at [694, 144] on button "Add" at bounding box center [693, 137] width 25 height 13
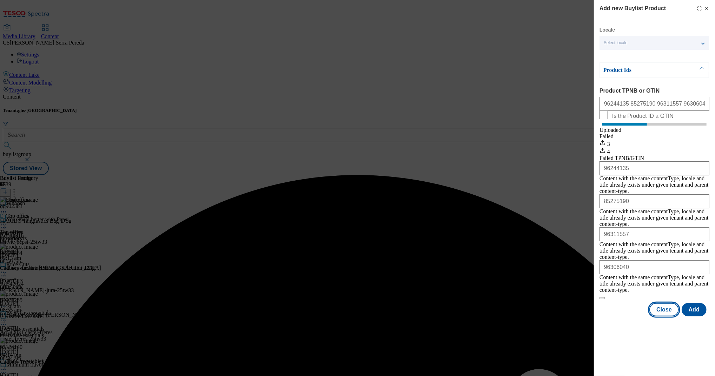
click at [670, 303] on button "Close" at bounding box center [663, 309] width 29 height 13
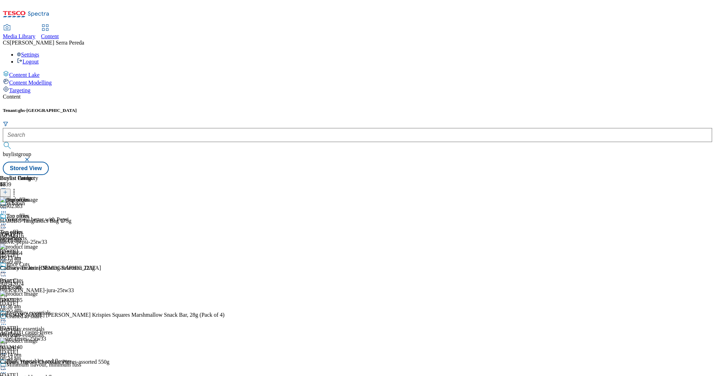
click at [18, 188] on icon at bounding box center [14, 191] width 7 height 7
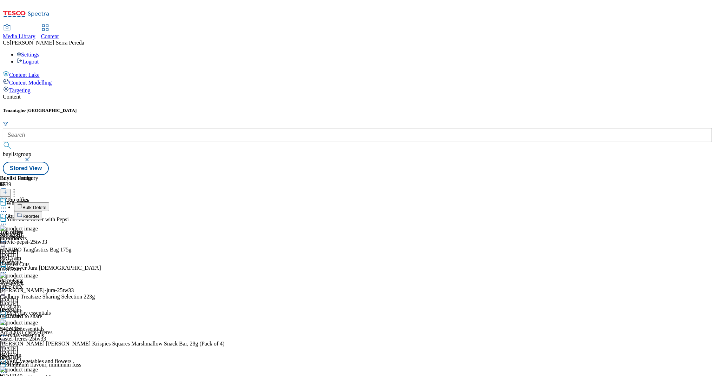
click at [42, 211] on button "Reorder" at bounding box center [28, 215] width 28 height 9
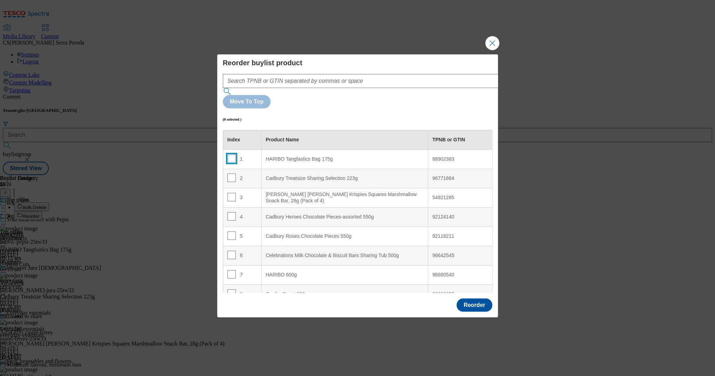
click at [231, 154] on input "Modal" at bounding box center [231, 158] width 8 height 8
checkbox input "true"
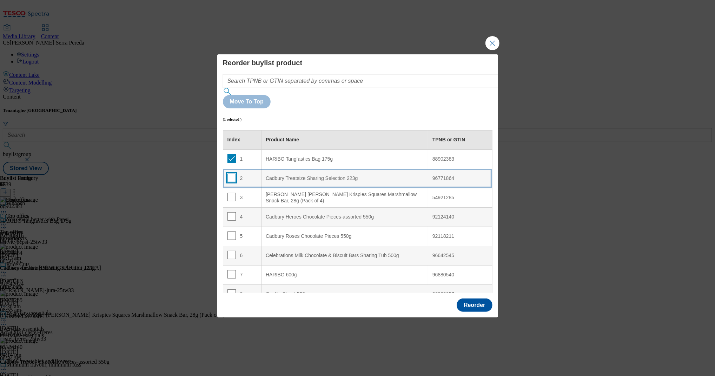
click at [229, 174] on input "Modal" at bounding box center [231, 178] width 8 height 8
checkbox input "true"
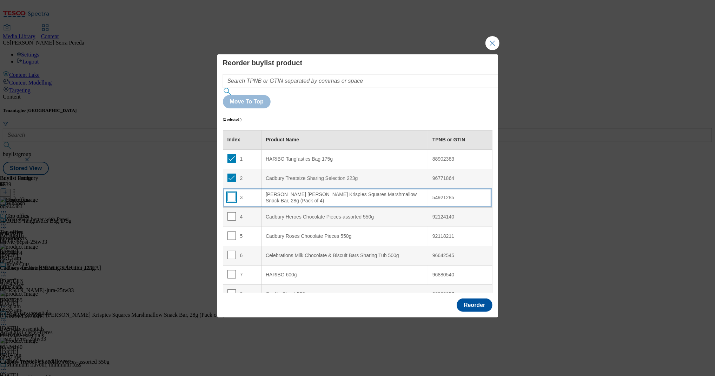
click at [230, 193] on input "Modal" at bounding box center [231, 197] width 8 height 8
checkbox input "true"
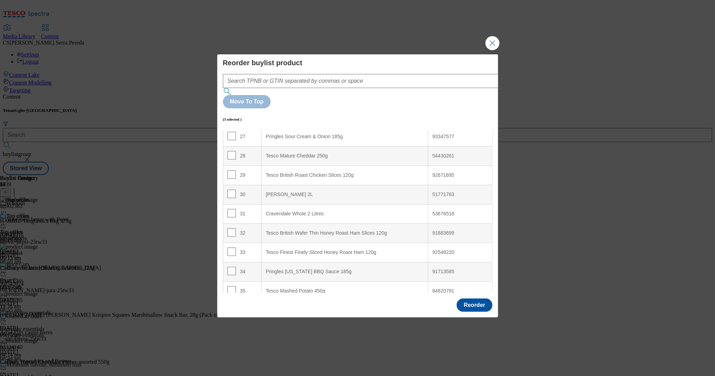
scroll to position [525, 0]
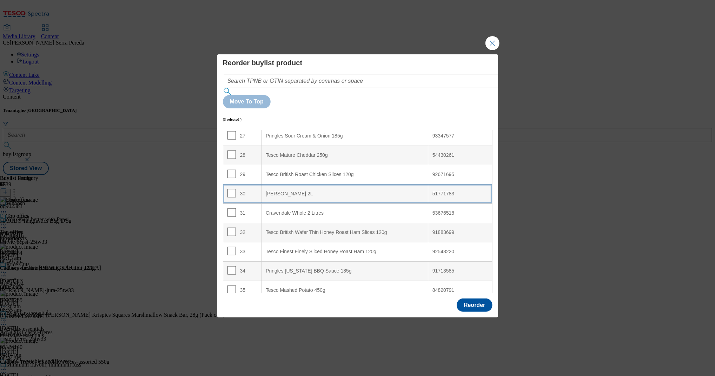
click at [294, 184] on 2L "[PERSON_NAME] 2L" at bounding box center [344, 193] width 167 height 19
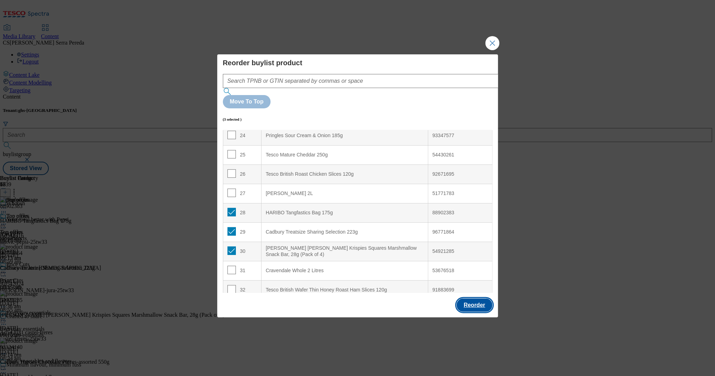
click at [480, 299] on button "Reorder" at bounding box center [473, 305] width 35 height 13
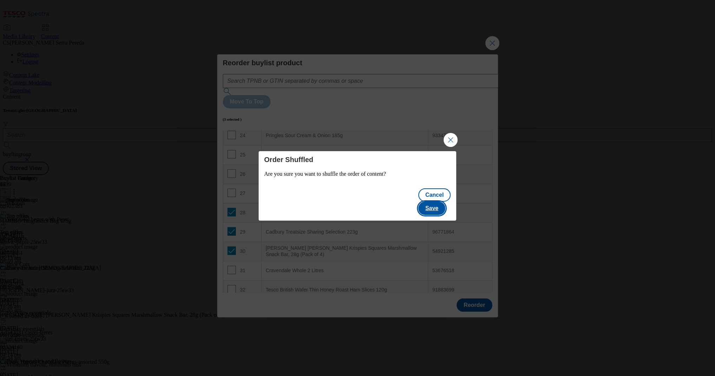
click at [433, 206] on button "Save" at bounding box center [431, 208] width 27 height 13
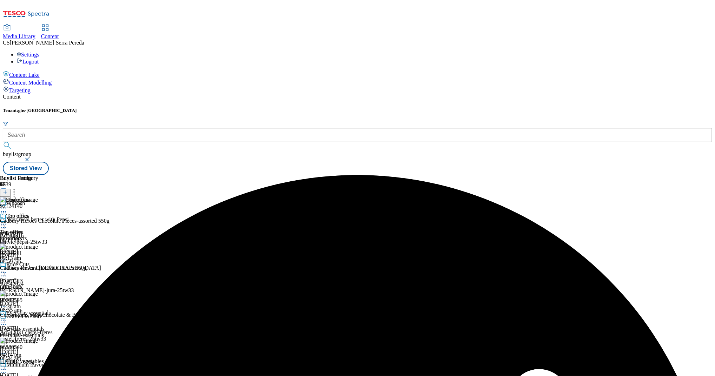
click at [18, 188] on icon at bounding box center [14, 191] width 7 height 7
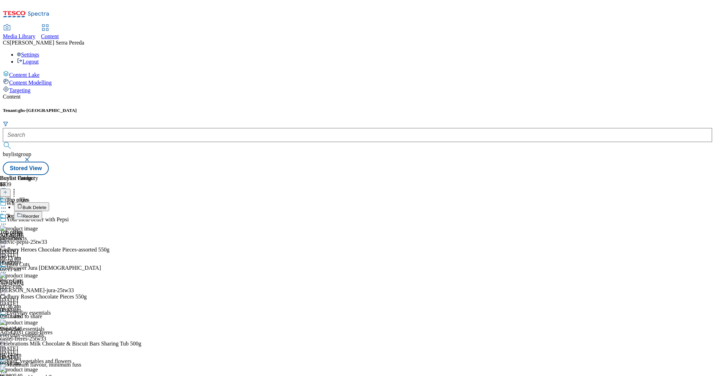
click at [39, 214] on span "Reorder" at bounding box center [30, 216] width 17 height 5
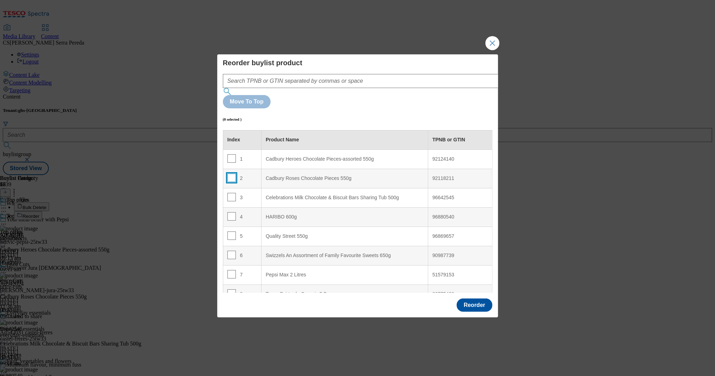
click at [231, 174] on input "Modal" at bounding box center [231, 178] width 8 height 8
checkbox input "true"
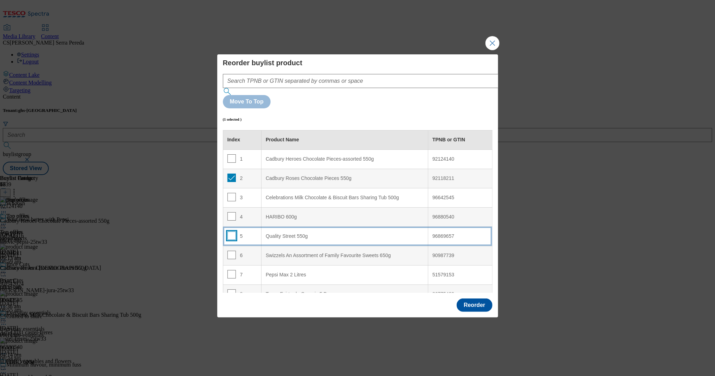
click at [229, 232] on input "Modal" at bounding box center [231, 236] width 8 height 8
checkbox input "true"
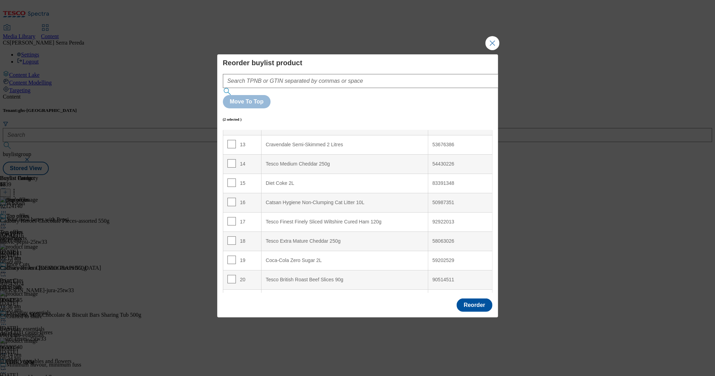
scroll to position [246, 0]
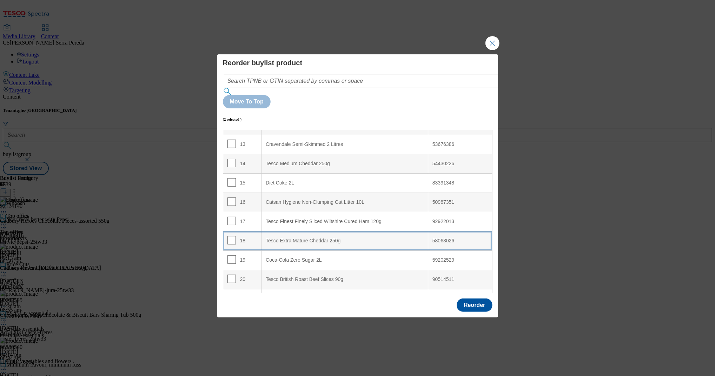
click at [285, 231] on 250g "Tesco Extra Mature Cheddar 250g" at bounding box center [344, 240] width 167 height 19
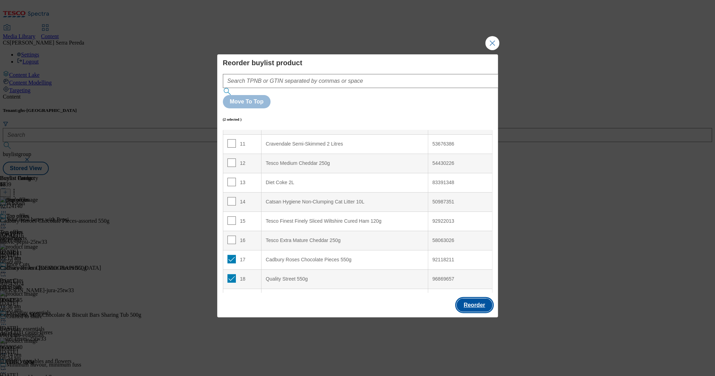
click at [472, 299] on button "Reorder" at bounding box center [473, 305] width 35 height 13
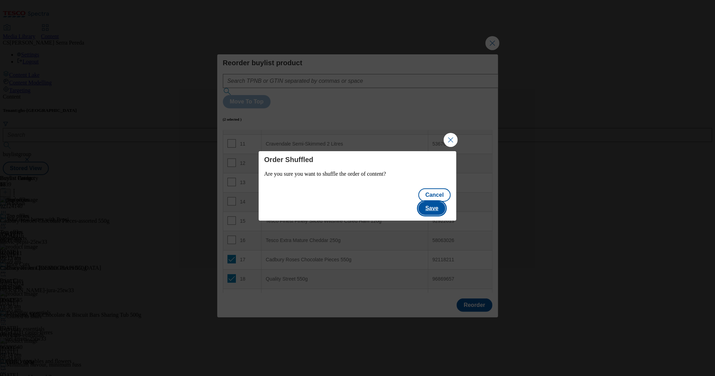
click at [437, 202] on button "Save" at bounding box center [431, 208] width 27 height 13
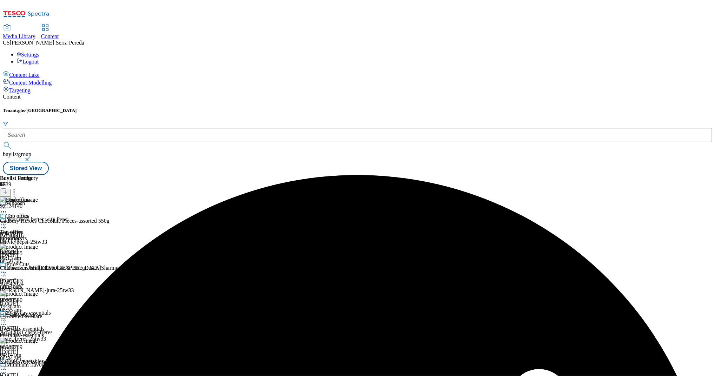
click at [4, 224] on circle at bounding box center [3, 224] width 1 height 1
click at [33, 235] on button "Edit" at bounding box center [23, 239] width 19 height 8
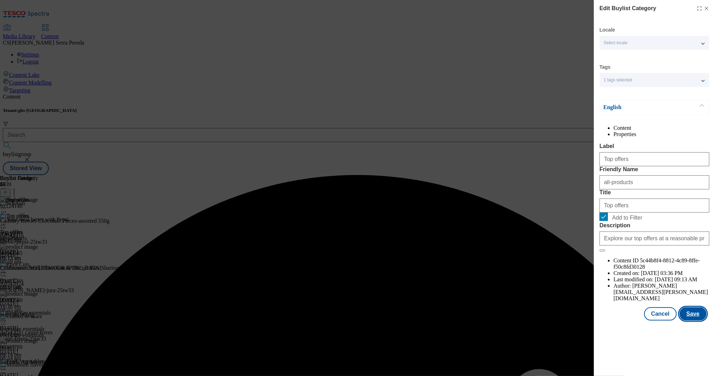
click at [689, 321] on button "Save" at bounding box center [692, 313] width 27 height 13
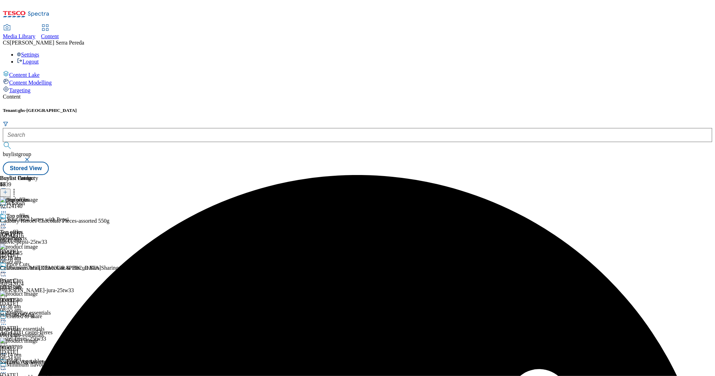
click at [7, 221] on icon at bounding box center [3, 224] width 7 height 7
click at [38, 269] on span "Preview" at bounding box center [30, 271] width 16 height 5
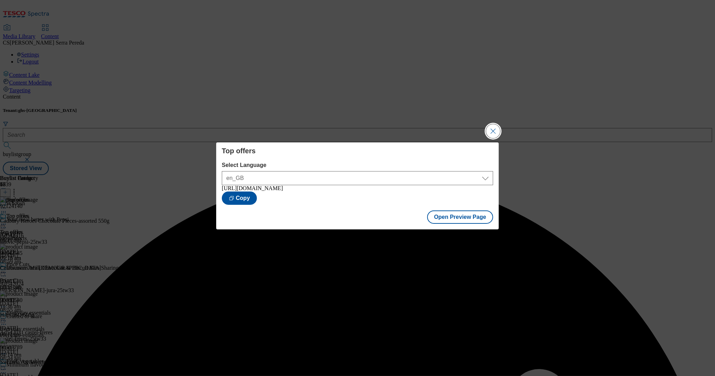
click at [494, 134] on button "Close Modal" at bounding box center [493, 131] width 14 height 14
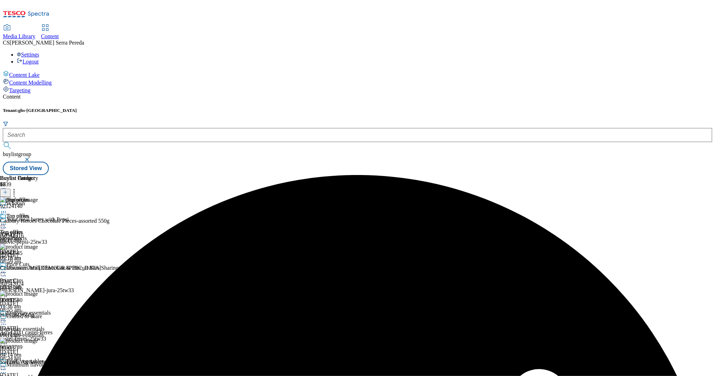
click at [7, 221] on icon at bounding box center [3, 224] width 7 height 7
click at [37, 293] on span "Publish" at bounding box center [29, 295] width 15 height 5
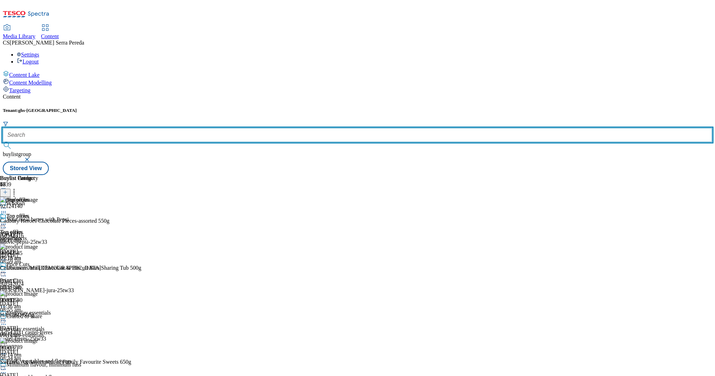
click at [171, 128] on input "text" at bounding box center [357, 135] width 709 height 14
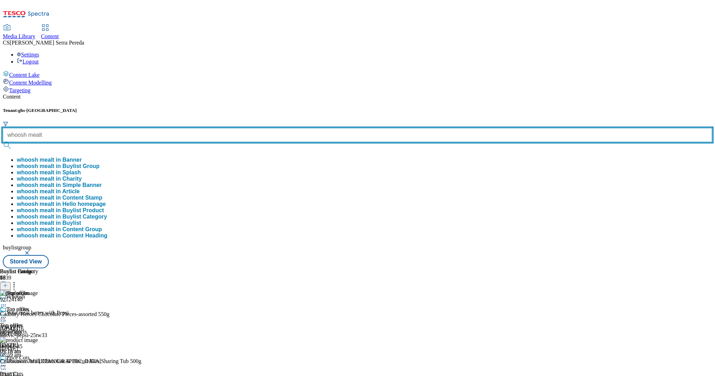
type input "whoosh mealt"
click at [3, 142] on button "submit" at bounding box center [8, 145] width 10 height 7
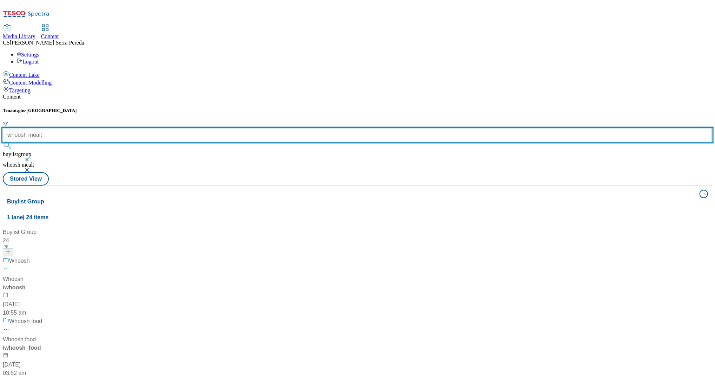
scroll to position [161, 0]
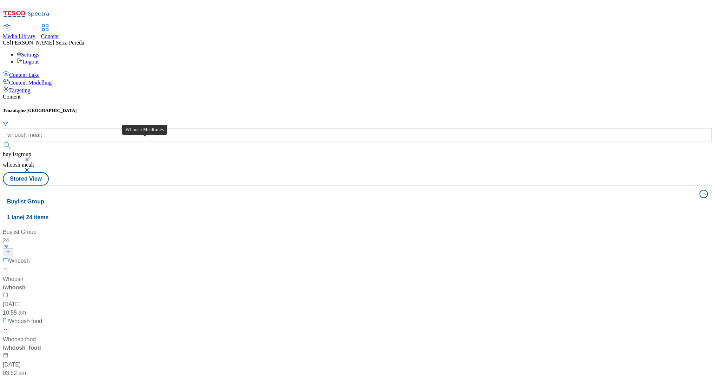
click at [57, 376] on span "Whoosh Mealtimes" at bounding box center [33, 382] width 48 height 9
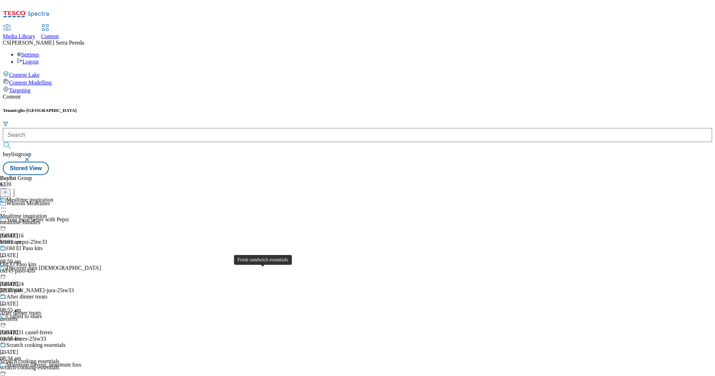
scroll to position [464, 0]
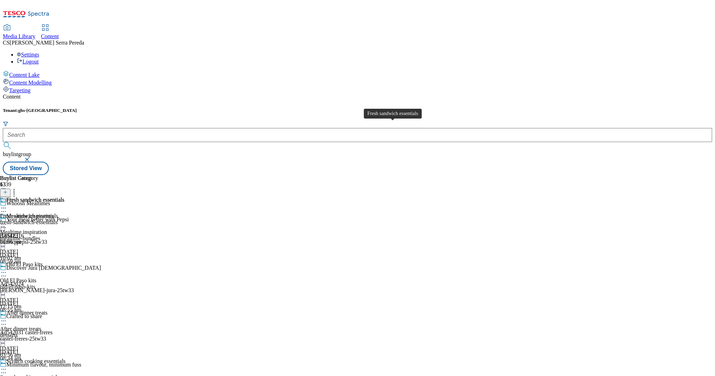
click at [58, 213] on div "Fresh sandwich essentials" at bounding box center [29, 216] width 58 height 6
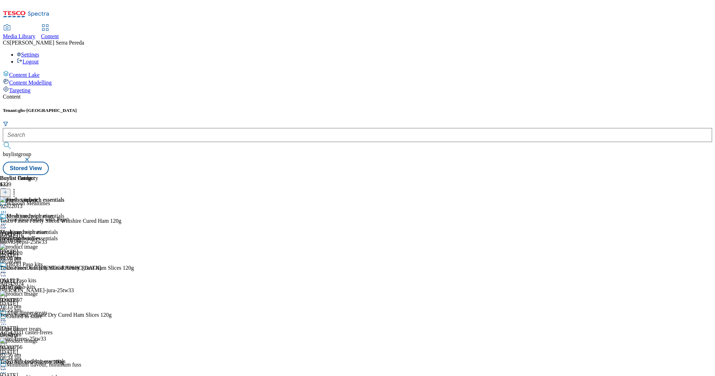
click at [18, 188] on icon at bounding box center [14, 191] width 7 height 7
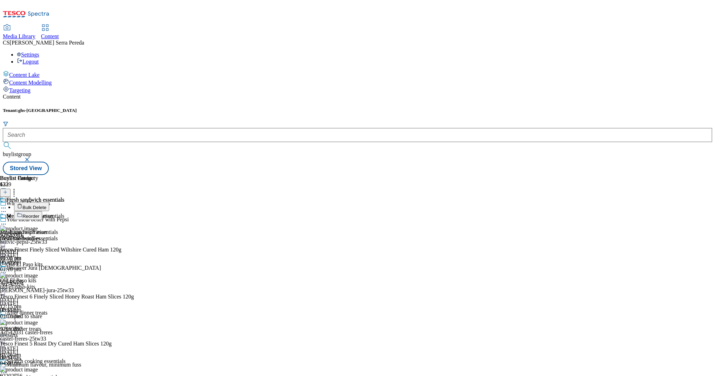
click at [134, 211] on li "Reorder" at bounding box center [74, 215] width 120 height 9
click at [39, 214] on span "Reorder" at bounding box center [30, 216] width 17 height 5
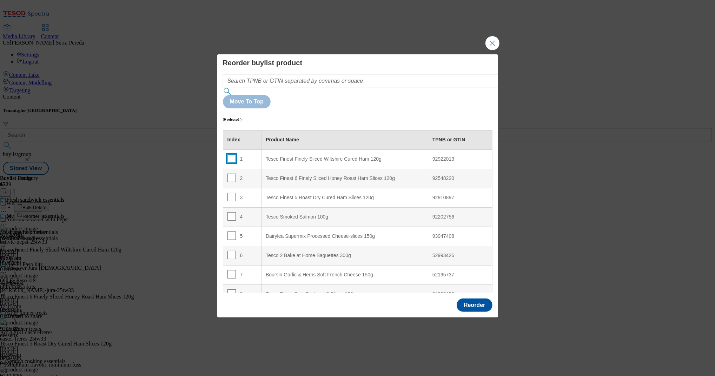
click at [232, 154] on input "Modal" at bounding box center [231, 158] width 8 height 8
checkbox input "true"
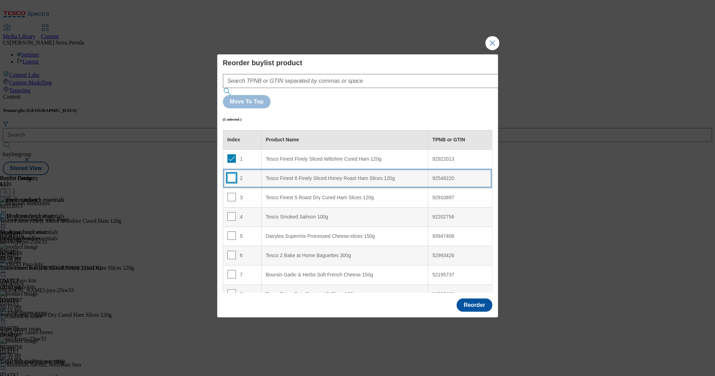
click at [231, 174] on input "Modal" at bounding box center [231, 178] width 8 height 8
checkbox input "true"
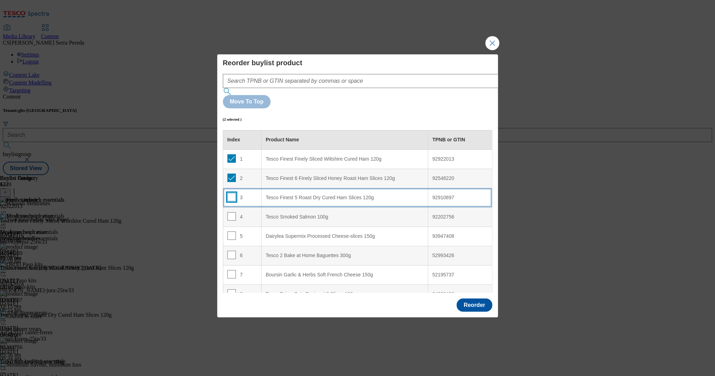
click at [231, 193] on input "Modal" at bounding box center [231, 197] width 8 height 8
checkbox input "true"
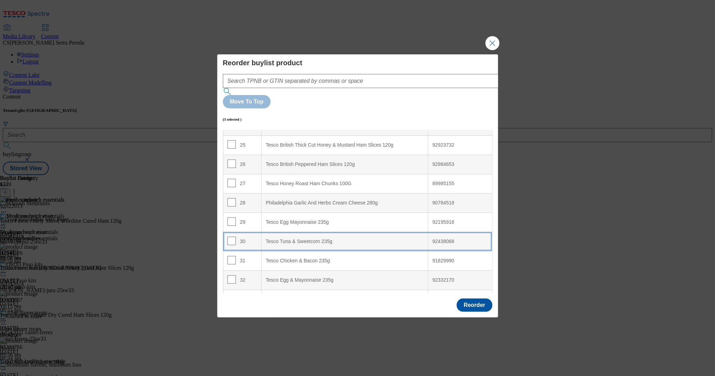
scroll to position [476, 0]
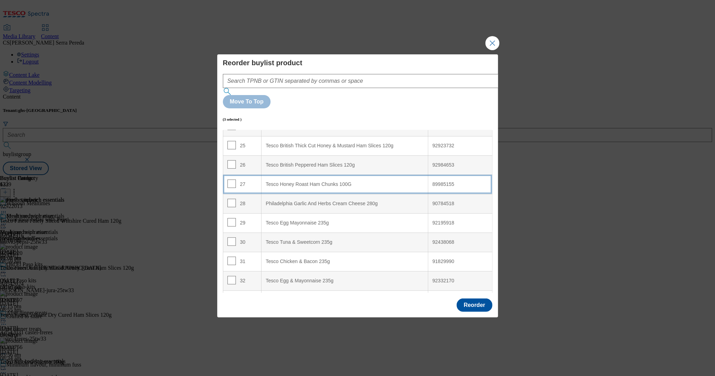
click at [322, 175] on 100G "Tesco Honey Roast Ham Chunks 100G" at bounding box center [344, 184] width 167 height 19
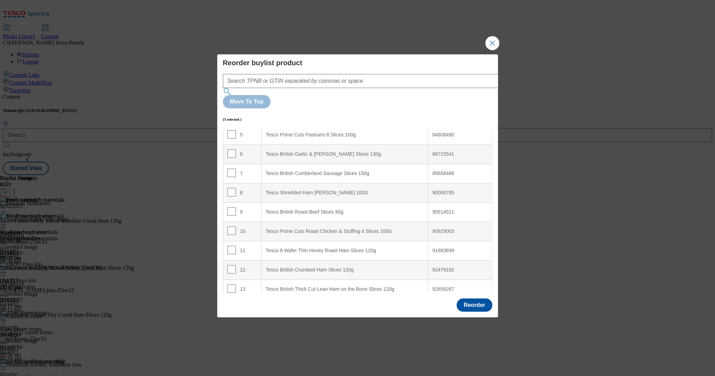
scroll to position [0, 0]
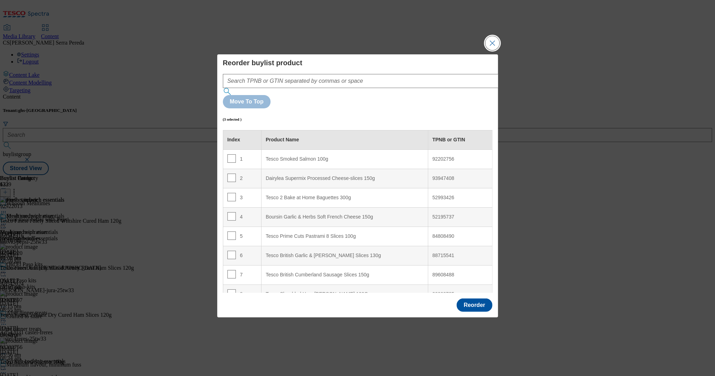
click at [493, 50] on button "Close Modal" at bounding box center [492, 43] width 14 height 14
